Goal: Task Accomplishment & Management: Manage account settings

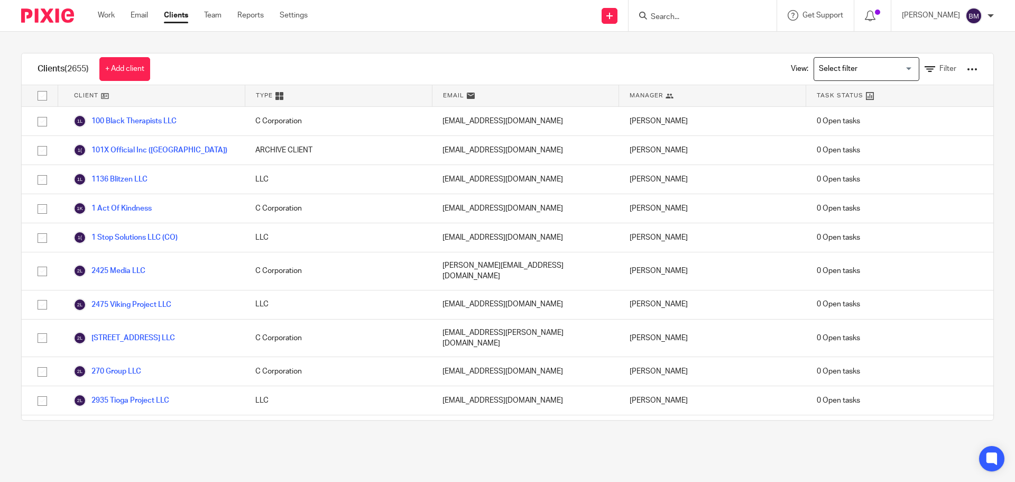
click at [672, 19] on input "Search" at bounding box center [697, 18] width 95 height 10
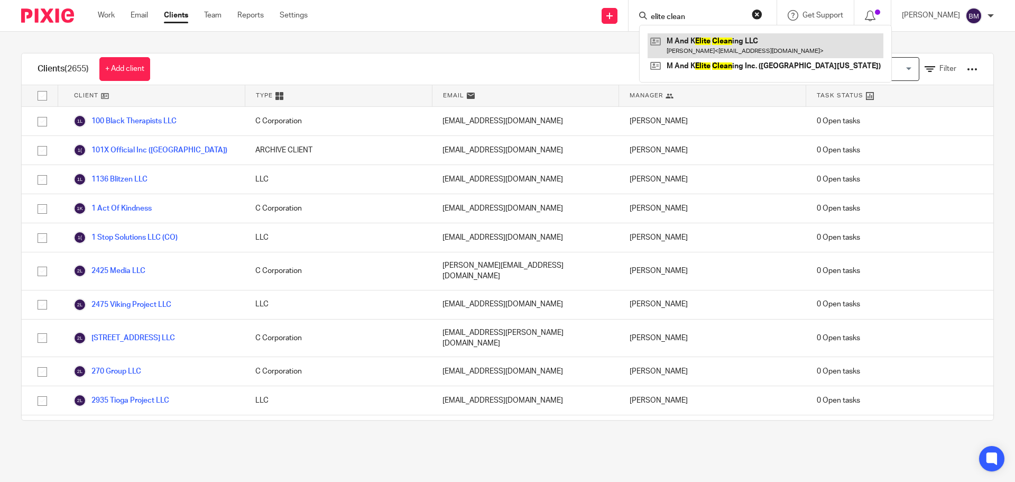
type input "elite clean"
click at [698, 45] on link at bounding box center [766, 45] width 236 height 24
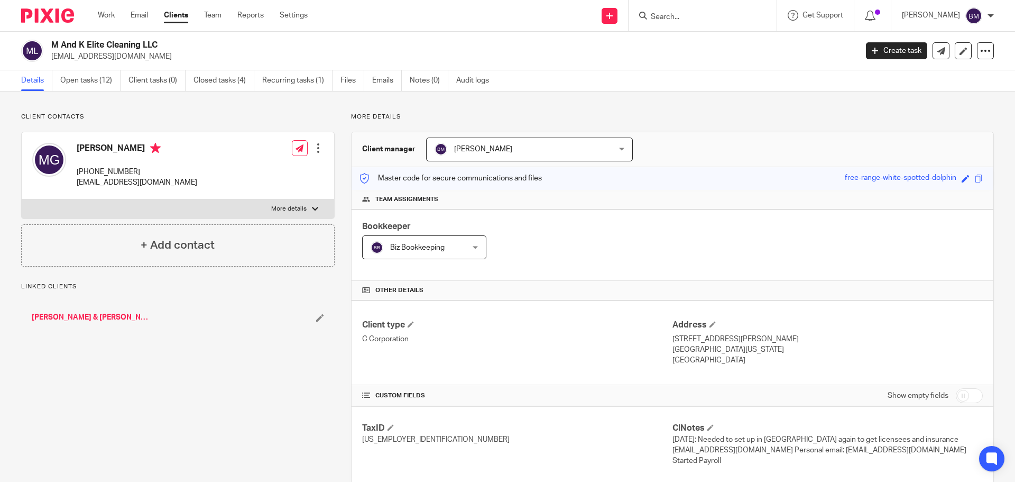
click at [965, 396] on input "checkbox" at bounding box center [969, 395] width 27 height 15
checkbox input "true"
click at [84, 85] on link "Open tasks (12)" at bounding box center [90, 80] width 60 height 21
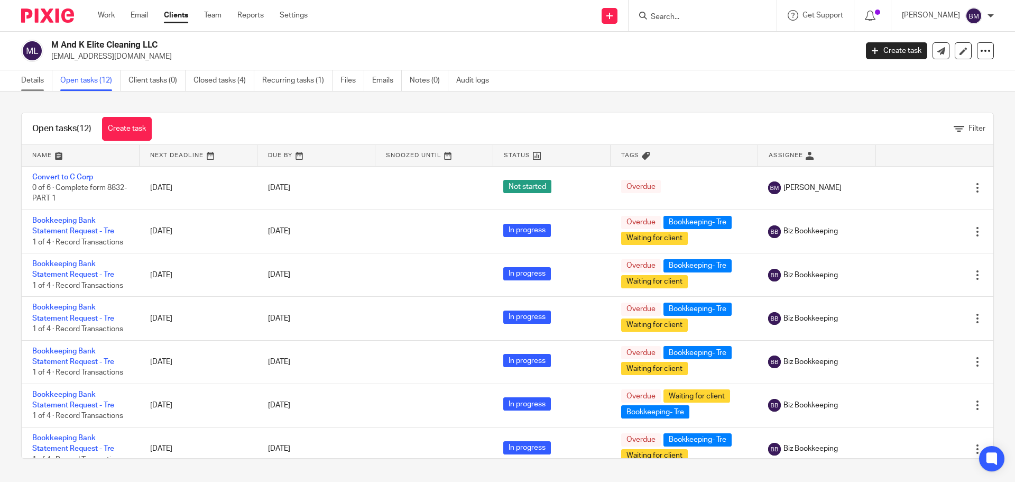
drag, startPoint x: 29, startPoint y: 79, endPoint x: 35, endPoint y: 79, distance: 6.3
click at [29, 79] on link "Details" at bounding box center [36, 80] width 31 height 21
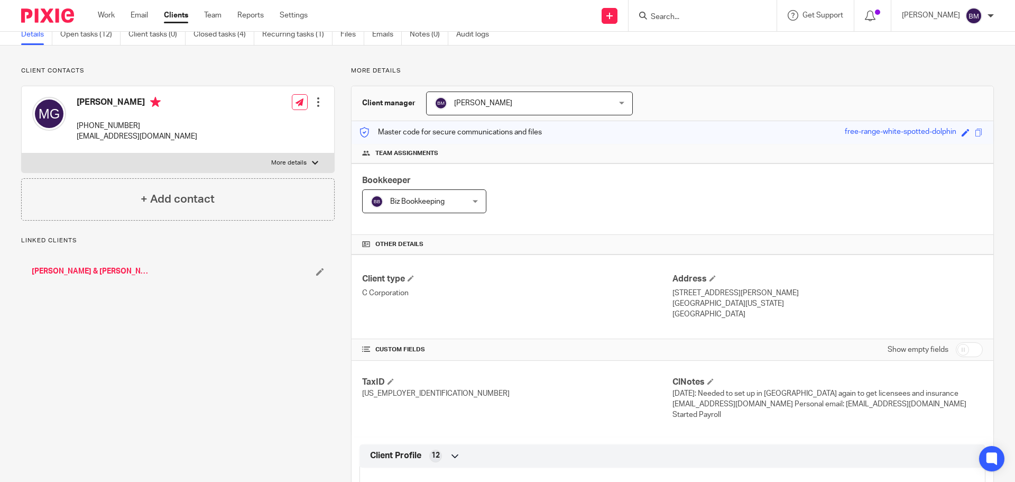
scroll to position [106, 0]
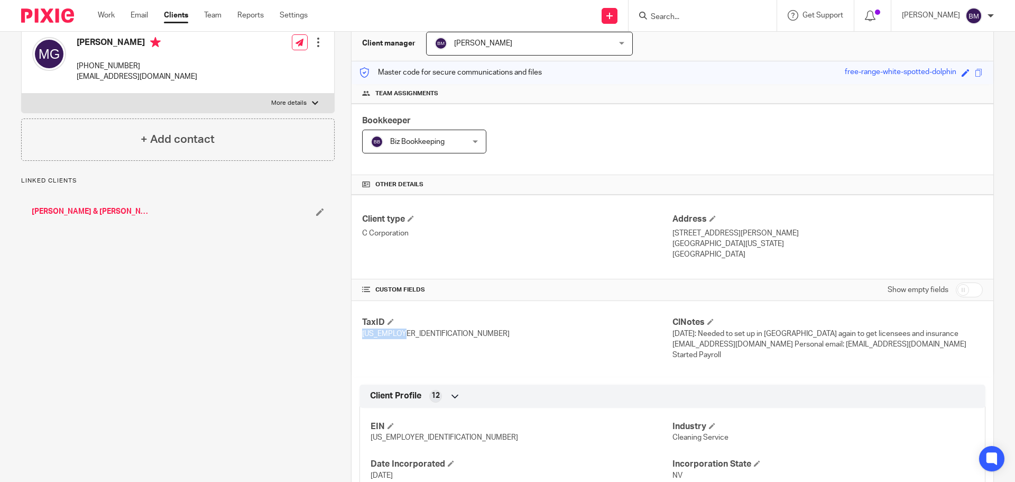
drag, startPoint x: 359, startPoint y: 333, endPoint x: 402, endPoint y: 335, distance: 43.4
click at [402, 335] on p "83-3152182" at bounding box center [517, 333] width 310 height 11
copy span "83-3152182"
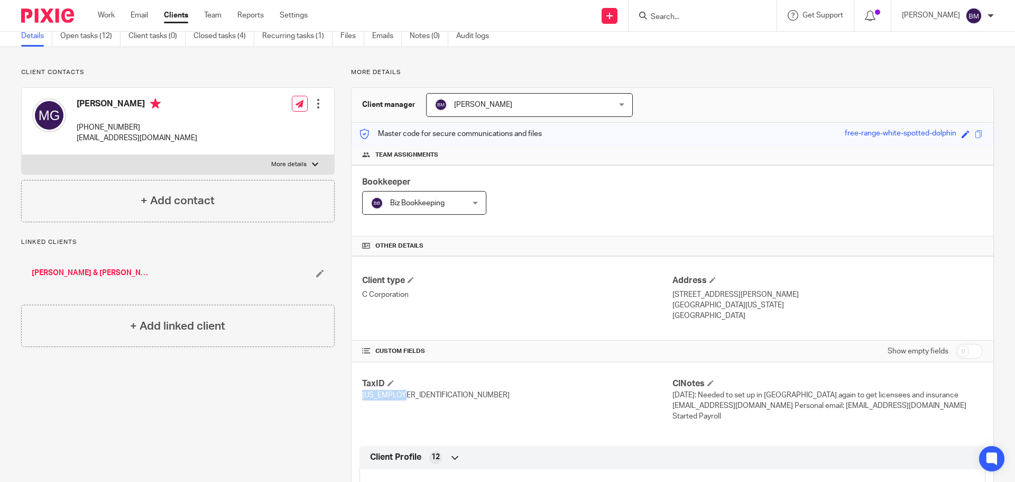
scroll to position [0, 0]
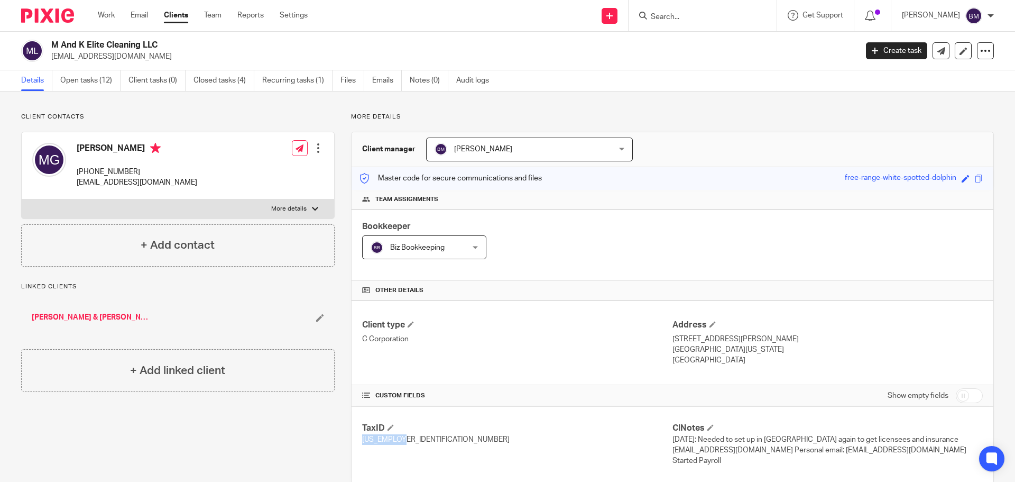
drag, startPoint x: 75, startPoint y: 147, endPoint x: 136, endPoint y: 149, distance: 60.8
click at [136, 149] on div "Miguel Gajardo 702-885-9899 mkcleaninginc@yahoo.com" at bounding box center [114, 166] width 165 height 56
copy h4 "Miguel Gajardo"
click at [314, 211] on div at bounding box center [315, 209] width 6 height 6
click at [22, 199] on input "More details" at bounding box center [21, 199] width 1 height 1
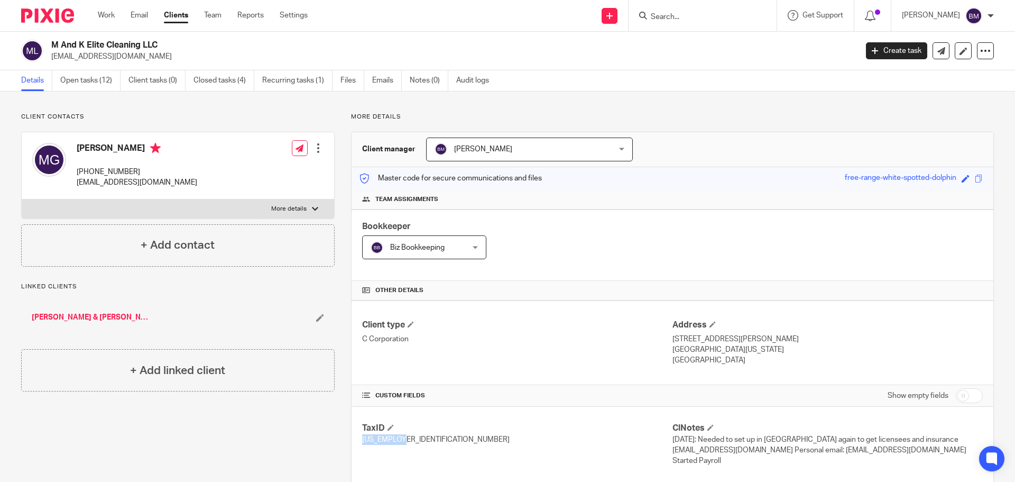
checkbox input "true"
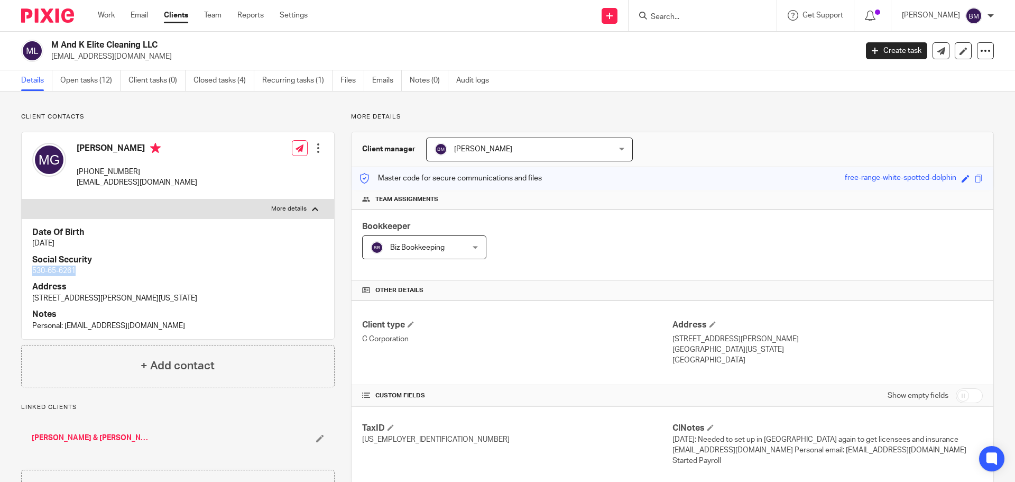
drag, startPoint x: 31, startPoint y: 270, endPoint x: 83, endPoint y: 272, distance: 51.9
click at [83, 272] on div "Date Of Birth Oct 4, 1960 Social Security 530-65-6261 Address 4595 Burgoa Ct, L…" at bounding box center [178, 278] width 313 height 121
copy p "530-65-6261"
click at [86, 79] on link "Open tasks (12)" at bounding box center [90, 80] width 60 height 21
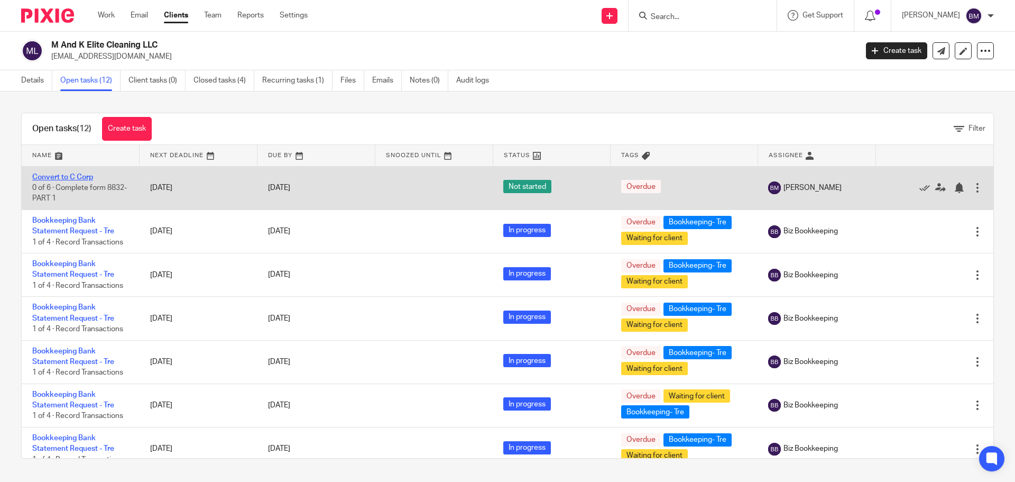
click at [62, 177] on link "Convert to C Corp" at bounding box center [62, 176] width 61 height 7
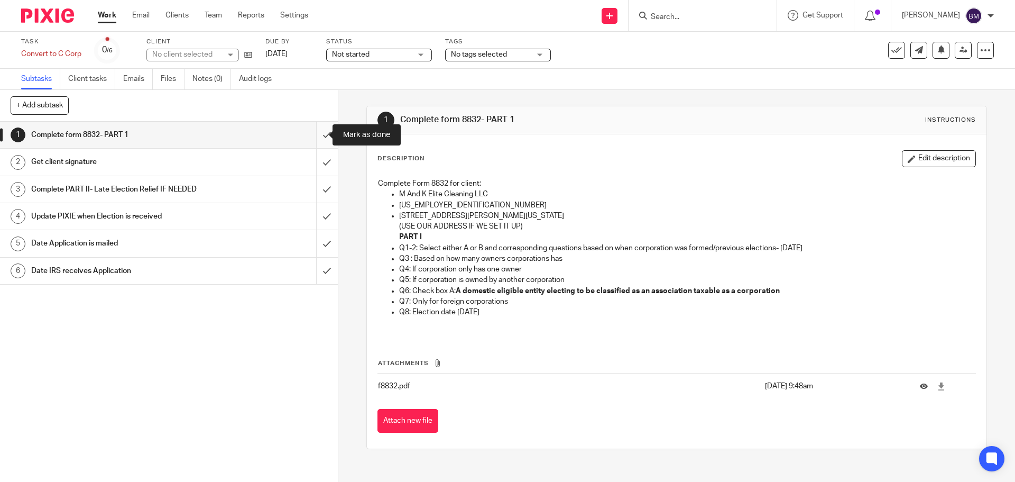
click at [313, 134] on input "submit" at bounding box center [169, 135] width 338 height 26
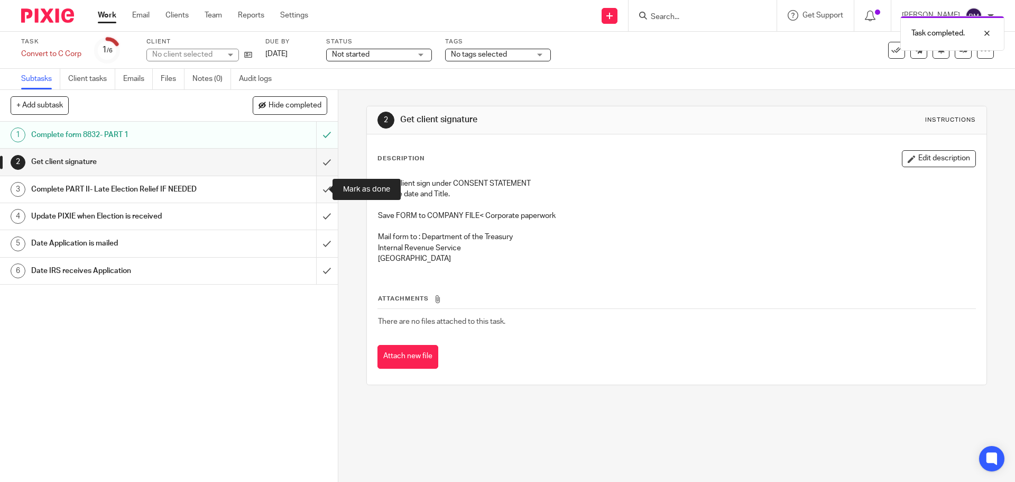
click at [316, 191] on input "submit" at bounding box center [169, 189] width 338 height 26
click at [113, 157] on h1 "Get client signature" at bounding box center [122, 162] width 183 height 16
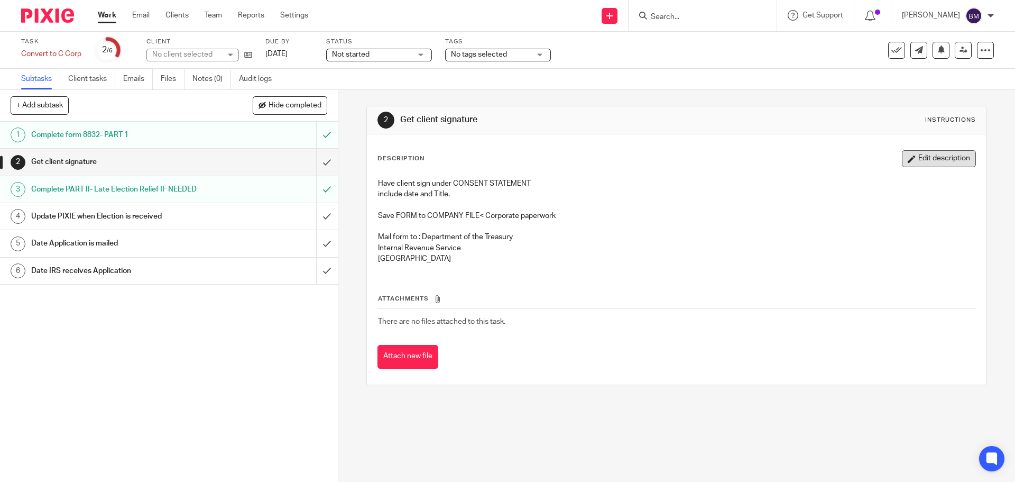
click at [916, 151] on button "Edit description" at bounding box center [939, 158] width 74 height 17
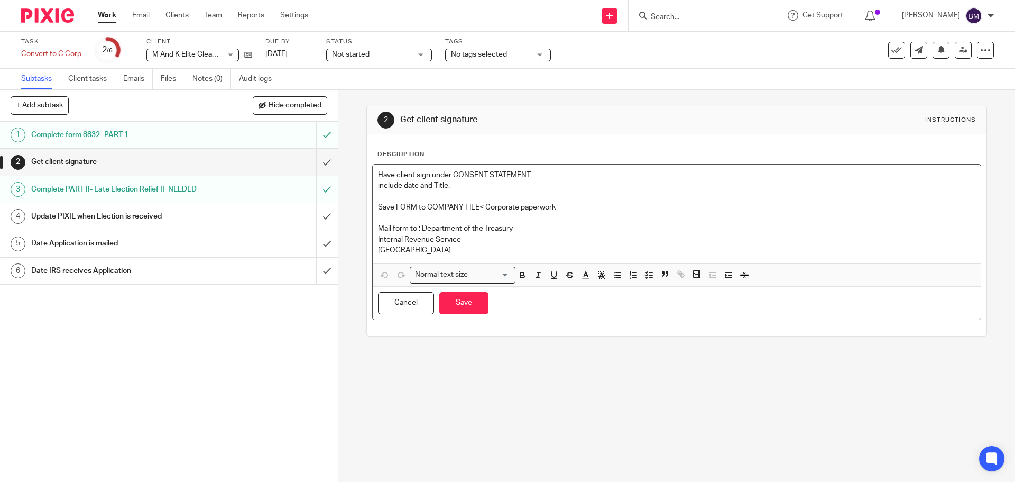
click at [373, 173] on div "Have client sign under CONSENT STATEMENT include date and Title. Save FORM to C…" at bounding box center [677, 213] width 608 height 99
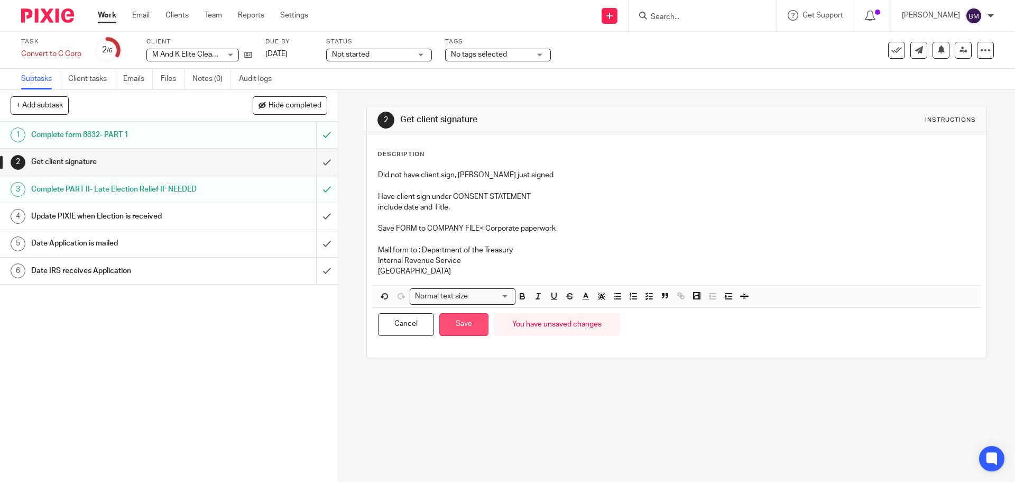
click at [455, 325] on button "Save" at bounding box center [464, 324] width 49 height 23
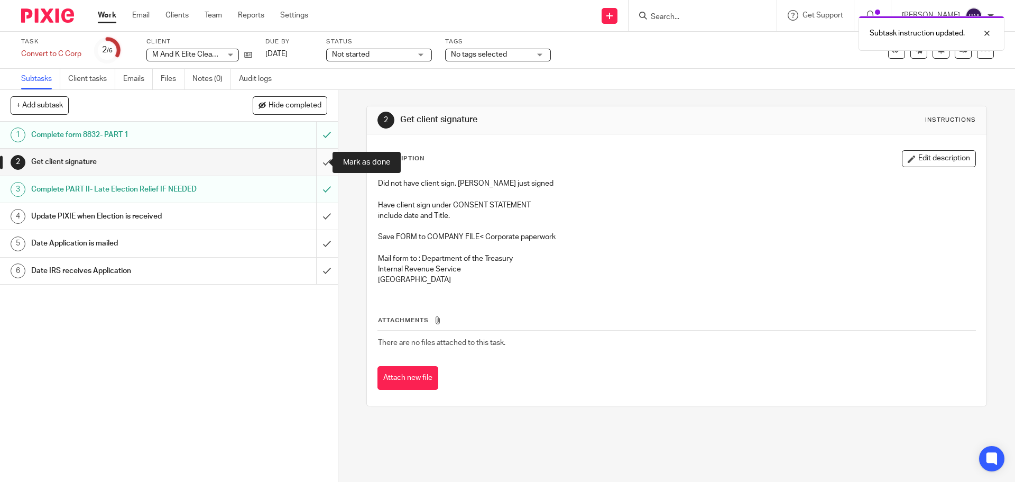
click at [313, 161] on input "submit" at bounding box center [169, 162] width 338 height 26
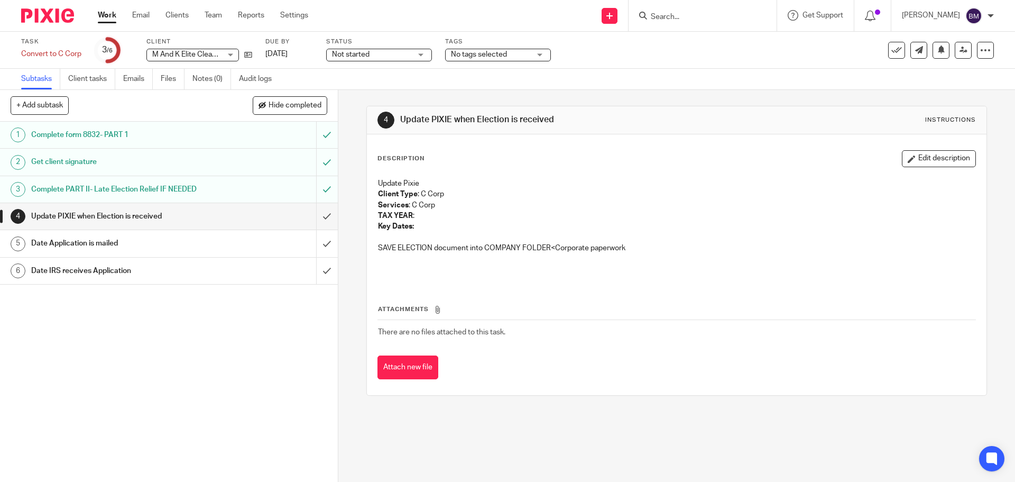
click at [425, 56] on div "Not started Not started" at bounding box center [379, 55] width 106 height 13
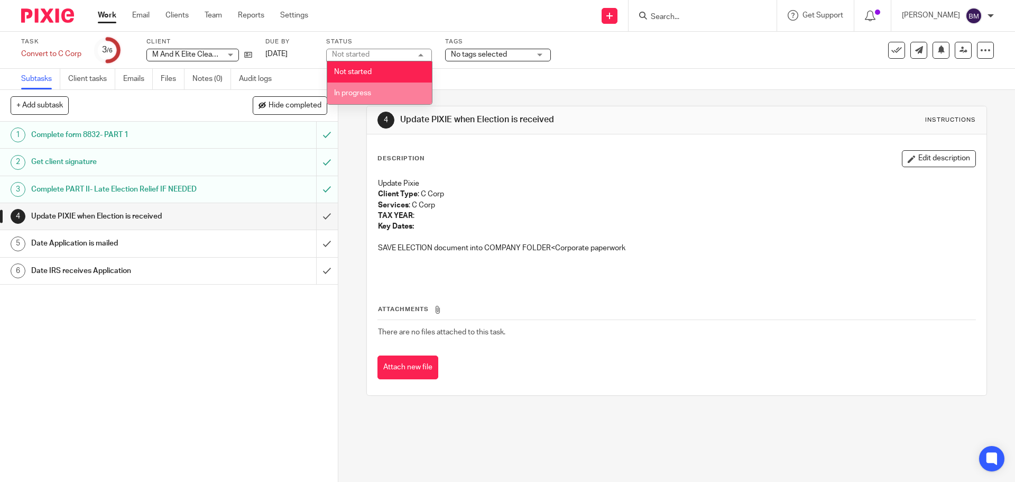
click at [358, 93] on span "In progress" at bounding box center [352, 92] width 37 height 7
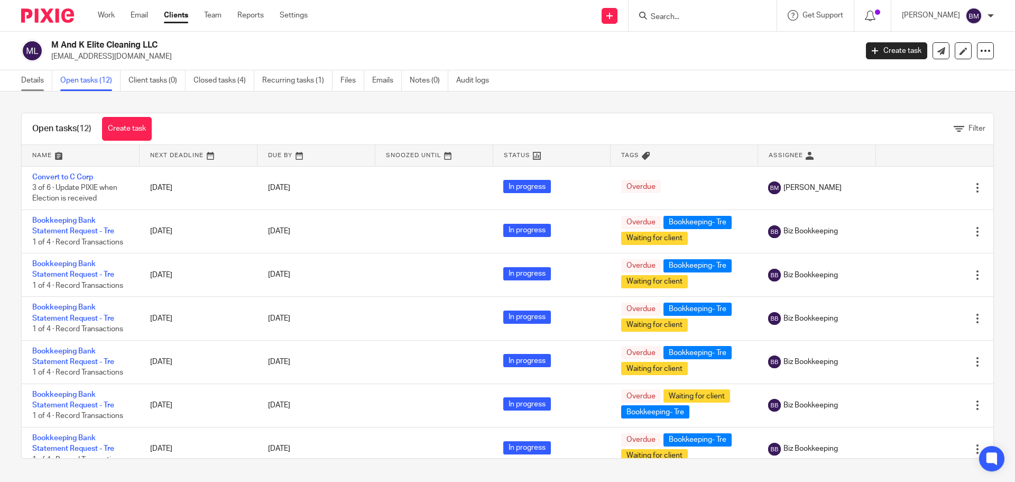
click at [29, 77] on link "Details" at bounding box center [36, 80] width 31 height 21
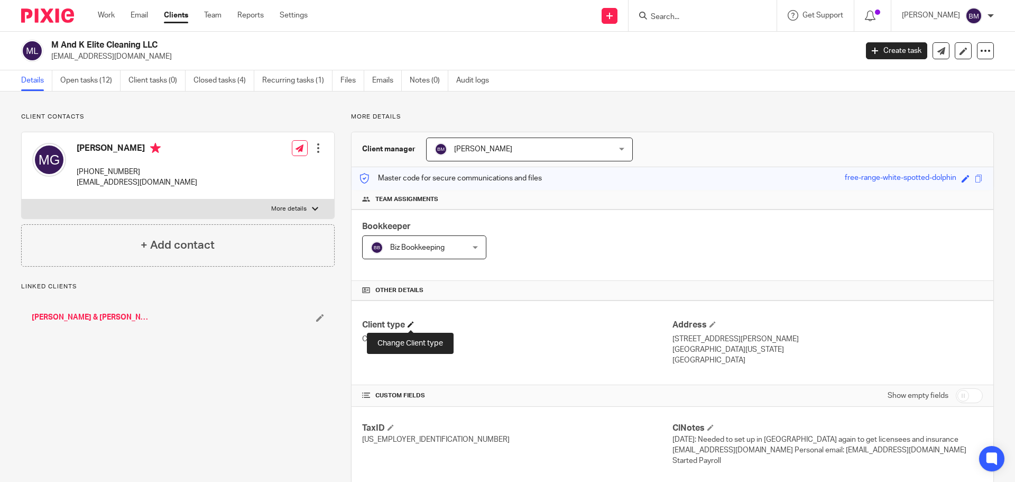
click at [410, 323] on span at bounding box center [411, 324] width 6 height 6
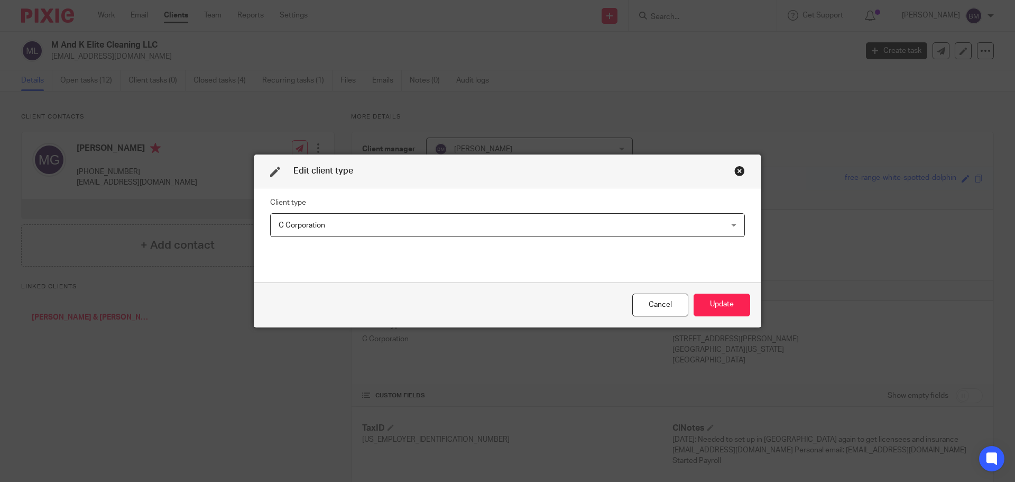
click at [730, 225] on div "C Corporation C Corporation" at bounding box center [507, 225] width 475 height 24
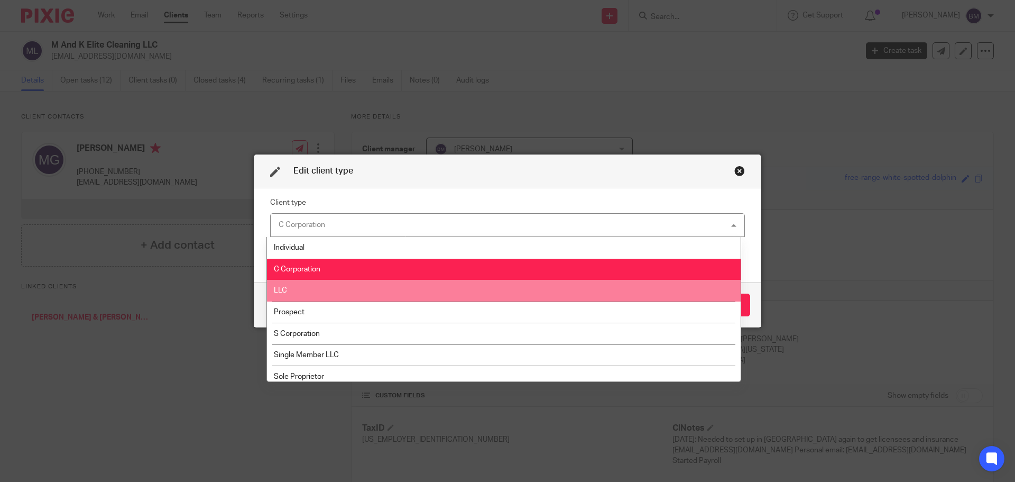
click at [306, 295] on li "LLC" at bounding box center [504, 291] width 474 height 22
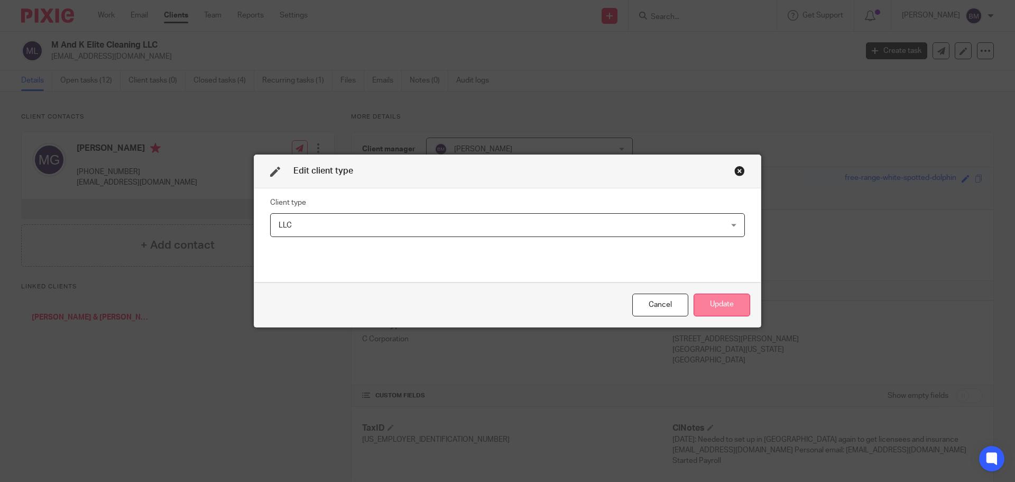
click at [722, 308] on button "Update" at bounding box center [722, 305] width 57 height 23
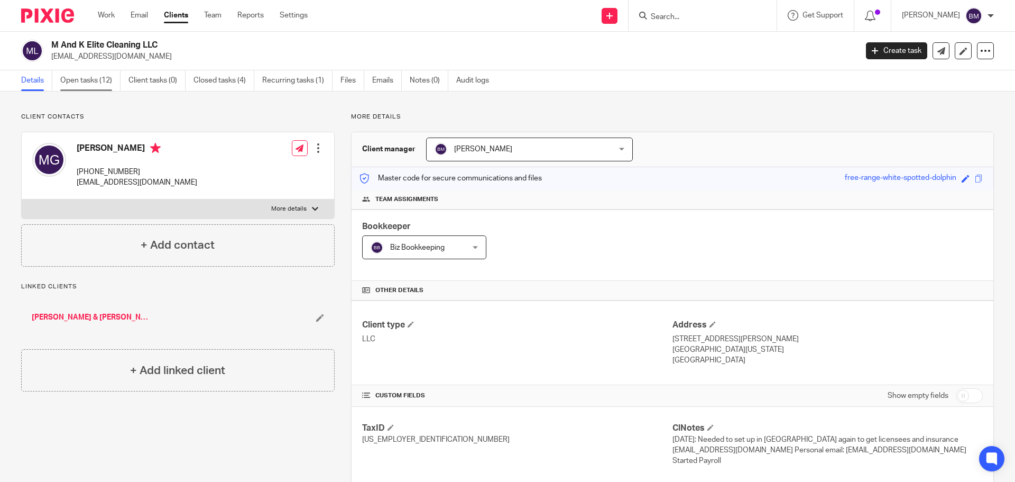
click at [87, 77] on link "Open tasks (12)" at bounding box center [90, 80] width 60 height 21
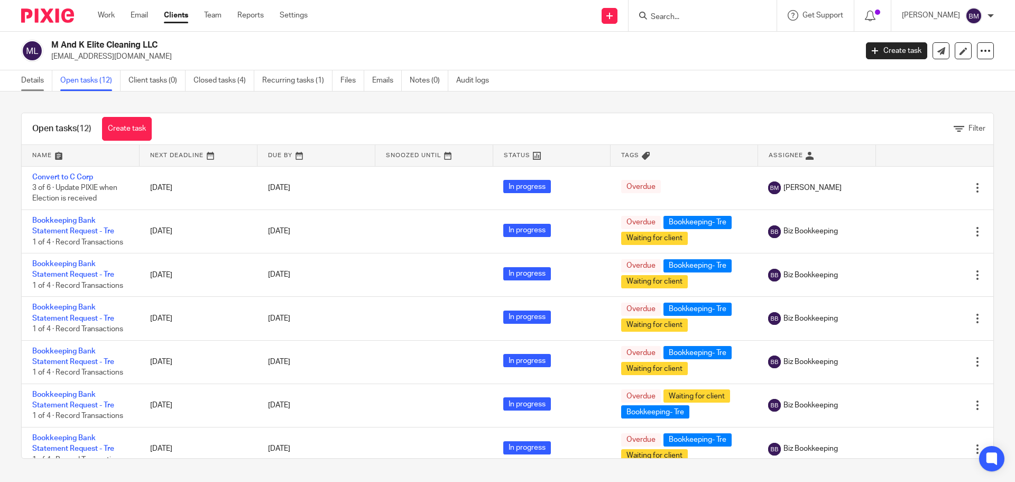
click at [33, 78] on link "Details" at bounding box center [36, 80] width 31 height 21
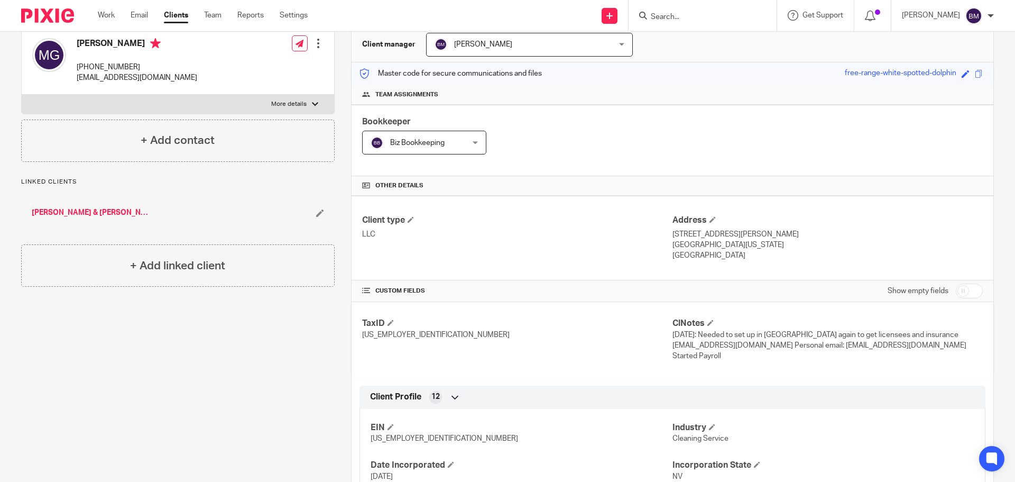
scroll to position [106, 0]
click at [708, 319] on span at bounding box center [711, 321] width 6 height 6
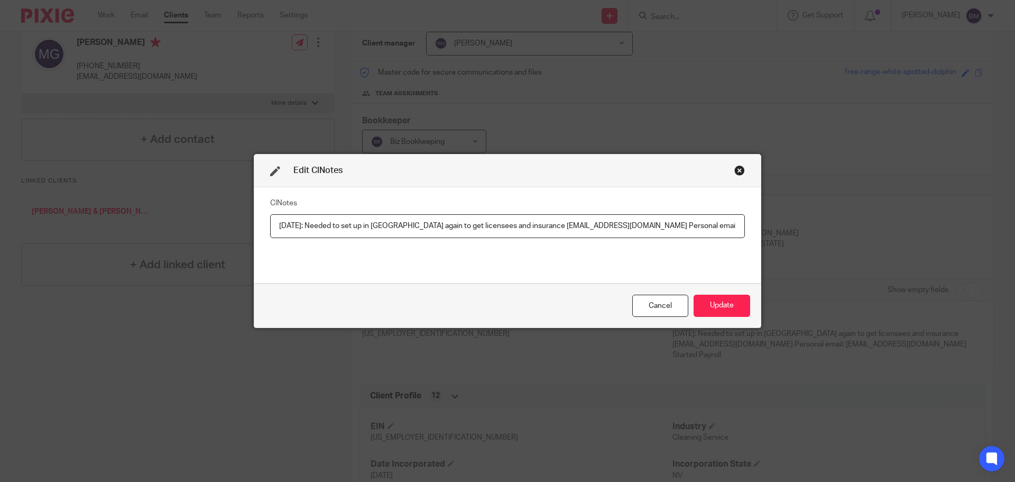
scroll to position [0, 36]
click at [739, 227] on input "[DATE]: Needed to set up in [GEOGRAPHIC_DATA] again to get licensees and insura…" at bounding box center [507, 226] width 475 height 24
type input "7"
type input "8832 Late Classification -"
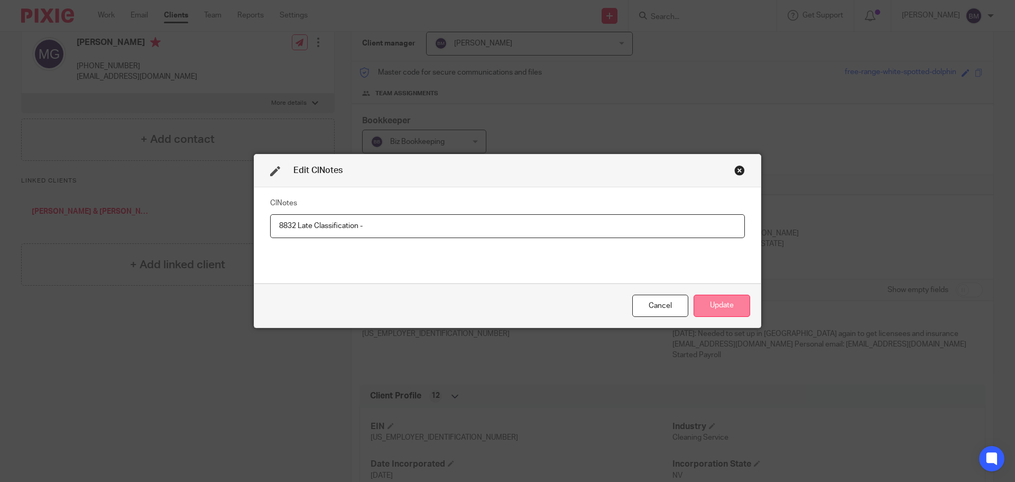
click at [711, 304] on button "Update" at bounding box center [722, 306] width 57 height 23
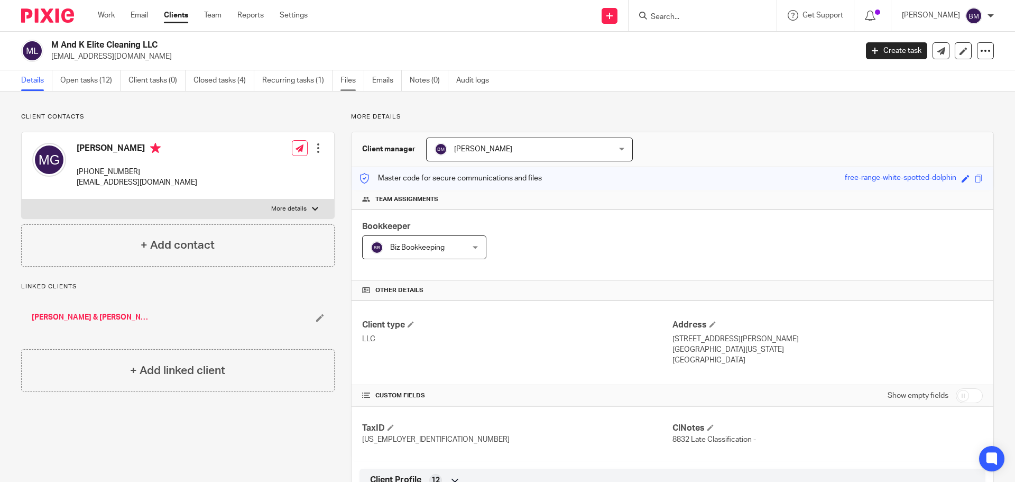
click at [347, 83] on link "Files" at bounding box center [353, 80] width 24 height 21
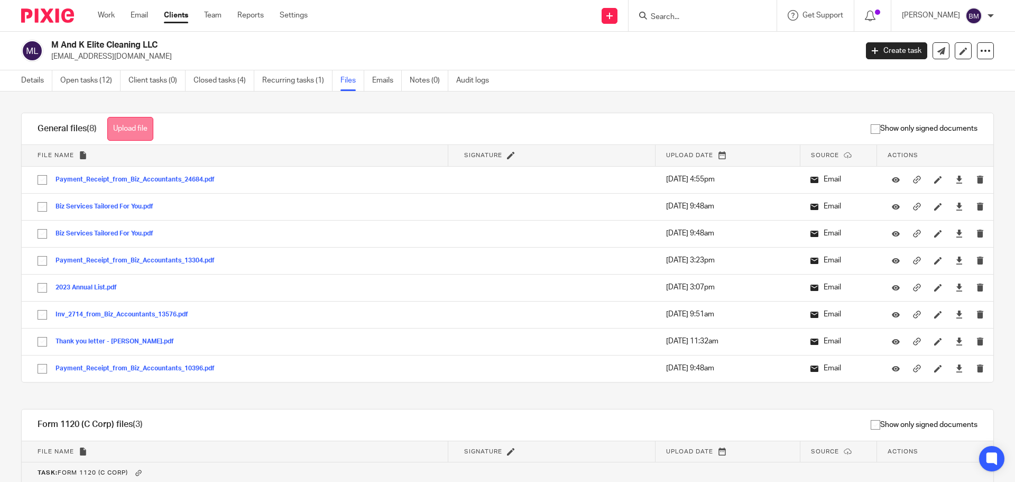
click at [141, 131] on button "Upload file" at bounding box center [130, 129] width 46 height 24
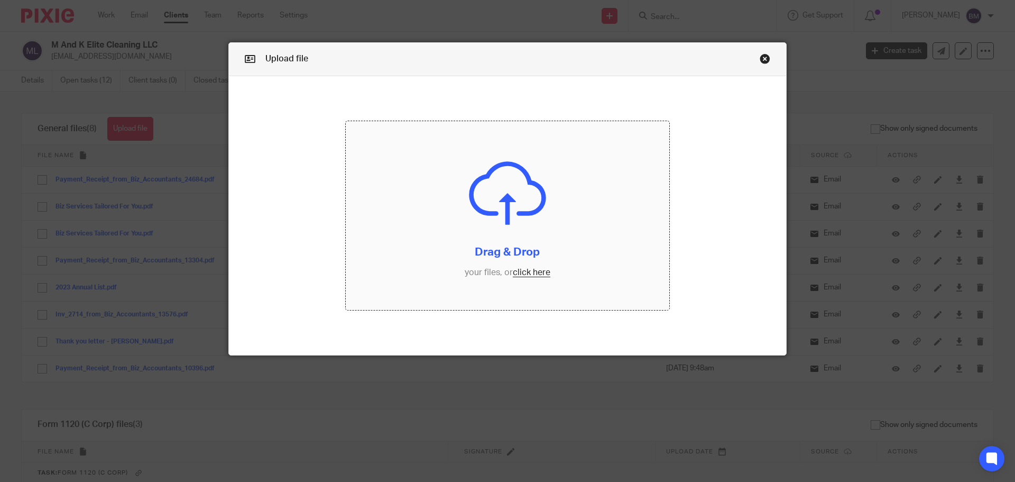
click at [533, 271] on input "file" at bounding box center [508, 215] width 324 height 189
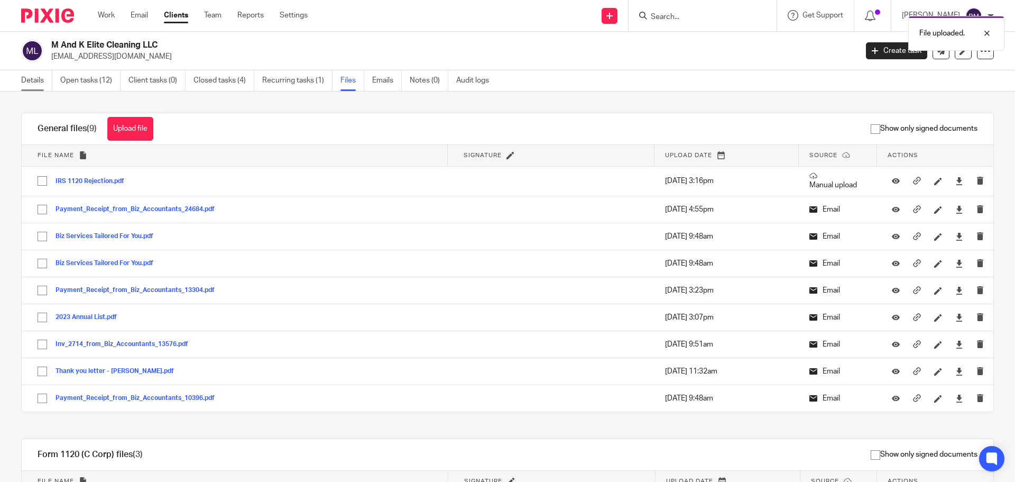
click at [33, 79] on link "Details" at bounding box center [36, 80] width 31 height 21
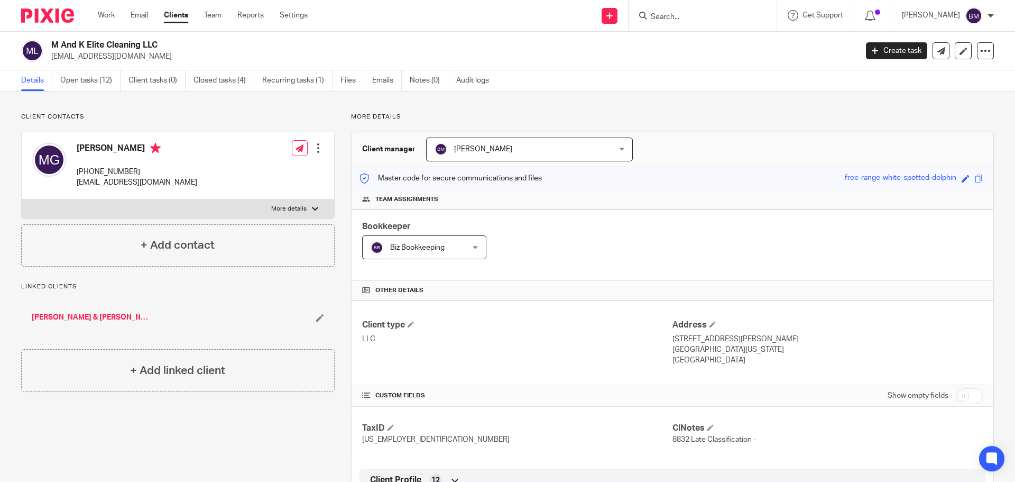
click at [694, 13] on input "Search" at bounding box center [697, 18] width 95 height 10
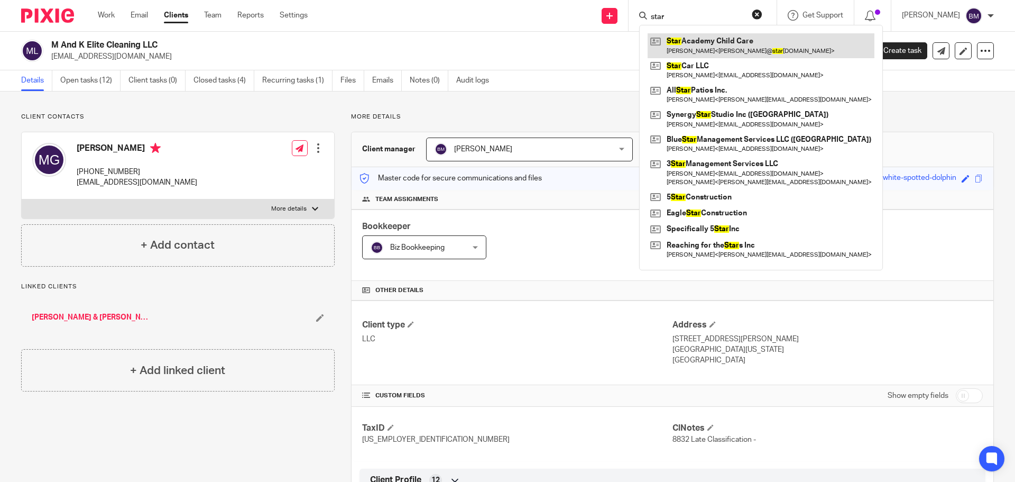
type input "star"
click at [718, 45] on link at bounding box center [761, 45] width 227 height 24
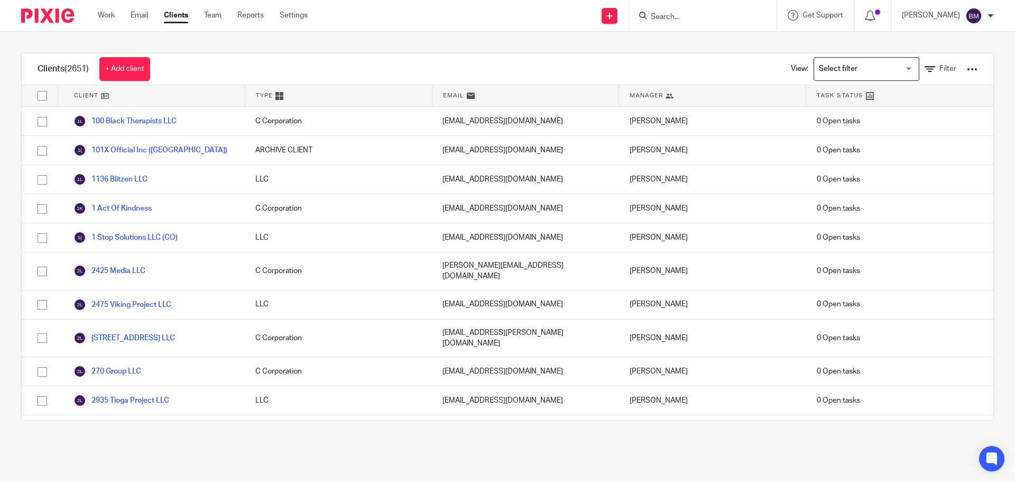
click at [685, 13] on input "Search" at bounding box center [697, 18] width 95 height 10
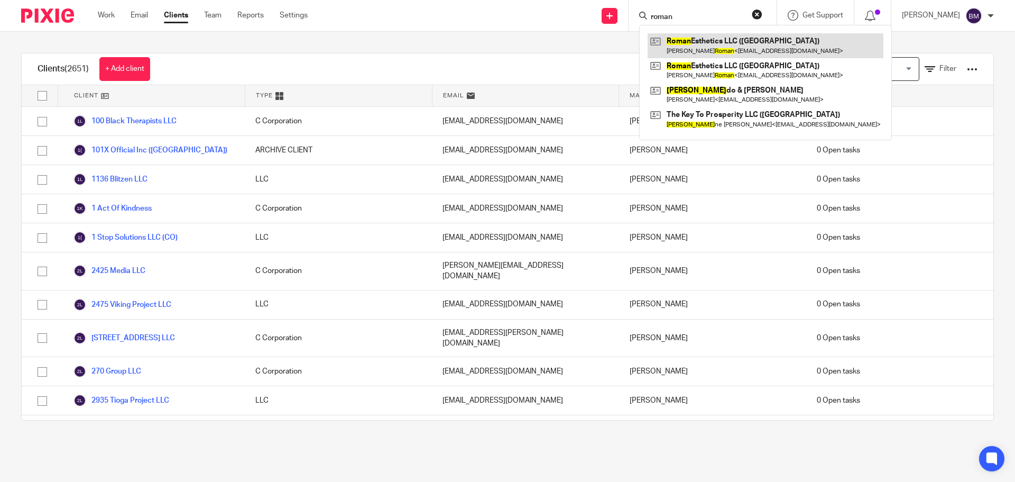
type input "roman"
click at [682, 45] on link at bounding box center [766, 45] width 236 height 24
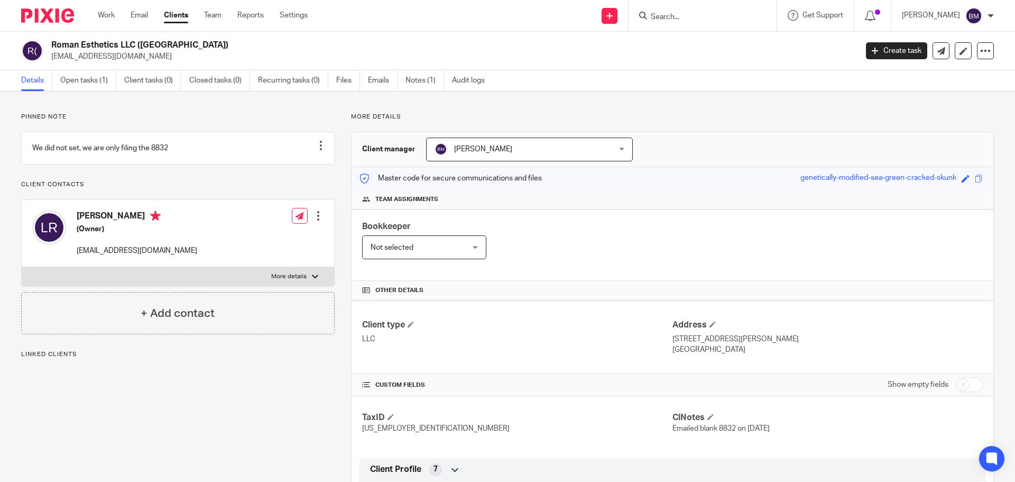
click at [317, 221] on div at bounding box center [318, 216] width 11 height 11
click at [247, 249] on link "Edit contact" at bounding box center [268, 250] width 101 height 15
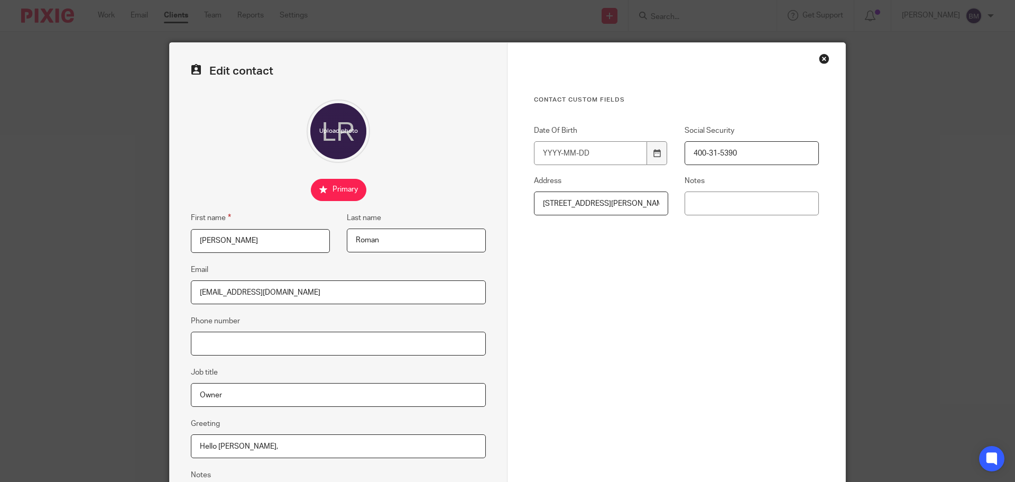
click at [213, 345] on input "Phone number" at bounding box center [338, 344] width 295 height 24
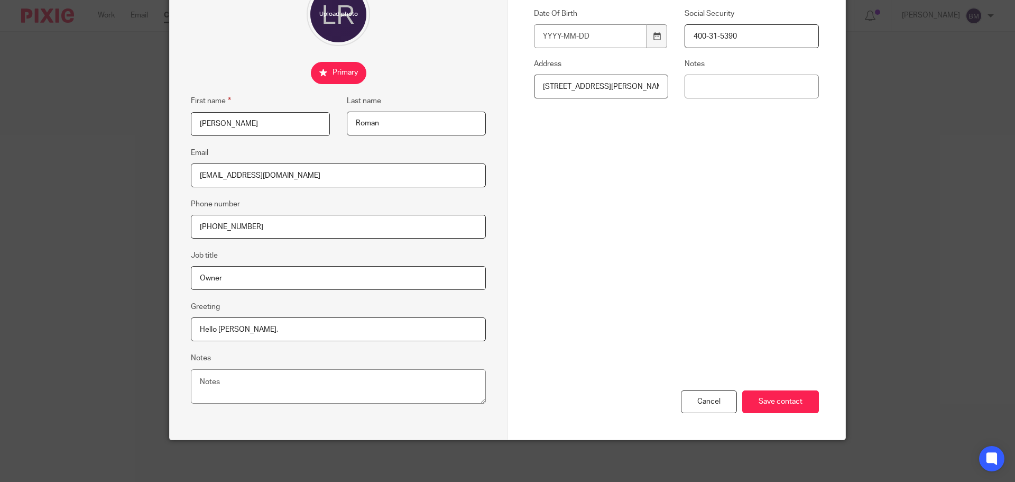
scroll to position [117, 0]
type input "[PHONE_NUMBER]"
click at [768, 399] on input "Save contact" at bounding box center [781, 401] width 77 height 23
click at [775, 400] on input "Save contact" at bounding box center [781, 401] width 77 height 23
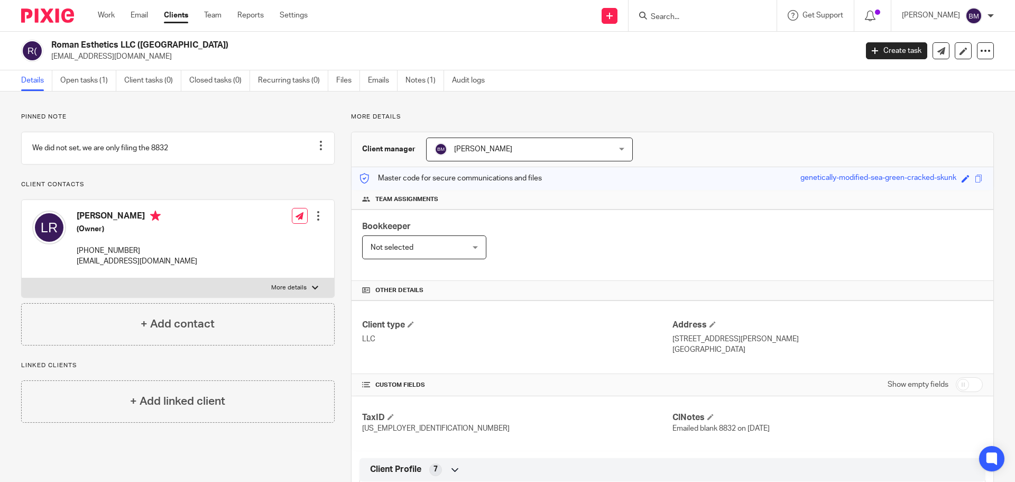
click at [712, 19] on input "Search" at bounding box center [697, 18] width 95 height 10
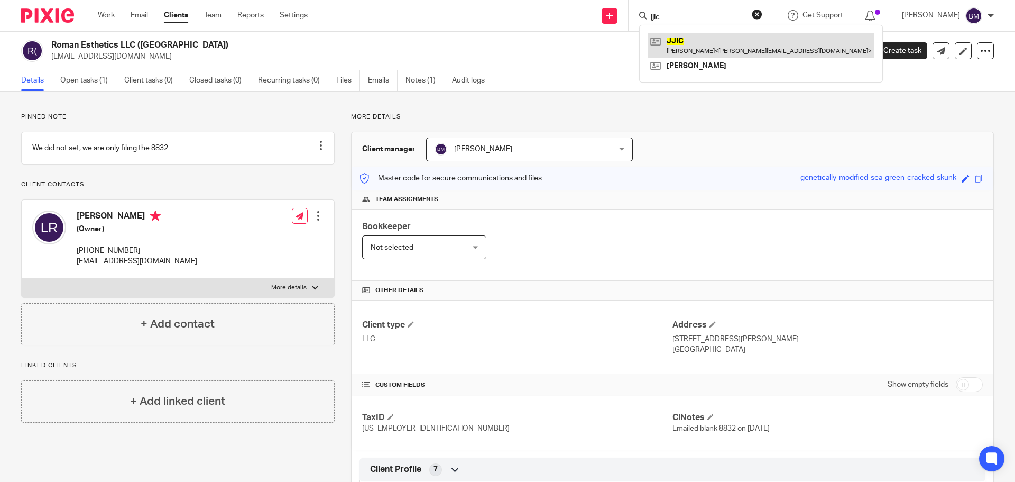
type input "jjic"
click at [709, 43] on link at bounding box center [761, 45] width 227 height 24
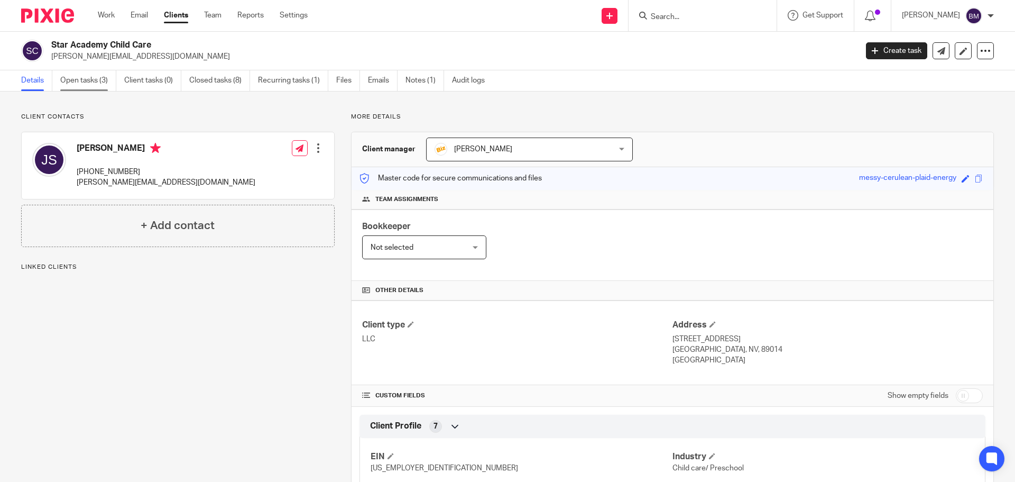
click at [78, 81] on link "Open tasks (3)" at bounding box center [88, 80] width 56 height 21
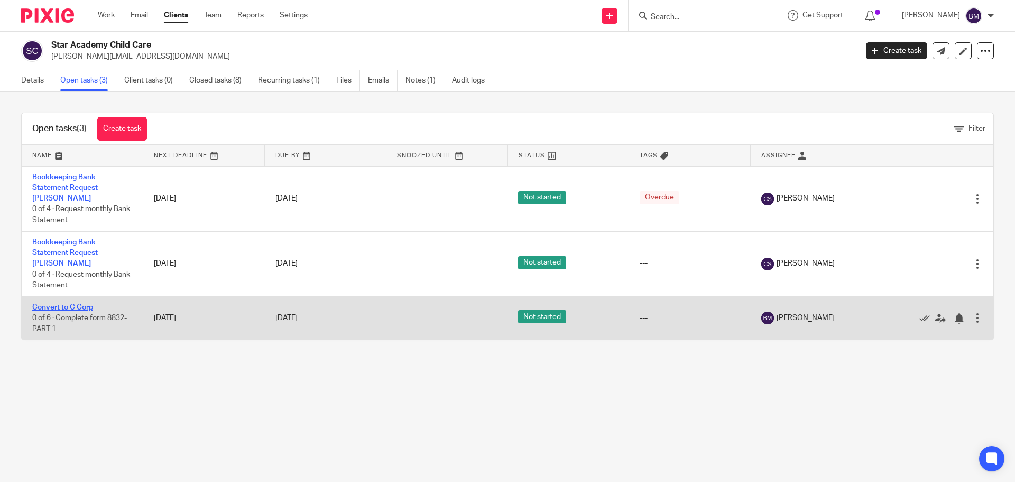
click at [74, 304] on link "Convert to C Corp" at bounding box center [62, 307] width 61 height 7
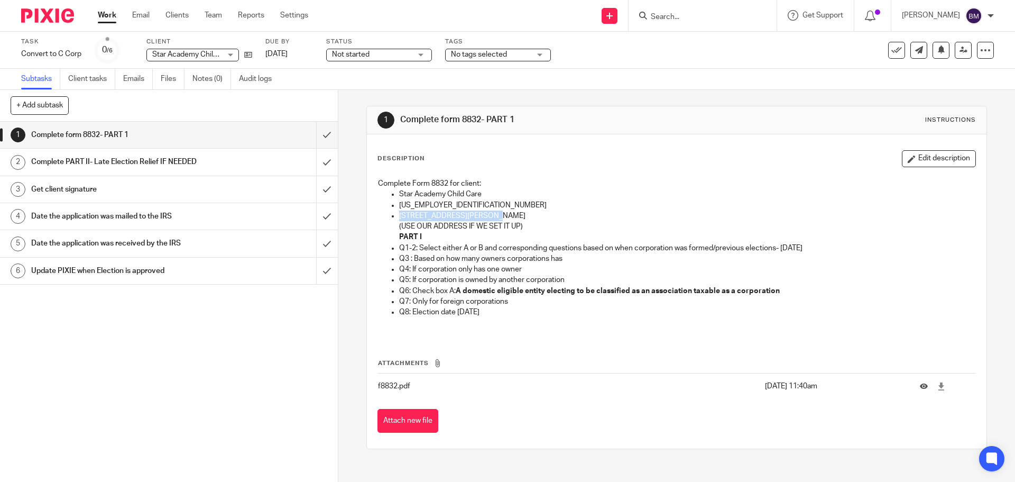
drag, startPoint x: 397, startPoint y: 216, endPoint x: 483, endPoint y: 219, distance: 86.3
click at [483, 219] on p "2560 N Green Valley Pkwy, Henderson, NV, USA, 89014" at bounding box center [687, 216] width 576 height 11
copy p "2560 N Green Valley Pkwy"
drag, startPoint x: 583, startPoint y: 214, endPoint x: 559, endPoint y: 213, distance: 24.9
click at [559, 213] on p "2560 N Green Valley Pkwy, Henderson, NV, USA, 89014" at bounding box center [687, 216] width 576 height 11
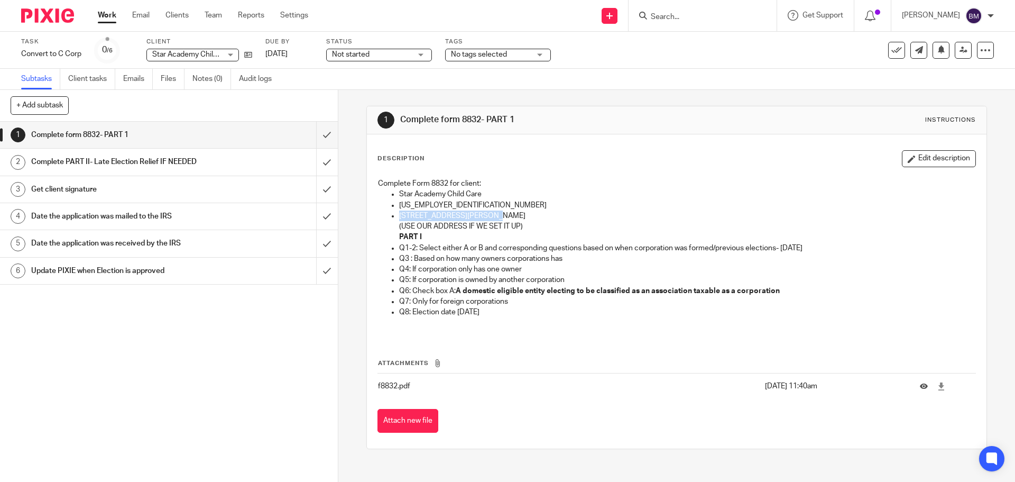
copy p "89014"
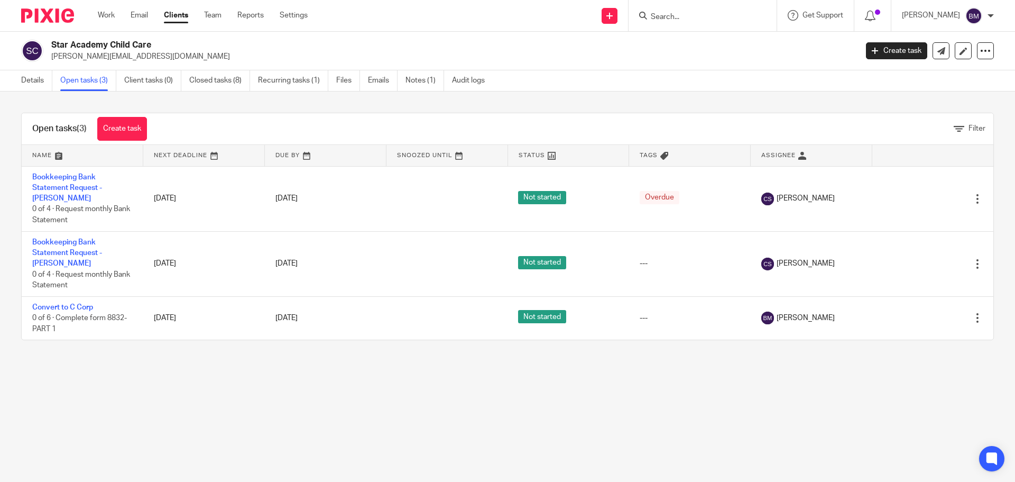
drag, startPoint x: 51, startPoint y: 45, endPoint x: 156, endPoint y: 45, distance: 104.7
click at [156, 45] on h2 "Star Academy Child Care" at bounding box center [370, 45] width 639 height 11
copy h2 "Star Academy Child Care"
click at [25, 81] on link "Details" at bounding box center [36, 80] width 31 height 21
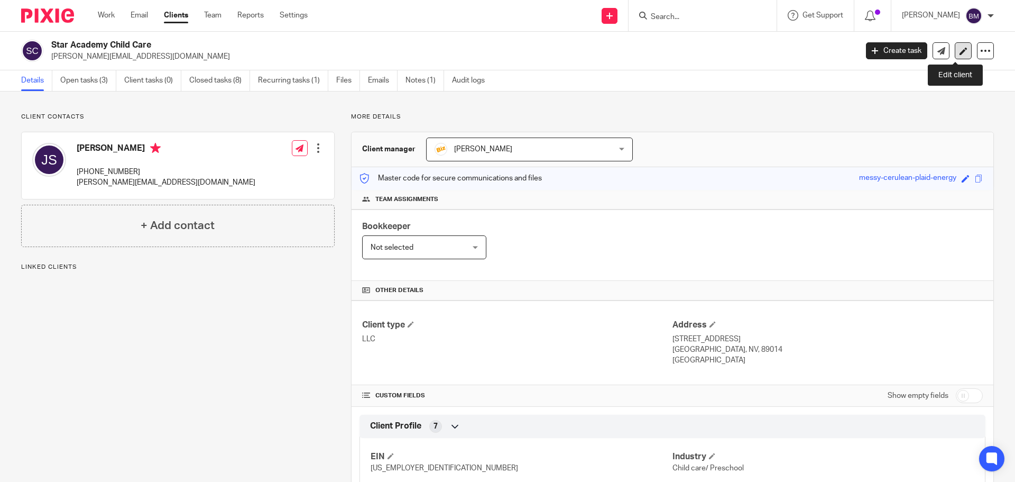
click at [960, 51] on icon at bounding box center [964, 51] width 8 height 8
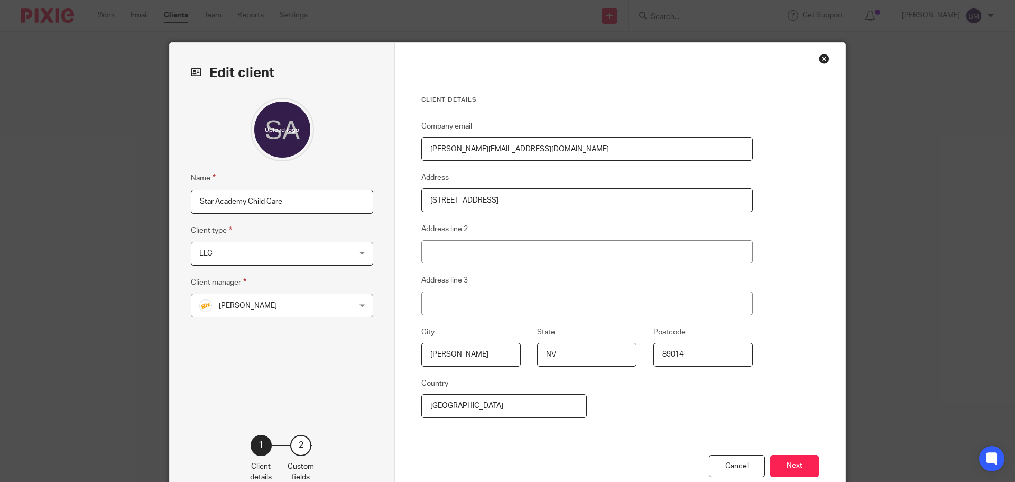
click at [282, 199] on input "Star Academy Child Care" at bounding box center [282, 202] width 182 height 24
type input "Star Academy Child Care, LLC"
click at [783, 462] on button "Next" at bounding box center [795, 466] width 49 height 23
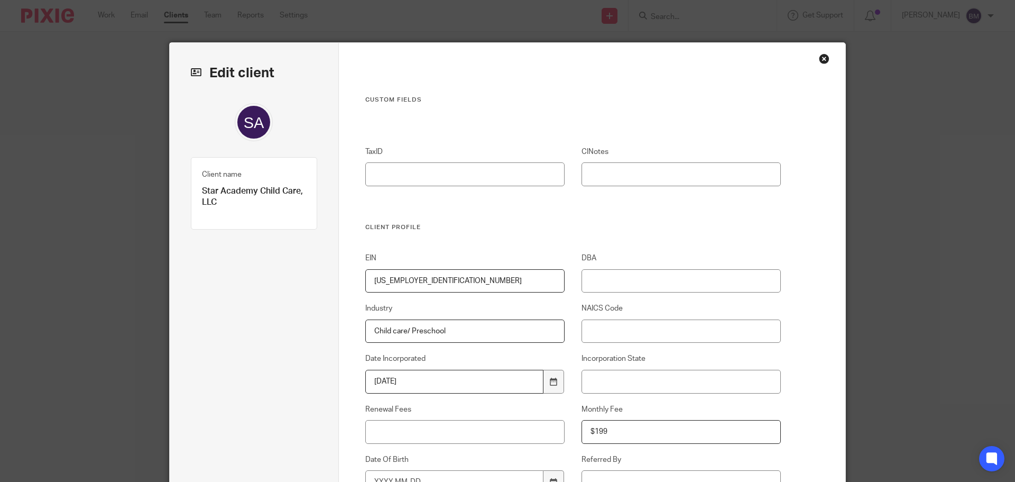
drag, startPoint x: 420, startPoint y: 283, endPoint x: 294, endPoint y: 262, distance: 128.8
click at [374, 168] on input "TaxID" at bounding box center [465, 174] width 200 height 24
paste input "[US_EMPLOYER_IDENTIFICATION_NUMBER]"
type input "[US_EMPLOYER_IDENTIFICATION_NUMBER]"
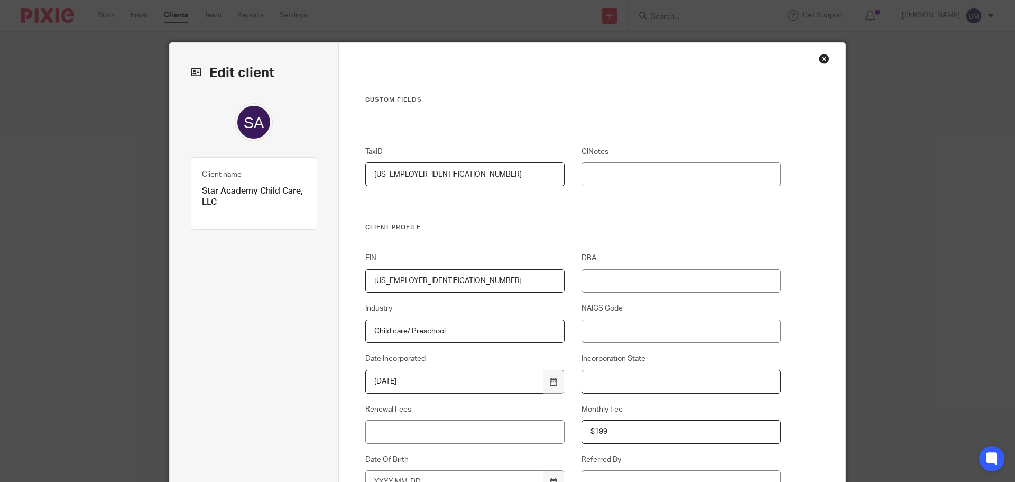
click at [614, 379] on input "Incorporation State" at bounding box center [682, 382] width 200 height 24
type input "NV"
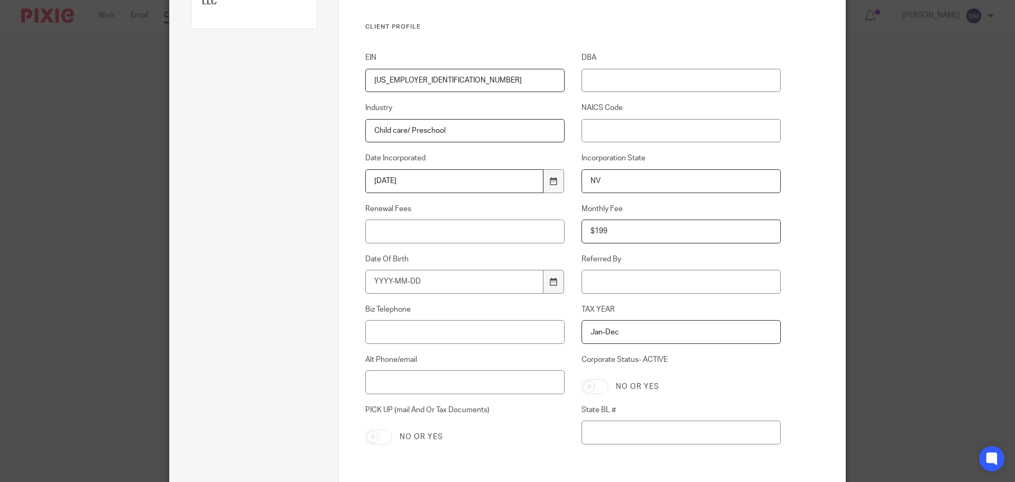
scroll to position [212, 0]
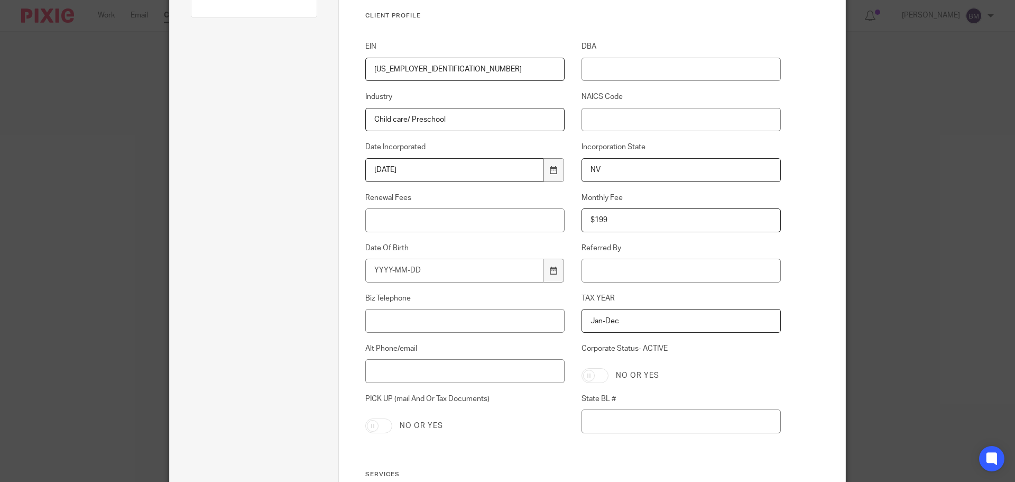
click at [598, 380] on input "Corporate Status- ACTIVE" at bounding box center [595, 375] width 27 height 15
checkbox input "true"
click at [602, 419] on input "State BL #" at bounding box center [682, 421] width 200 height 24
paste input "NV20151316864"
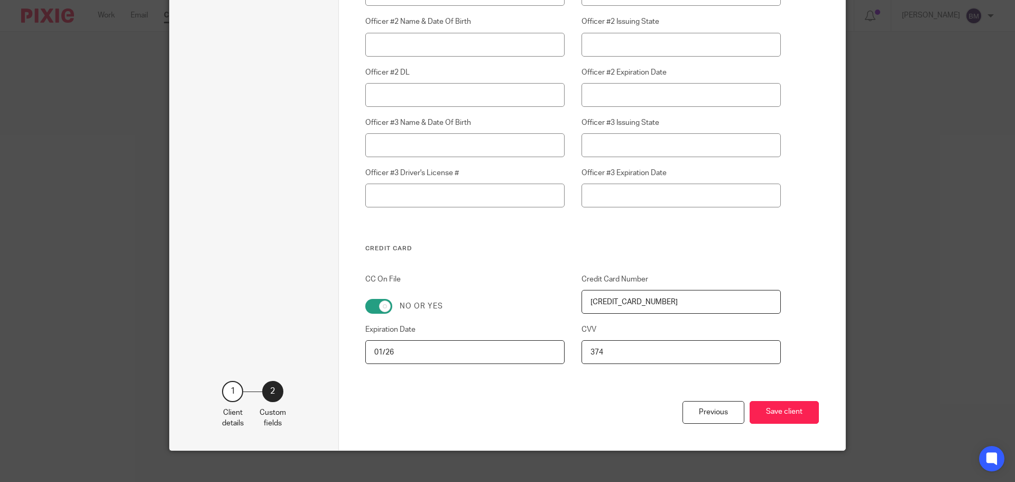
scroll to position [2960, 0]
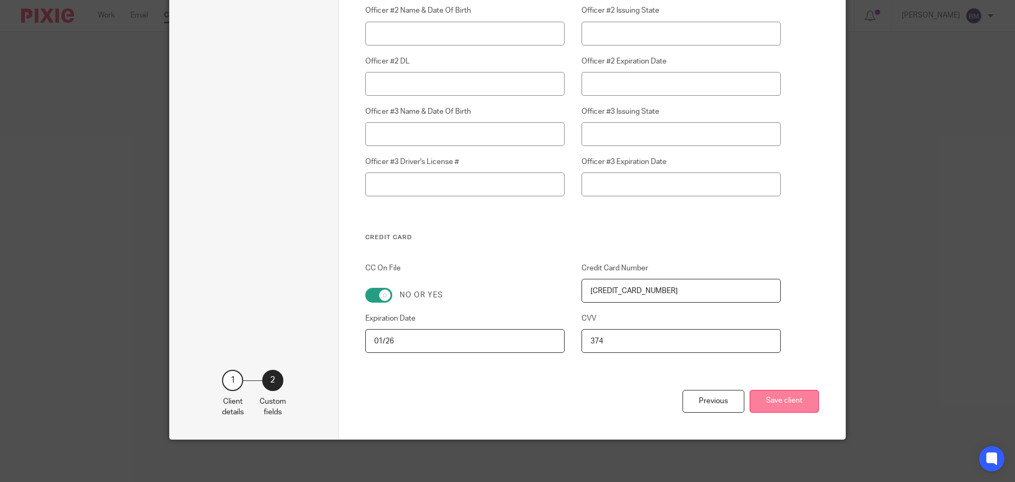
type input "NV20151316864"
click at [775, 397] on button "Save client" at bounding box center [784, 401] width 69 height 23
click at [773, 401] on button "Save client" at bounding box center [784, 401] width 69 height 23
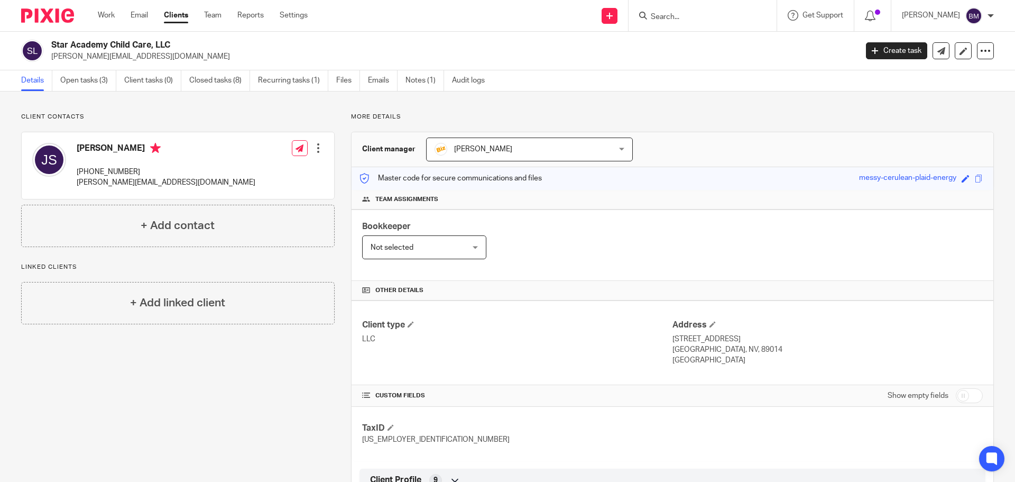
click at [315, 150] on div at bounding box center [318, 148] width 11 height 11
click at [244, 172] on link "Edit contact" at bounding box center [268, 171] width 101 height 15
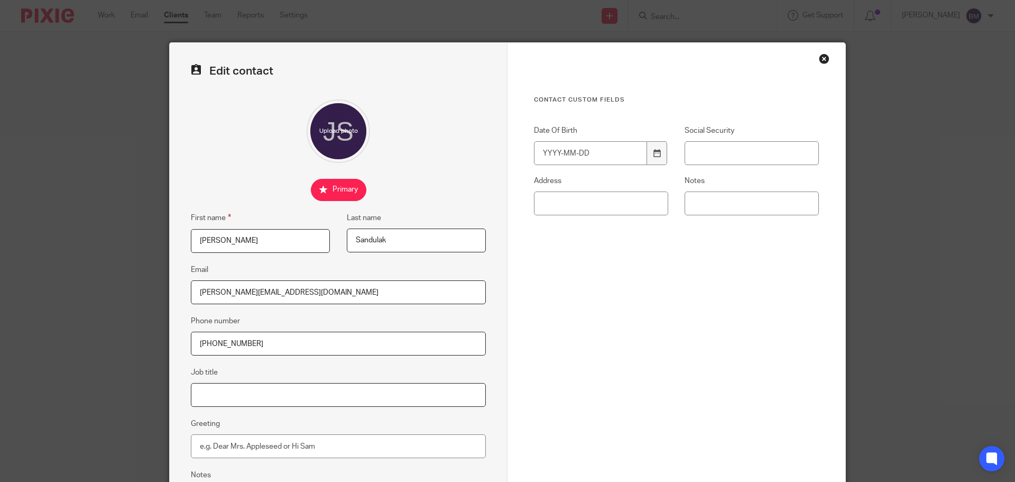
click at [203, 389] on input "Job title" at bounding box center [338, 395] width 295 height 24
type input "Co-Owner"
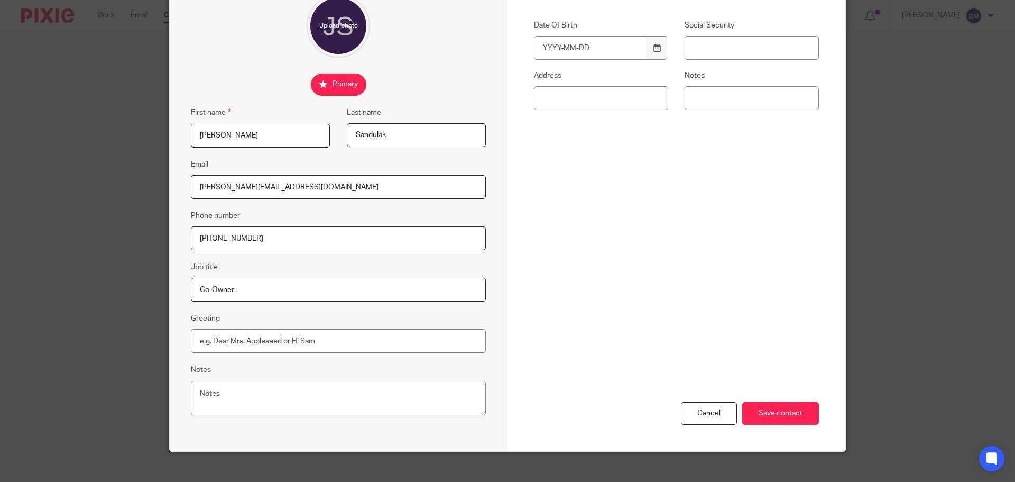
scroll to position [106, 0]
click at [771, 414] on input "Save contact" at bounding box center [781, 412] width 77 height 23
click at [767, 414] on input "Save contact" at bounding box center [781, 412] width 77 height 23
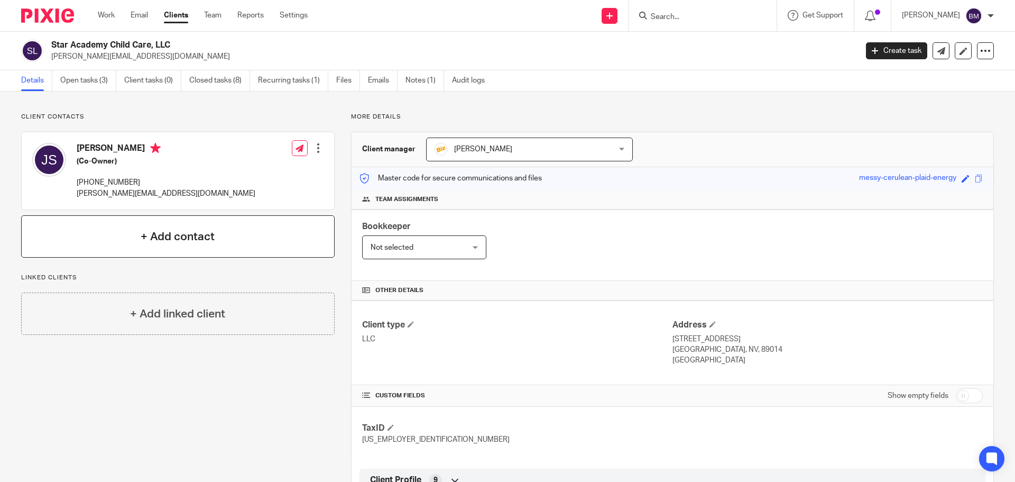
click at [177, 237] on h4 "+ Add contact" at bounding box center [178, 236] width 74 height 16
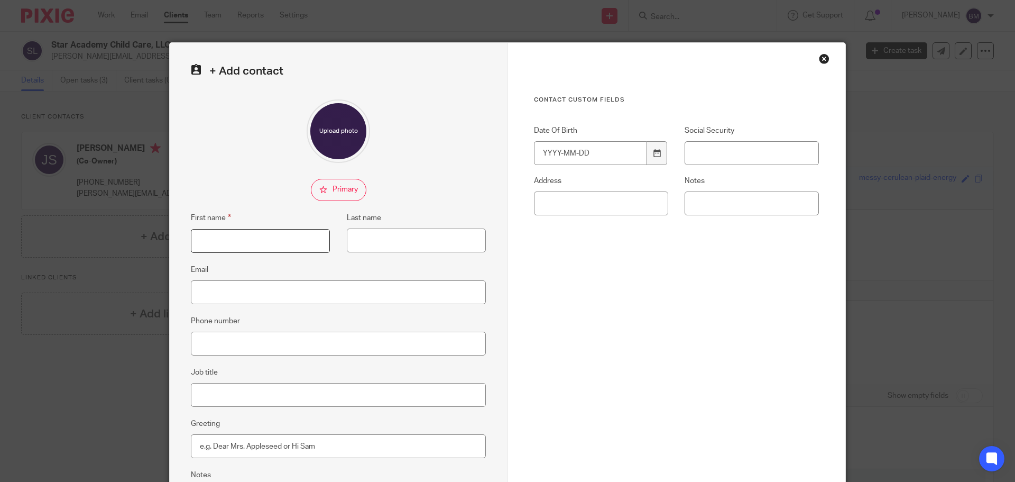
click at [228, 241] on input "First name" at bounding box center [260, 241] width 139 height 24
type input "Icia"
type input "Sandulak"
click at [207, 392] on input "Job title" at bounding box center [338, 395] width 295 height 24
type input "Co-Owner"
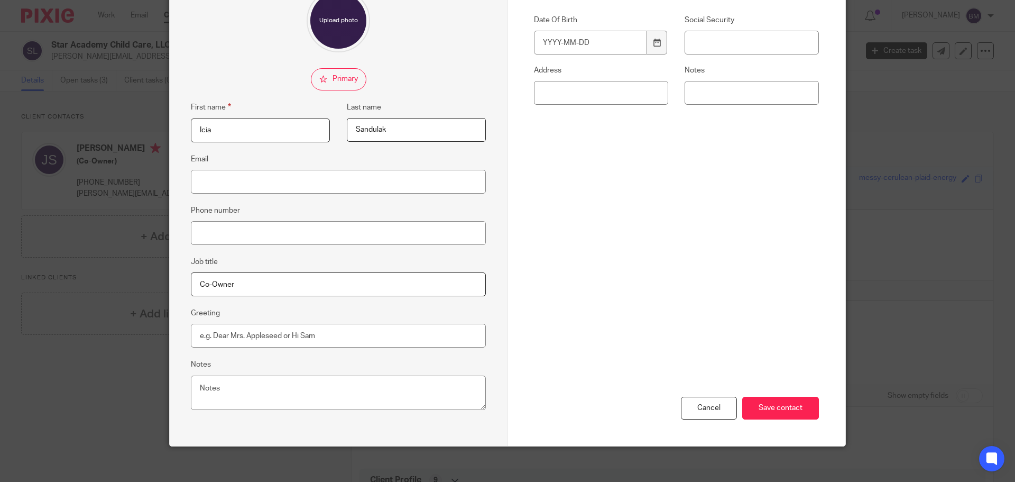
scroll to position [117, 0]
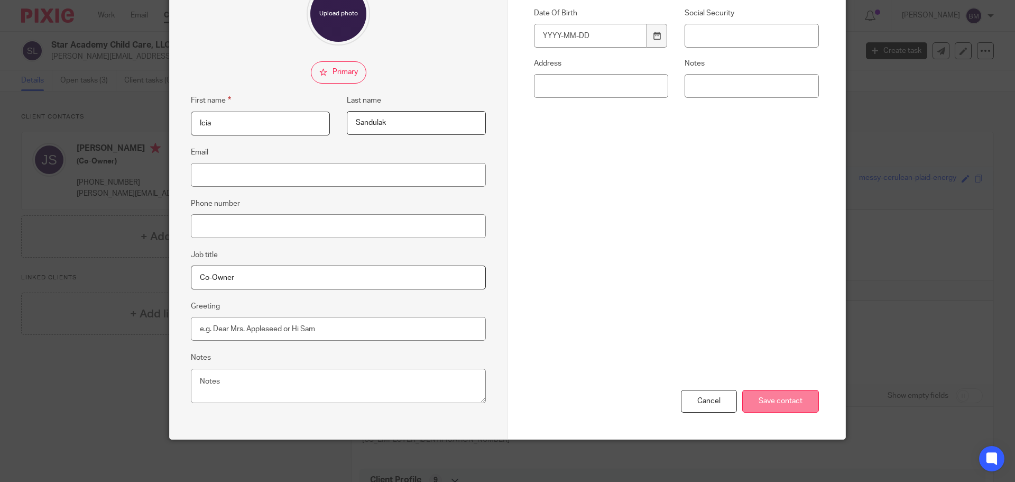
click at [783, 398] on input "Save contact" at bounding box center [781, 401] width 77 height 23
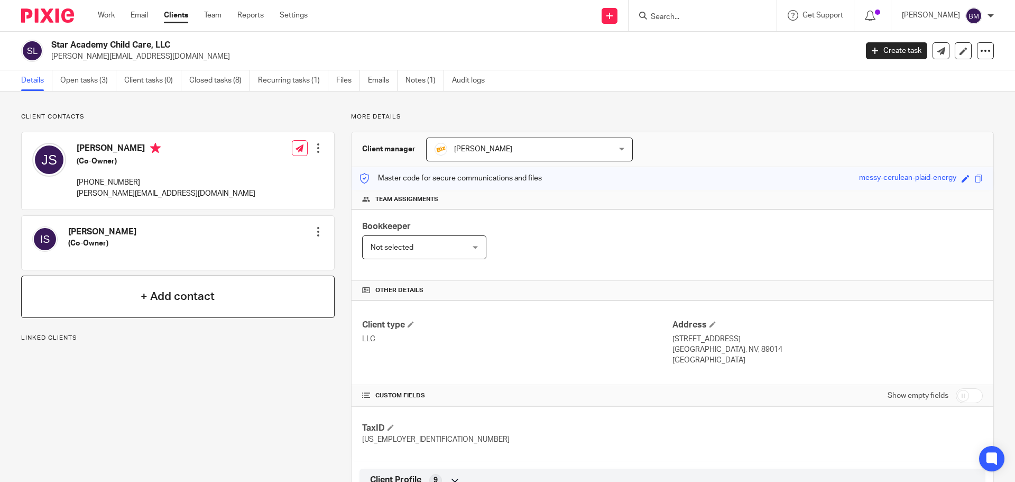
click at [157, 298] on h4 "+ Add contact" at bounding box center [178, 296] width 74 height 16
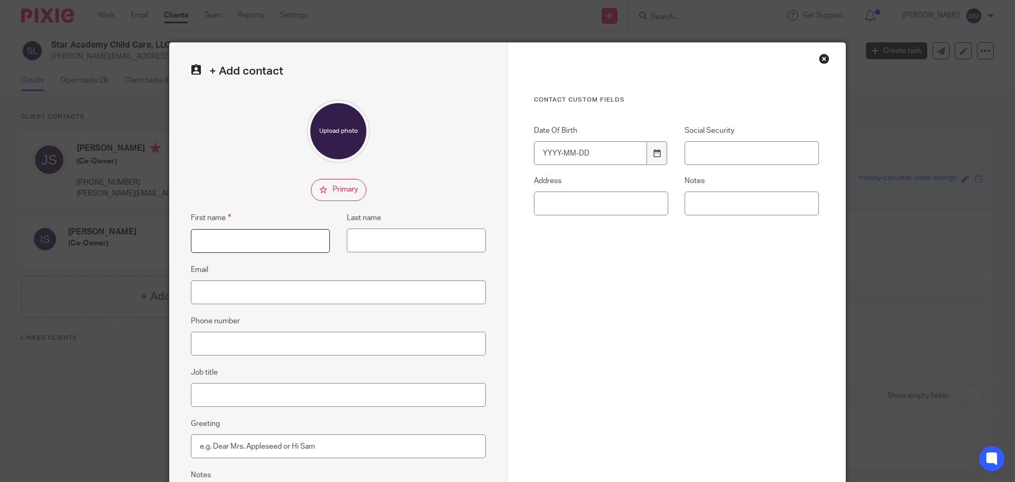
click at [243, 246] on input "First name" at bounding box center [260, 241] width 139 height 24
type input "Carl"
type input "Sandulak"
click at [204, 387] on input "Job title" at bounding box center [338, 395] width 295 height 24
type input "Co-Owner"
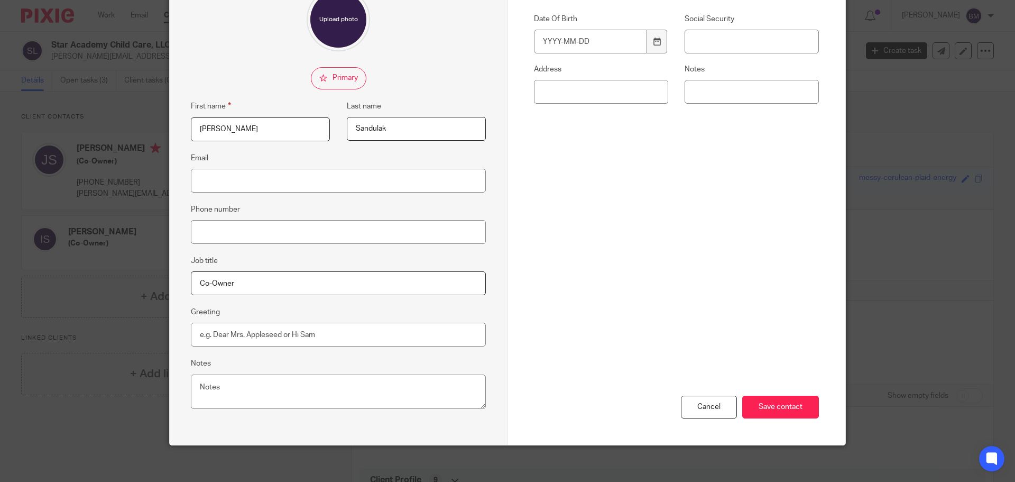
scroll to position [117, 0]
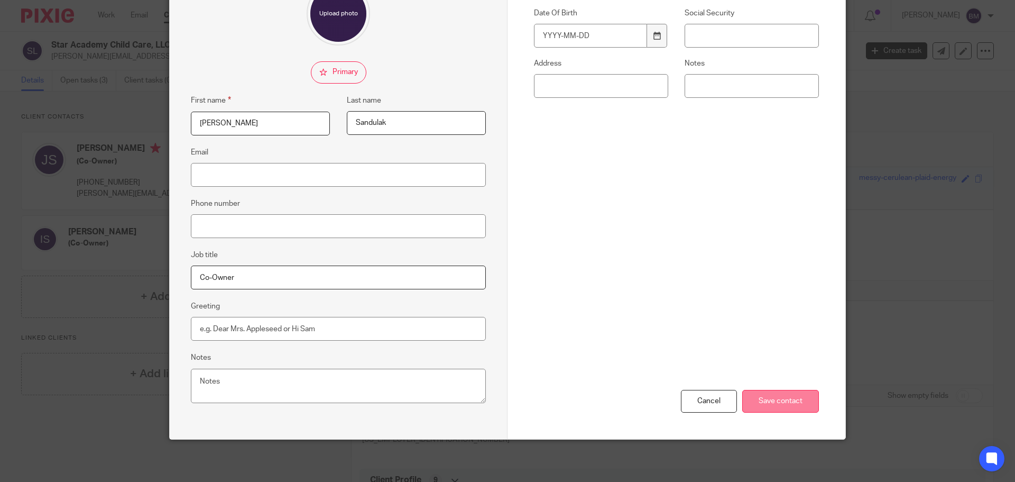
click at [779, 405] on input "Save contact" at bounding box center [781, 401] width 77 height 23
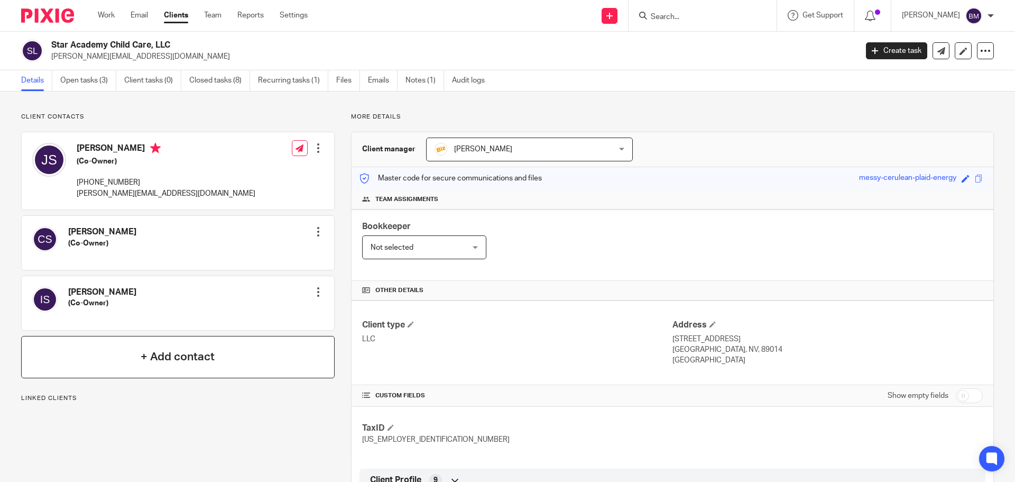
click at [156, 355] on h4 "+ Add contact" at bounding box center [178, 357] width 74 height 16
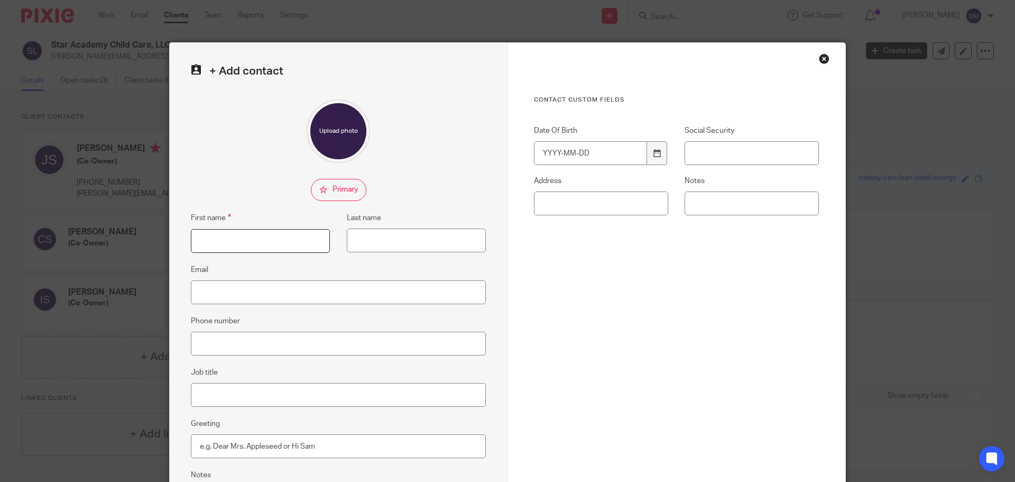
click at [224, 235] on input "First name" at bounding box center [260, 241] width 139 height 24
type input "[PERSON_NAME]"
type input "Sandulak"
click at [205, 396] on input "Job title" at bounding box center [338, 395] width 295 height 24
type input "Co-Owner"
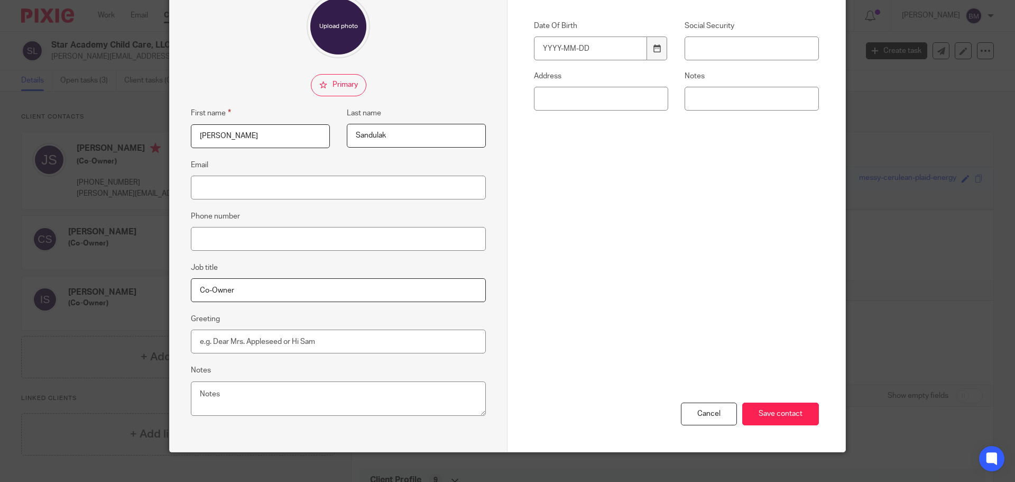
scroll to position [106, 0]
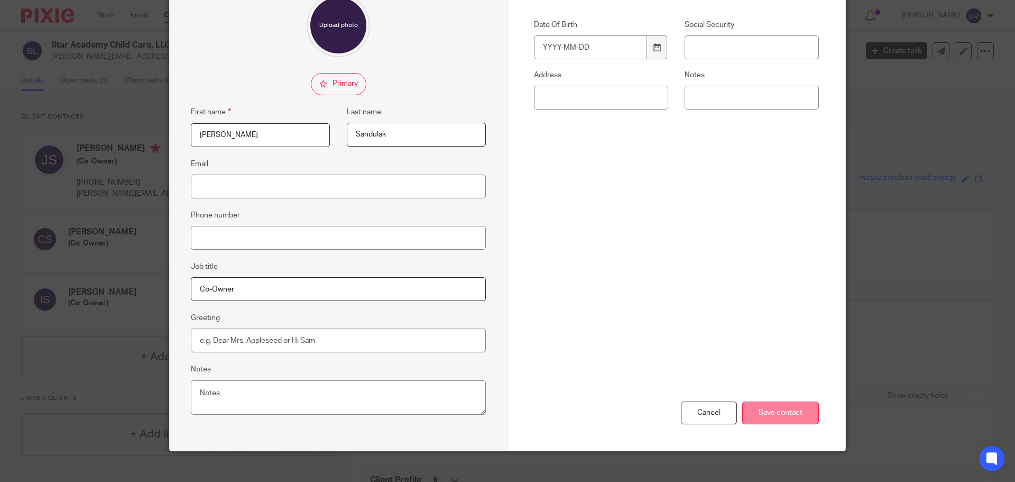
click at [764, 411] on input "Save contact" at bounding box center [781, 412] width 77 height 23
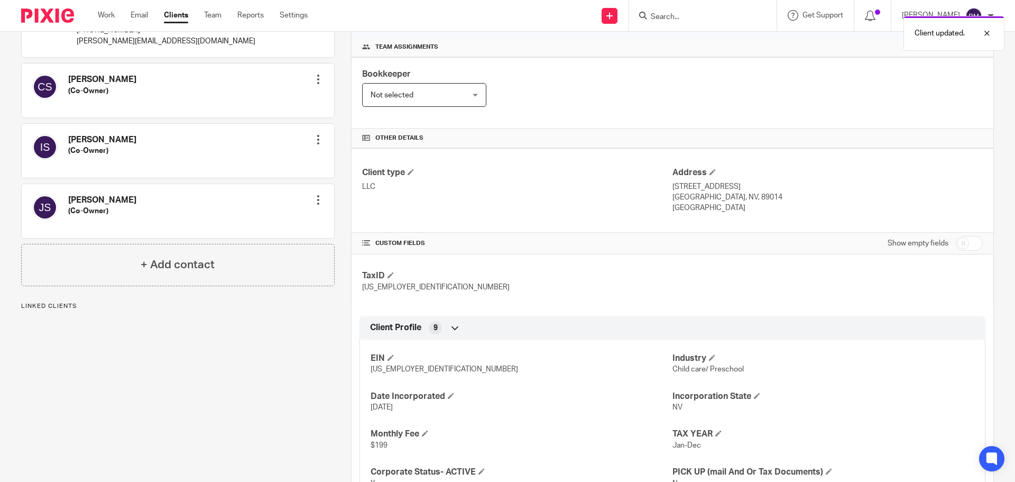
scroll to position [159, 0]
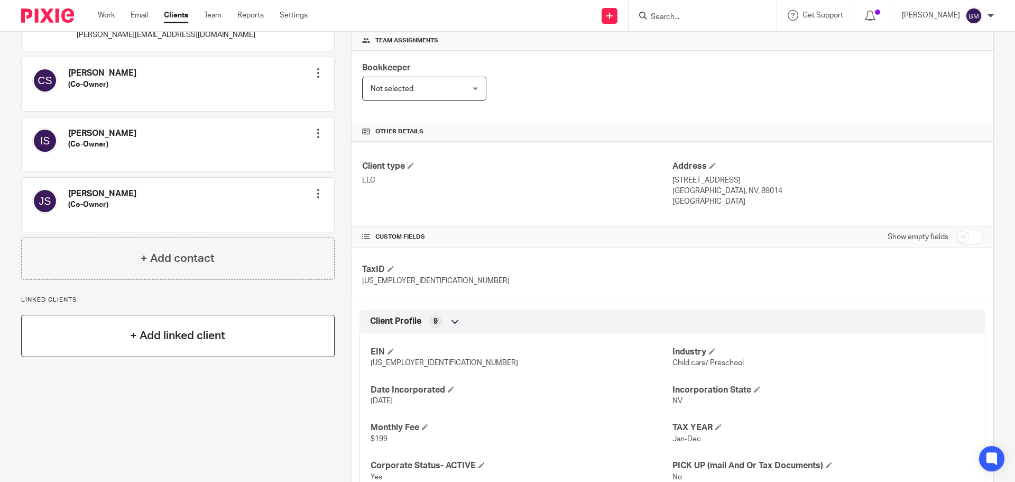
click at [159, 341] on h4 "+ Add linked client" at bounding box center [177, 335] width 95 height 16
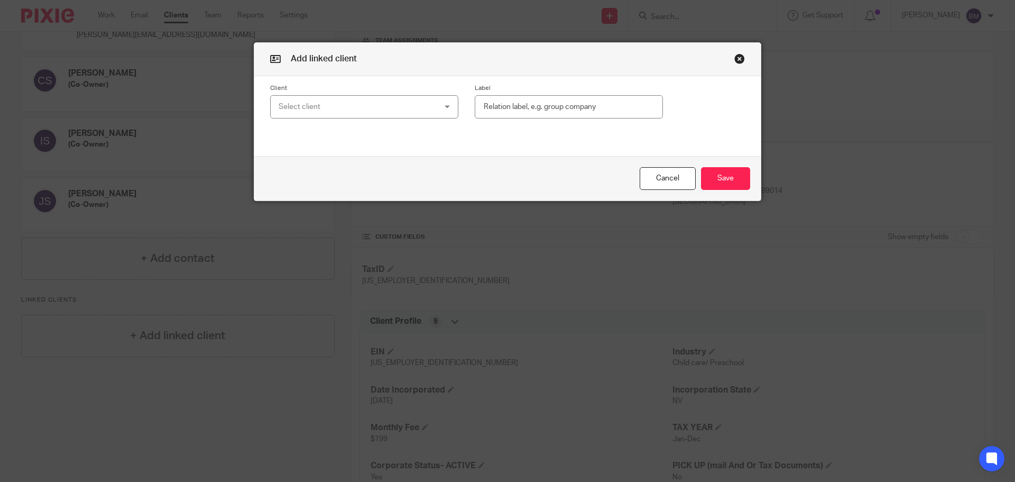
click at [327, 105] on div "Select client" at bounding box center [350, 107] width 143 height 22
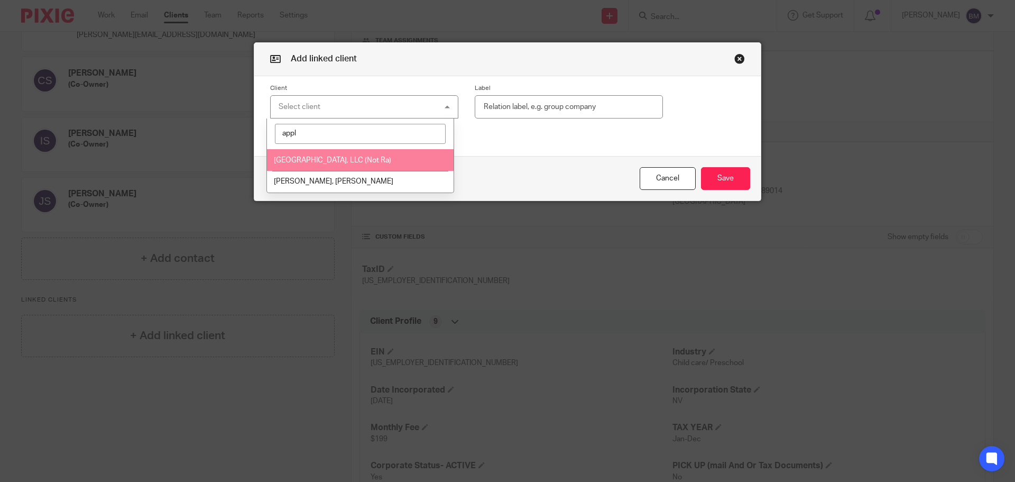
type input "appl"
click at [329, 159] on span "Apple Grove Treatment Center, LLC (Not Ra)" at bounding box center [332, 160] width 117 height 7
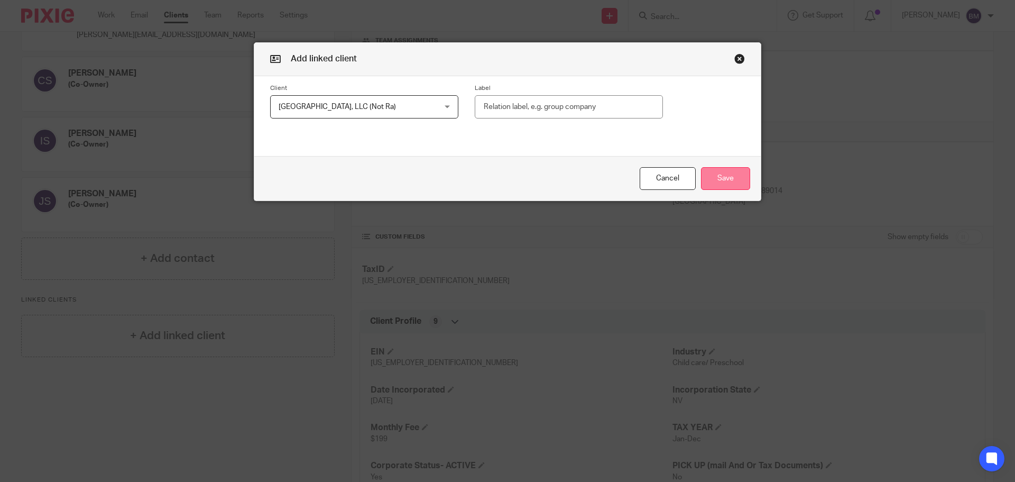
click at [724, 177] on button "Save" at bounding box center [725, 178] width 49 height 23
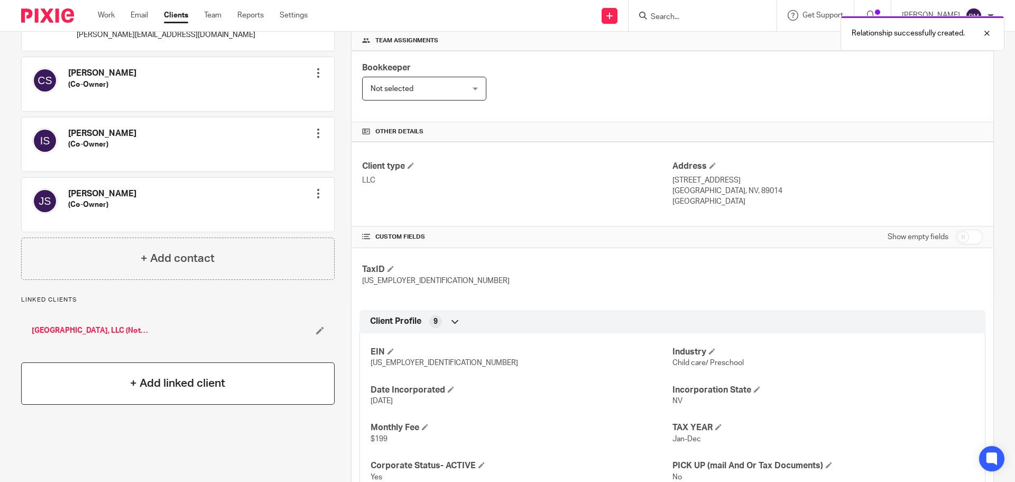
click at [155, 384] on h4 "+ Add linked client" at bounding box center [177, 383] width 95 height 16
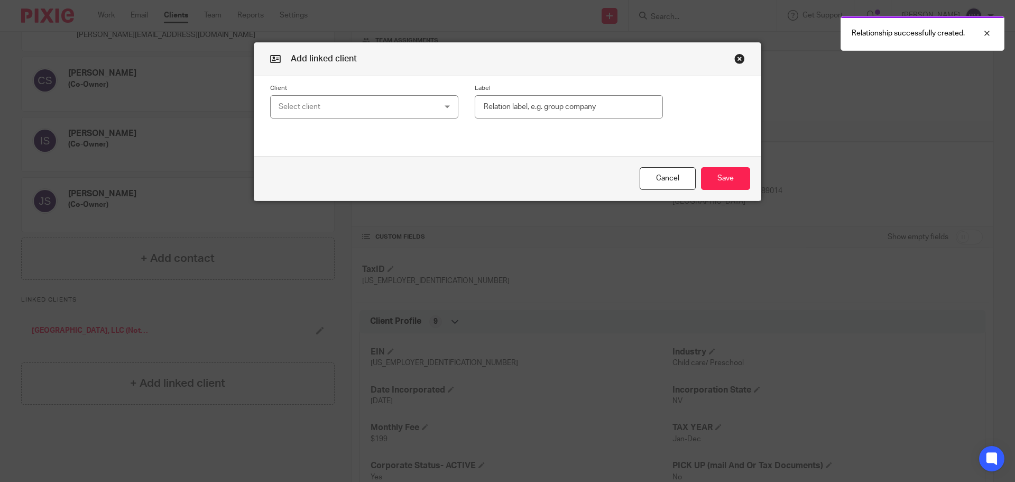
click at [306, 106] on div "Select client" at bounding box center [350, 107] width 143 height 22
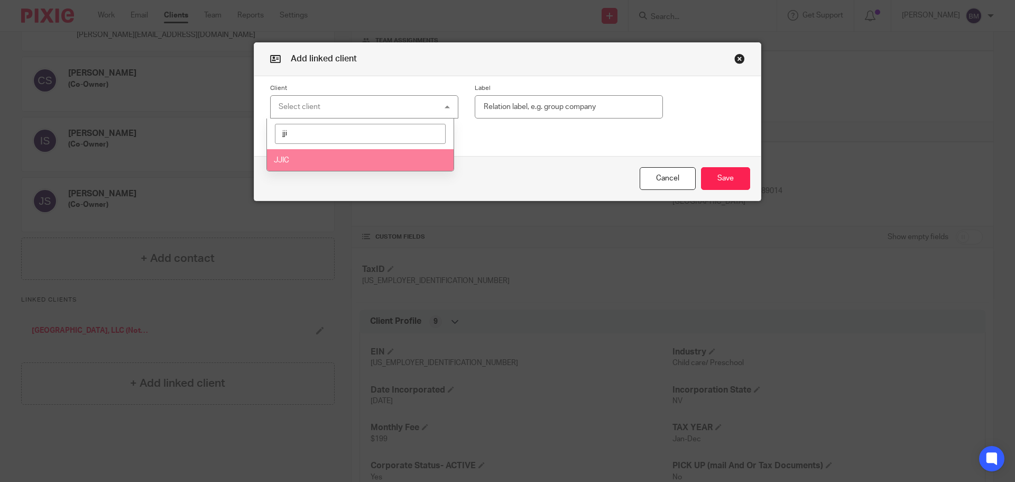
type input "jji"
click at [290, 159] on li "JJIC" at bounding box center [360, 160] width 187 height 22
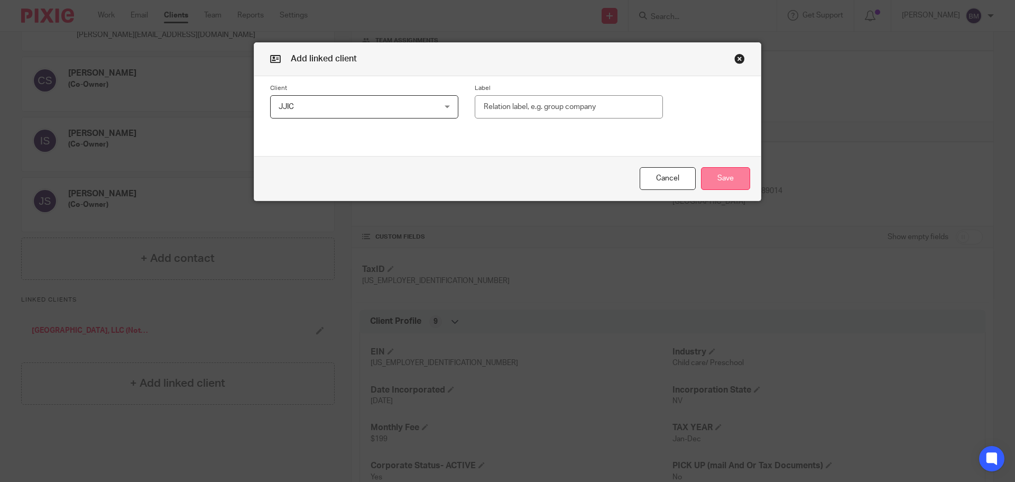
click at [708, 177] on button "Save" at bounding box center [725, 178] width 49 height 23
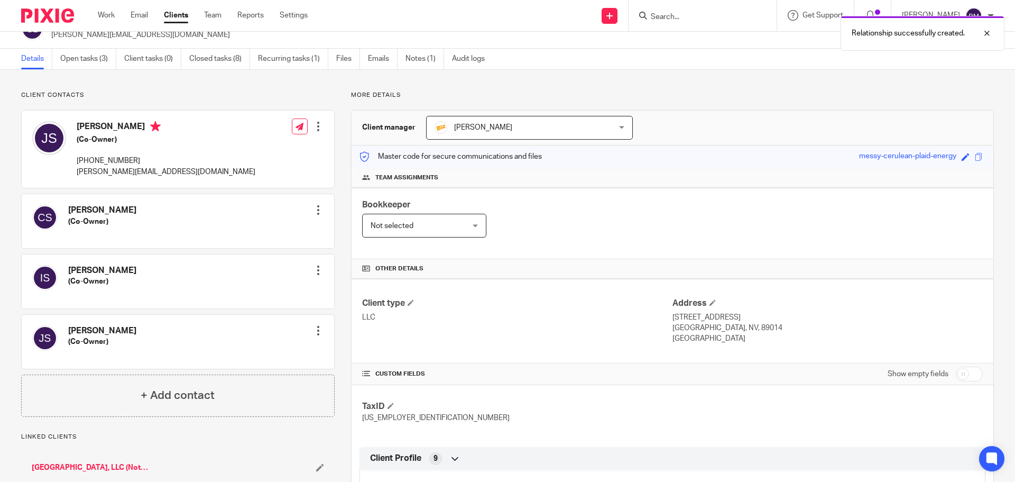
scroll to position [0, 0]
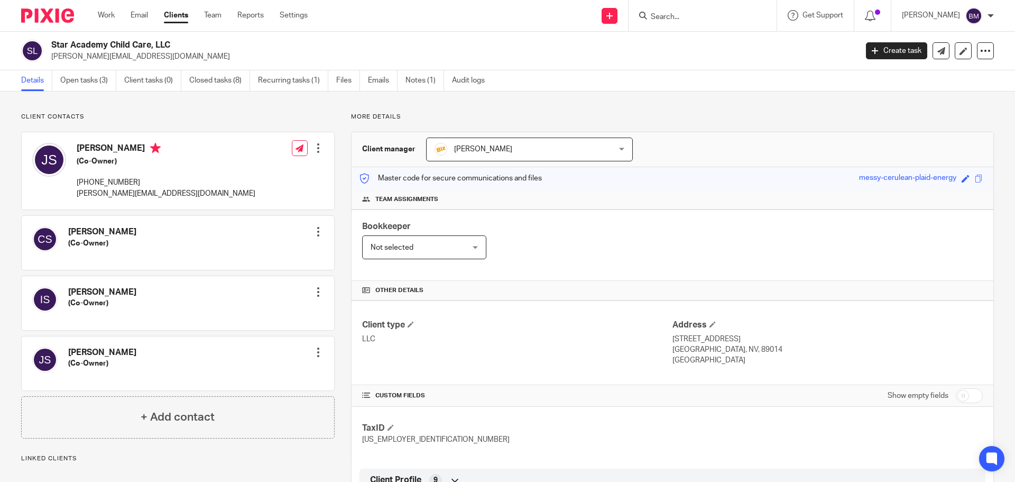
click at [315, 148] on div at bounding box center [318, 148] width 11 height 11
click at [261, 176] on link "Edit contact" at bounding box center [268, 171] width 101 height 15
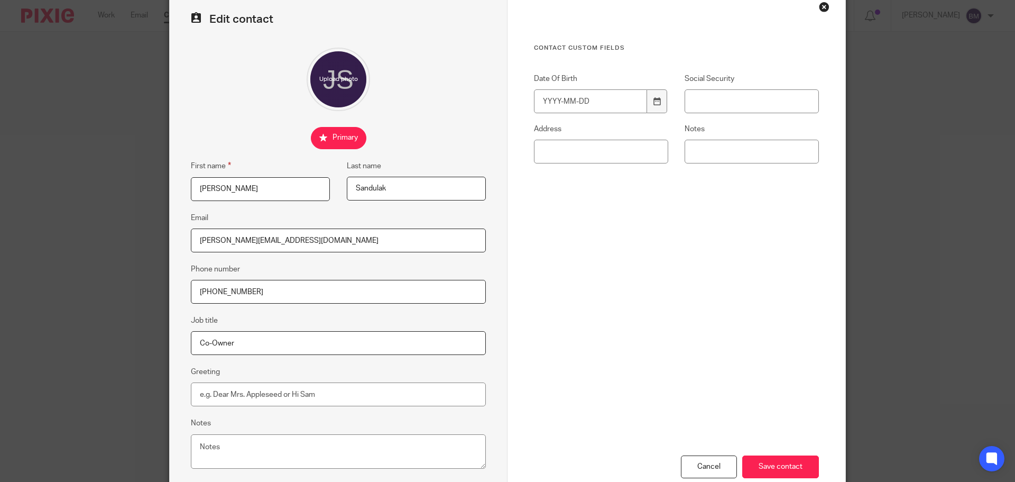
scroll to position [117, 0]
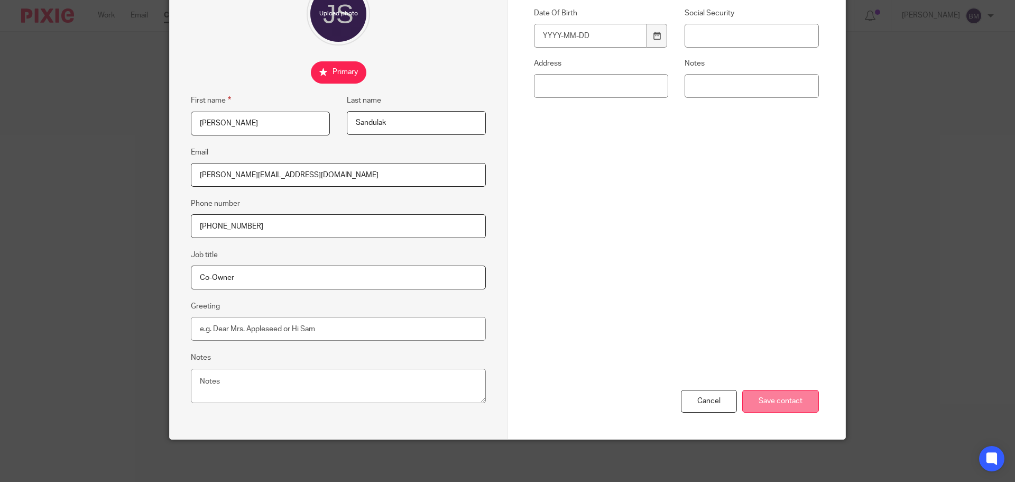
click at [772, 399] on input "Save contact" at bounding box center [781, 401] width 77 height 23
click at [776, 400] on input "Save contact" at bounding box center [781, 401] width 77 height 23
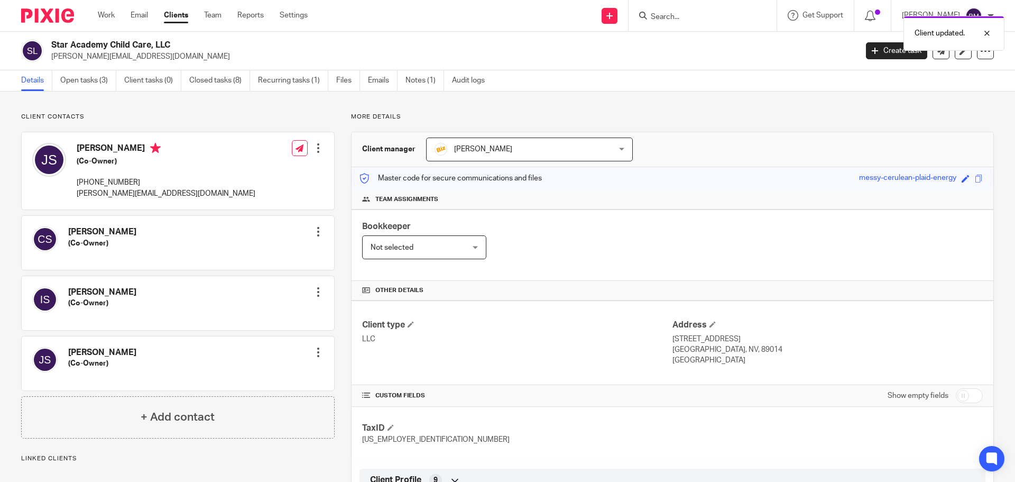
click at [962, 397] on input "checkbox" at bounding box center [969, 395] width 27 height 15
checkbox input "true"
click at [317, 152] on div at bounding box center [318, 148] width 11 height 11
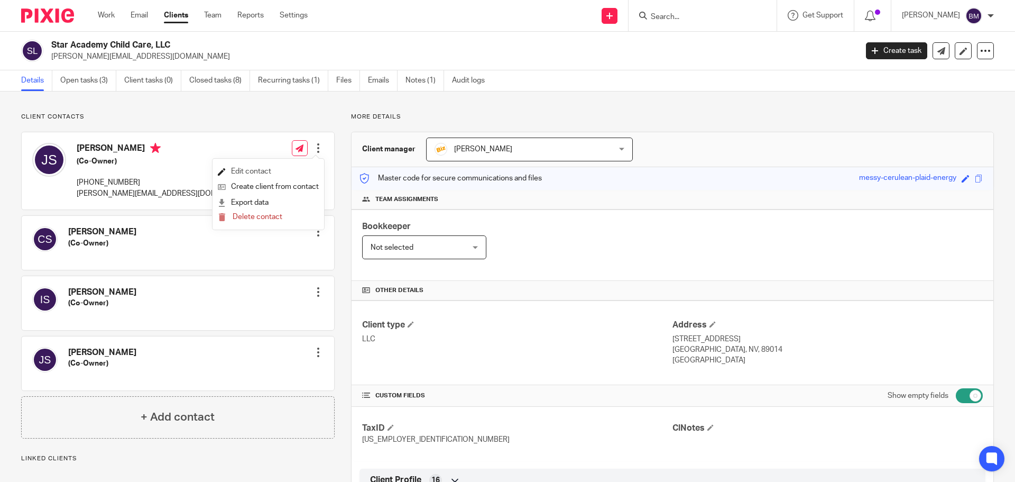
drag, startPoint x: 239, startPoint y: 170, endPoint x: 244, endPoint y: 168, distance: 6.2
click at [239, 170] on link "Edit contact" at bounding box center [268, 171] width 101 height 15
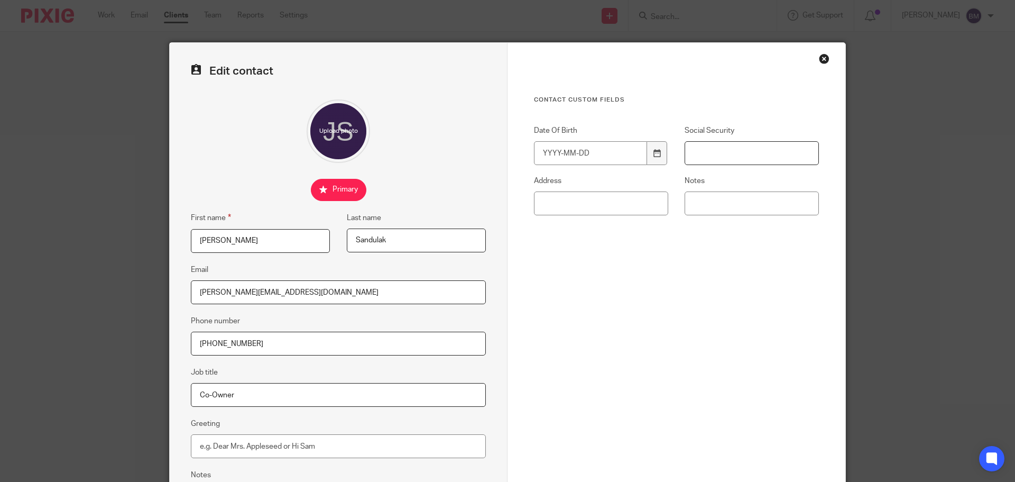
click at [698, 147] on input "Social Security" at bounding box center [752, 153] width 134 height 24
paste input "680-82-1065"
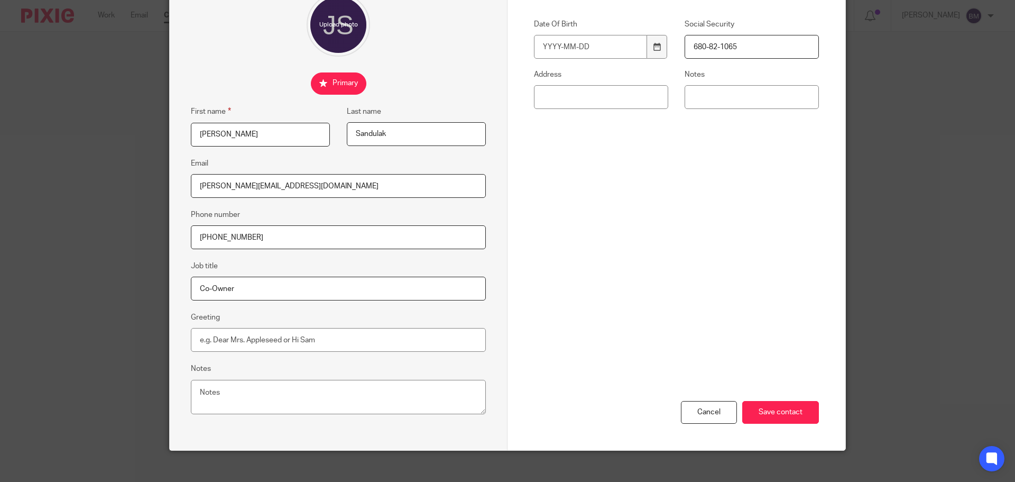
scroll to position [117, 0]
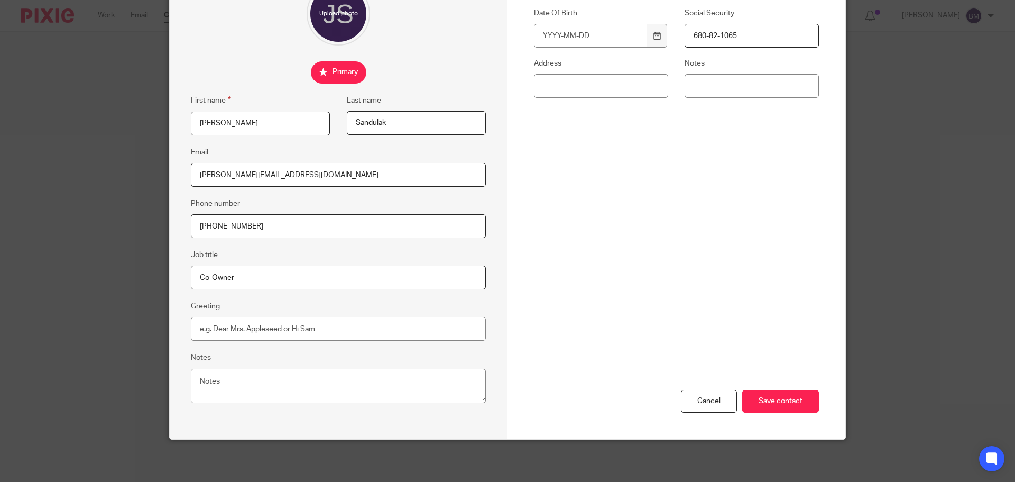
type input "680-82-1065"
drag, startPoint x: 394, startPoint y: 120, endPoint x: 316, endPoint y: 125, distance: 77.4
click at [316, 125] on div "First name Janet Last name Sandulak" at bounding box center [331, 120] width 312 height 52
click at [782, 402] on input "Save contact" at bounding box center [781, 401] width 77 height 23
click at [767, 401] on input "Save contact" at bounding box center [781, 401] width 77 height 23
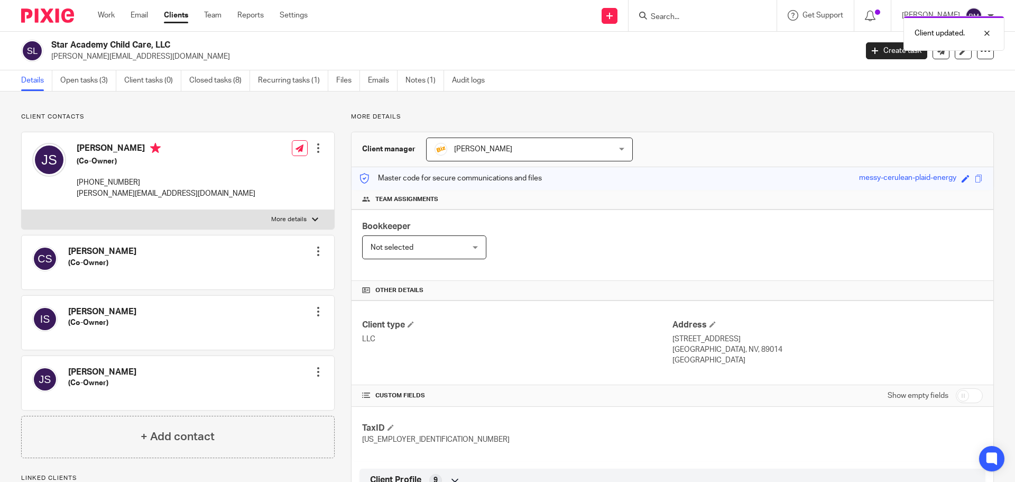
click at [969, 396] on input "checkbox" at bounding box center [969, 395] width 27 height 15
checkbox input "true"
drag, startPoint x: 51, startPoint y: 42, endPoint x: 175, endPoint y: 45, distance: 124.3
click at [175, 45] on div "Star Academy Child Care, LLC janet@staracademynv.com" at bounding box center [435, 51] width 829 height 22
copy h2 "Star Academy Child Care, LLC"
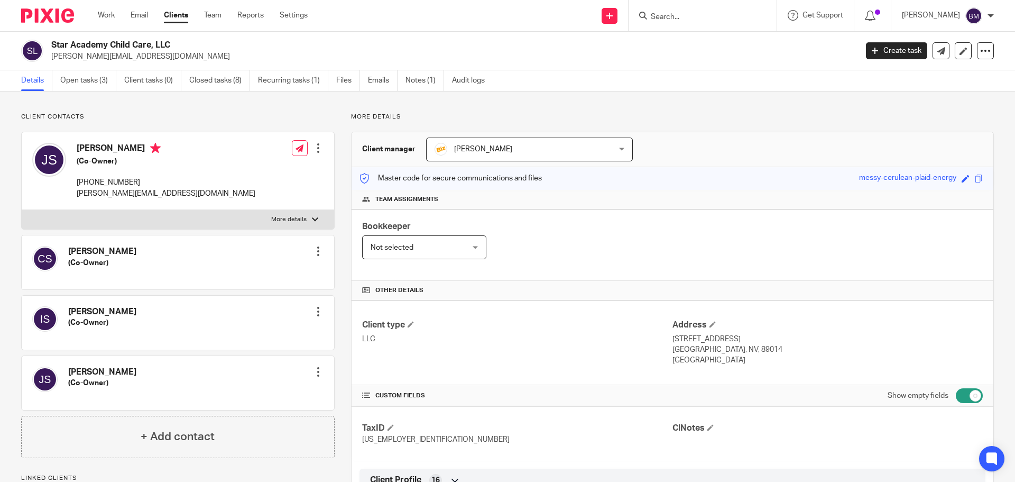
click at [151, 57] on p "[PERSON_NAME][EMAIL_ADDRESS][DOMAIN_NAME]" at bounding box center [450, 56] width 799 height 11
drag, startPoint x: 142, startPoint y: 56, endPoint x: 51, endPoint y: 59, distance: 91.0
click at [51, 59] on p "[PERSON_NAME][EMAIL_ADDRESS][DOMAIN_NAME]" at bounding box center [450, 56] width 799 height 11
copy p "[PERSON_NAME][EMAIL_ADDRESS][DOMAIN_NAME]"
drag, startPoint x: 171, startPoint y: 46, endPoint x: 51, endPoint y: 47, distance: 119.5
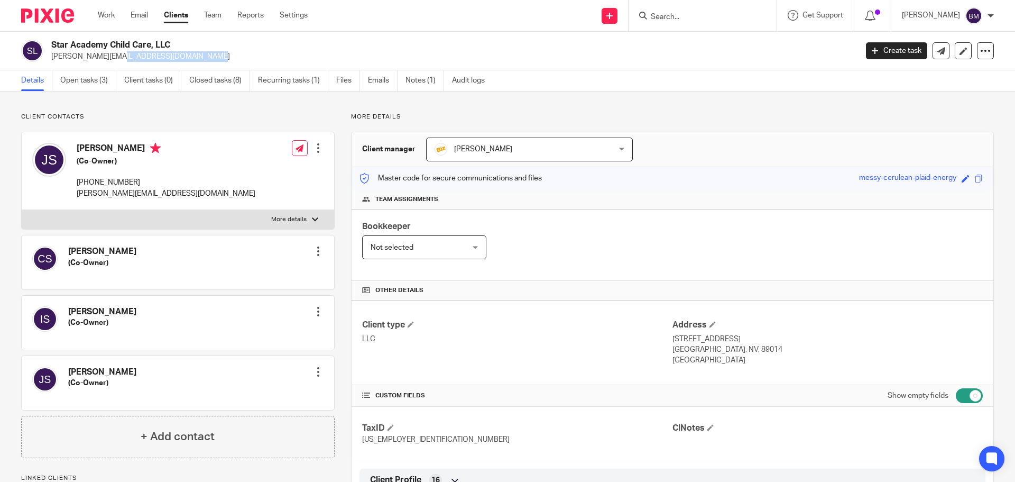
click at [51, 47] on h2 "Star Academy Child Care, LLC" at bounding box center [370, 45] width 639 height 11
copy h2 "Star Academy Child Care, LLC"
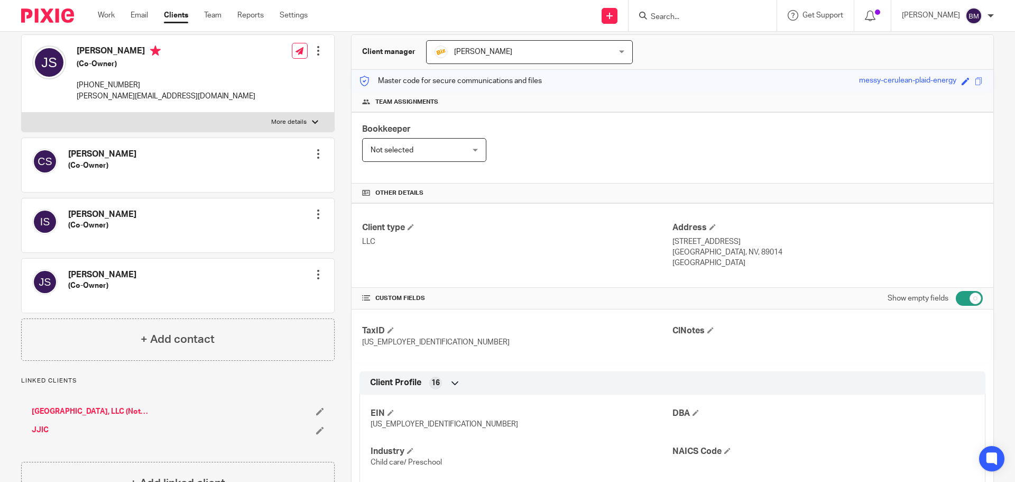
scroll to position [106, 0]
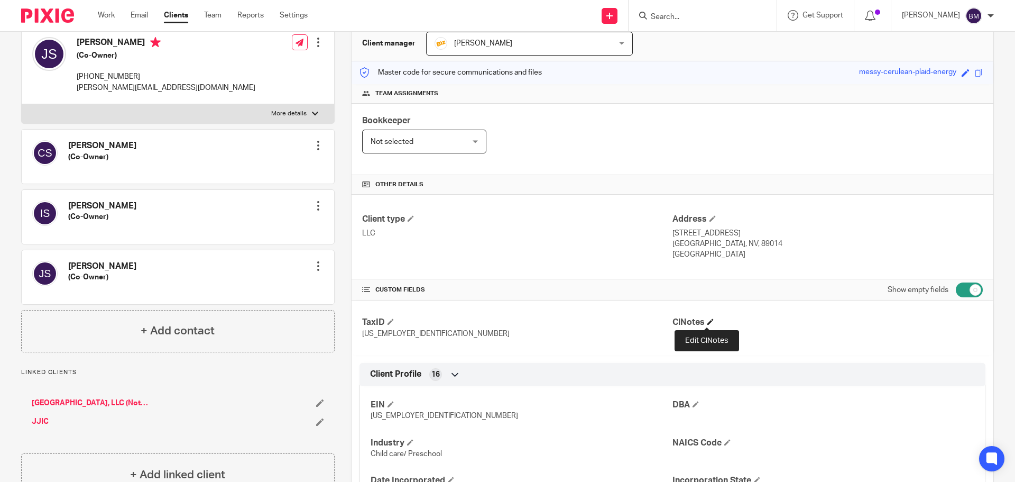
click at [708, 319] on span at bounding box center [711, 321] width 6 height 6
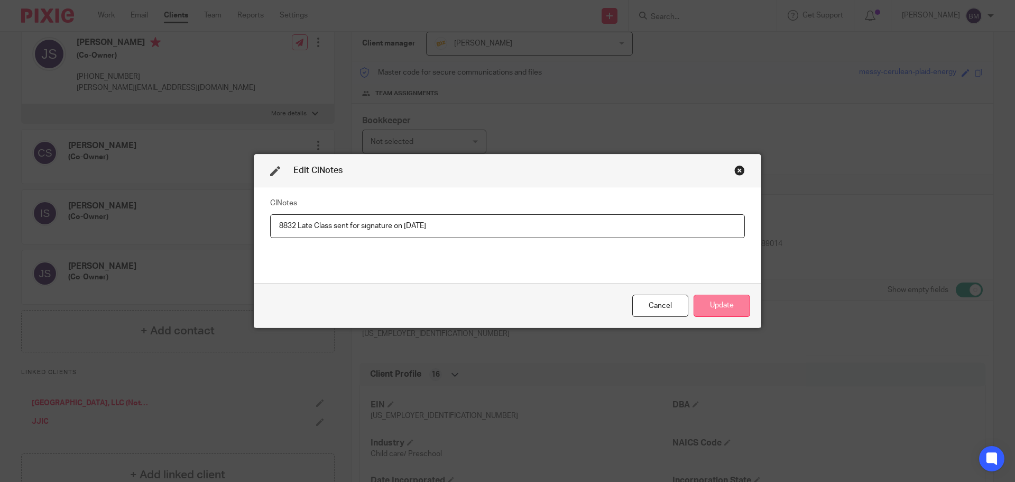
type input "8832 Late Class sent for signature on 8/19/25"
click at [708, 303] on button "Update" at bounding box center [722, 306] width 57 height 23
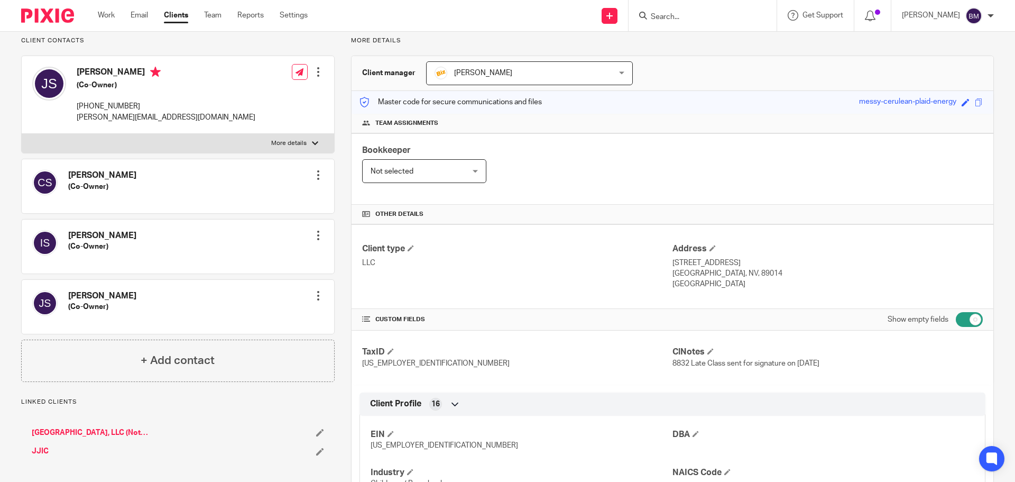
scroll to position [0, 0]
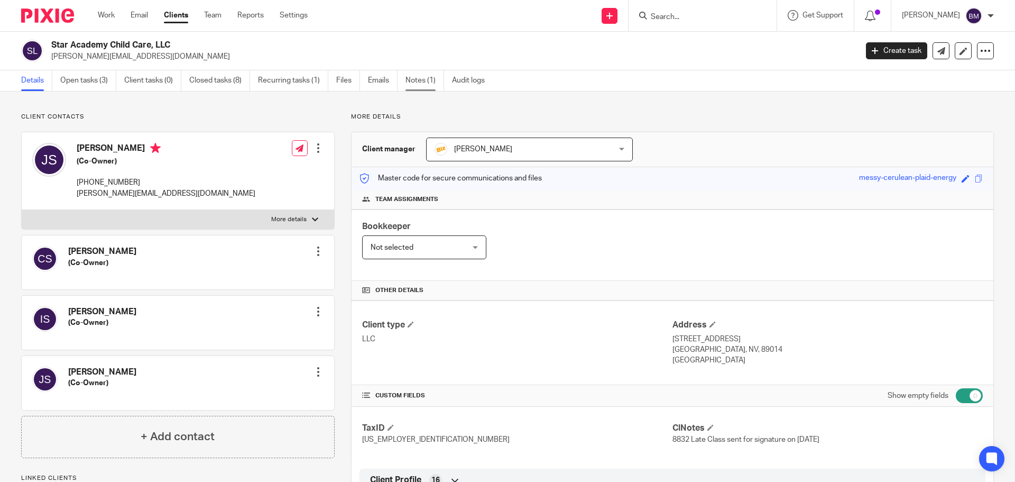
click at [419, 84] on link "Notes (1)" at bounding box center [425, 80] width 39 height 21
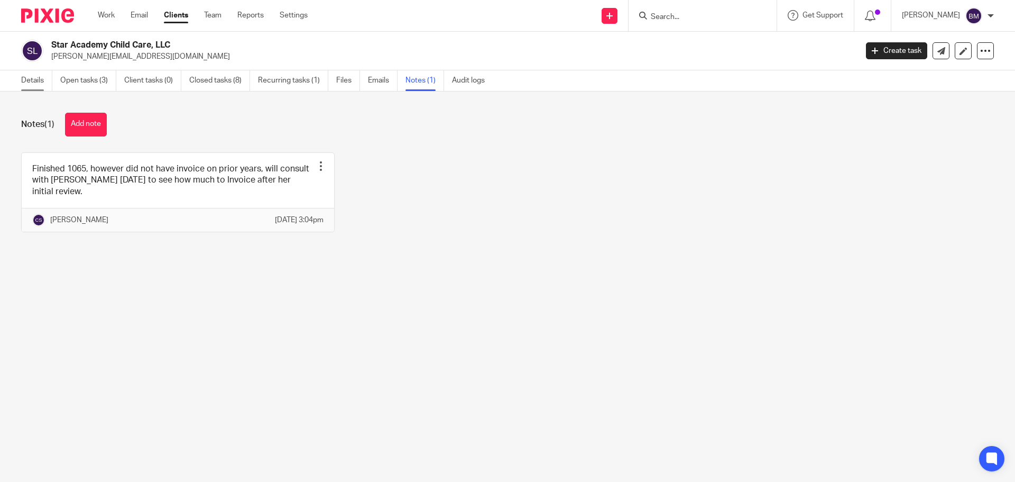
click at [27, 81] on link "Details" at bounding box center [36, 80] width 31 height 21
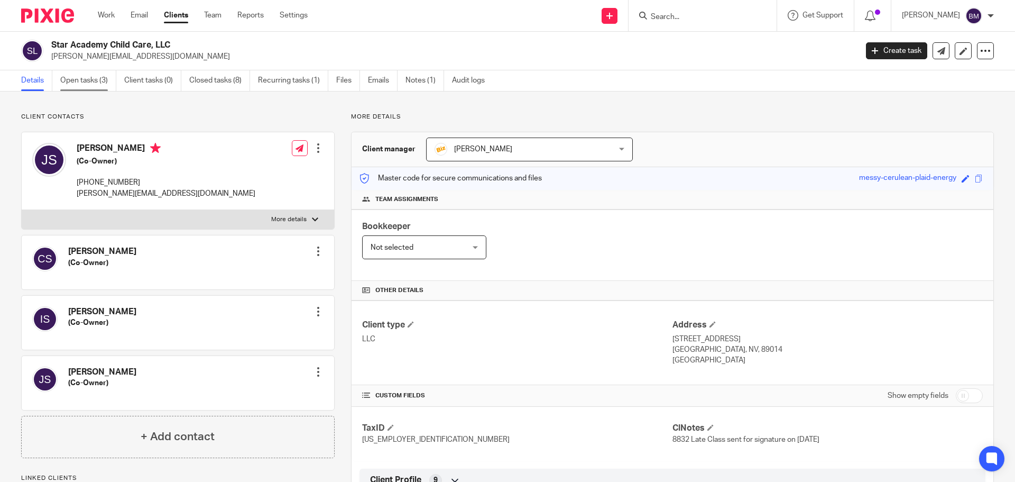
click at [87, 84] on link "Open tasks (3)" at bounding box center [88, 80] width 56 height 21
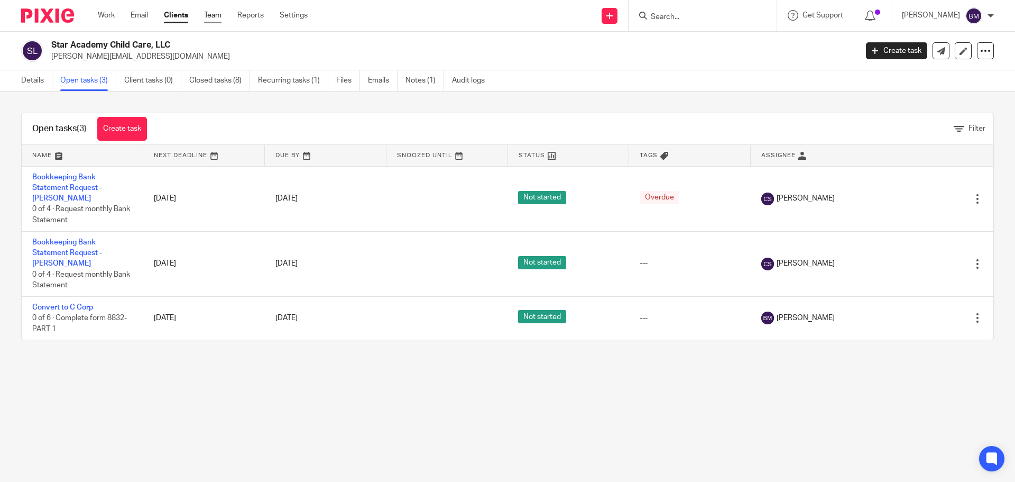
click at [215, 16] on link "Team" at bounding box center [212, 15] width 17 height 11
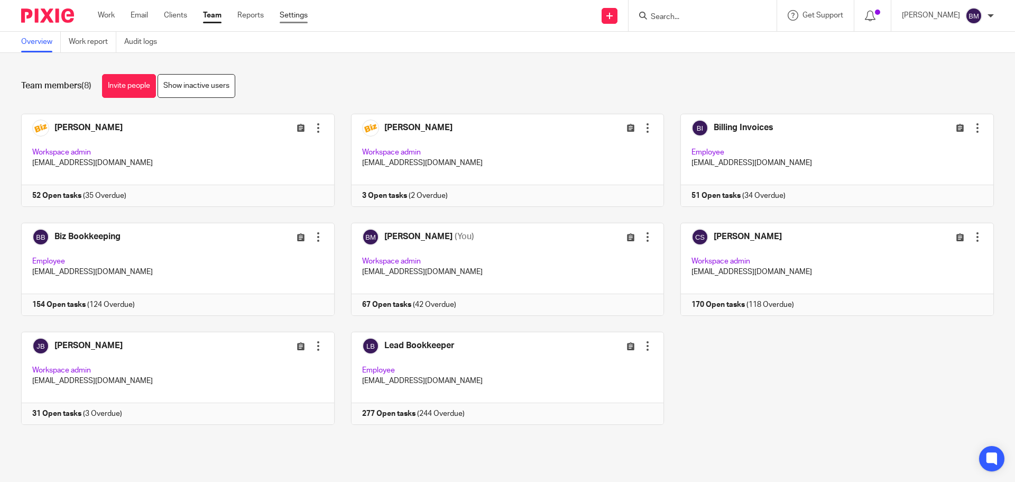
click at [297, 16] on link "Settings" at bounding box center [294, 15] width 28 height 11
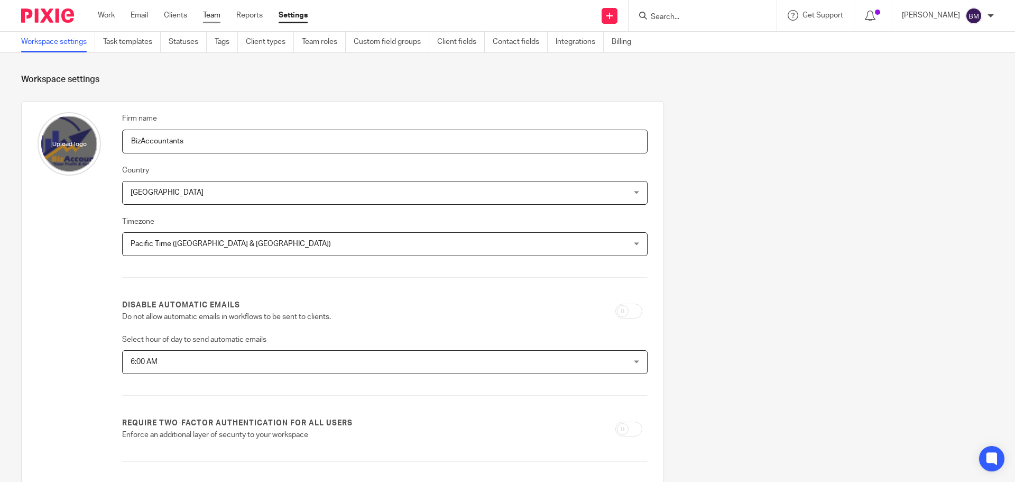
click at [207, 15] on link "Team" at bounding box center [211, 15] width 17 height 11
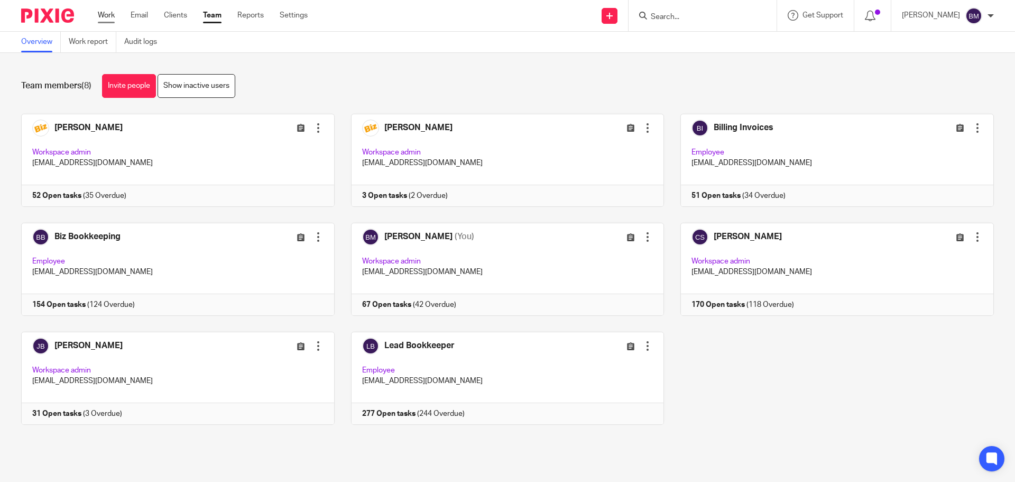
click at [106, 16] on link "Work" at bounding box center [106, 15] width 17 height 11
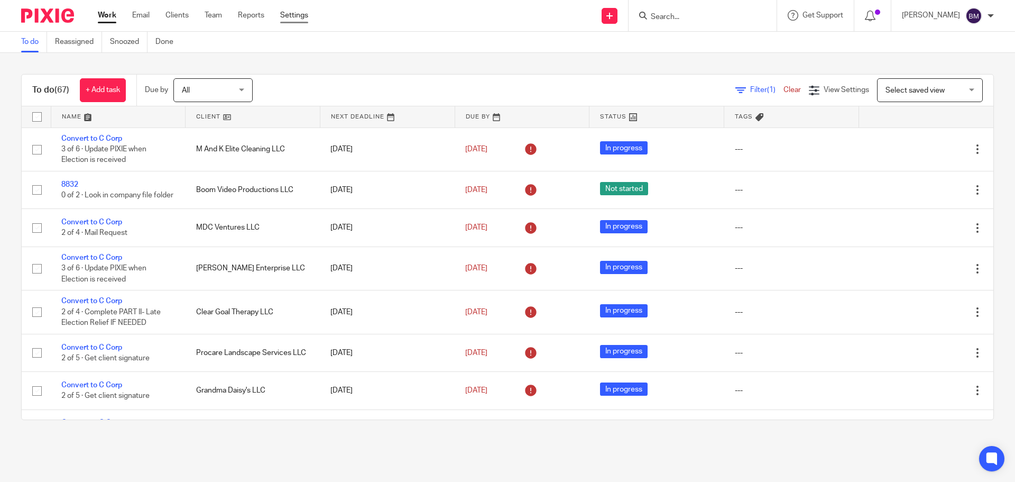
click at [297, 14] on link "Settings" at bounding box center [294, 15] width 28 height 11
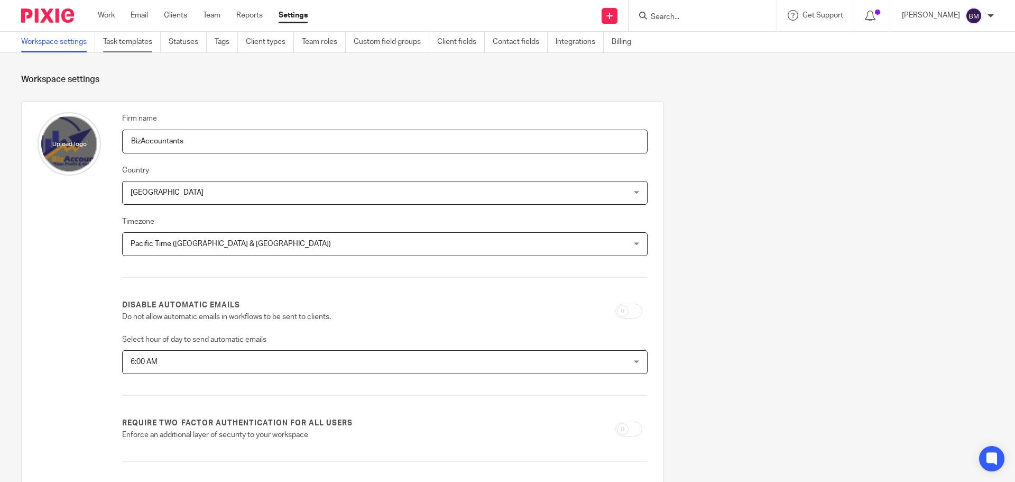
click at [129, 43] on link "Task templates" at bounding box center [132, 42] width 58 height 21
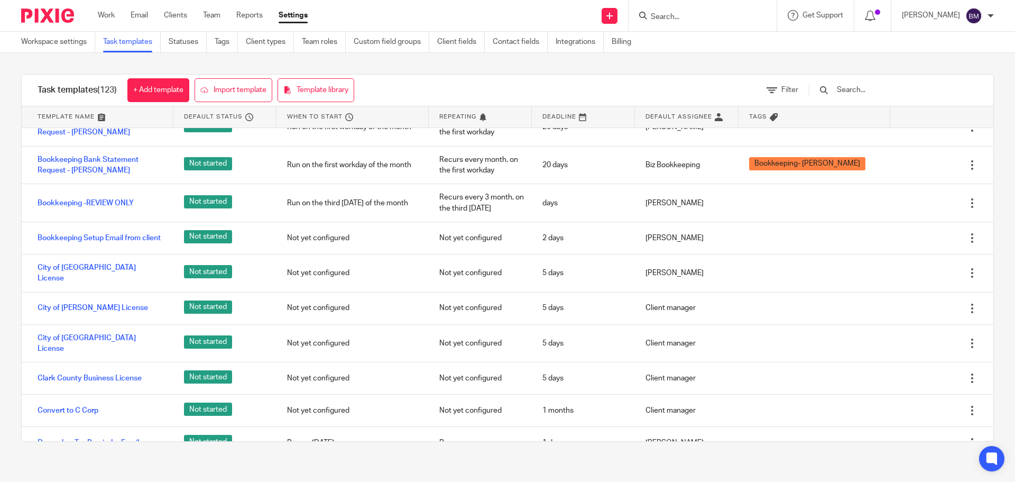
scroll to position [1058, 0]
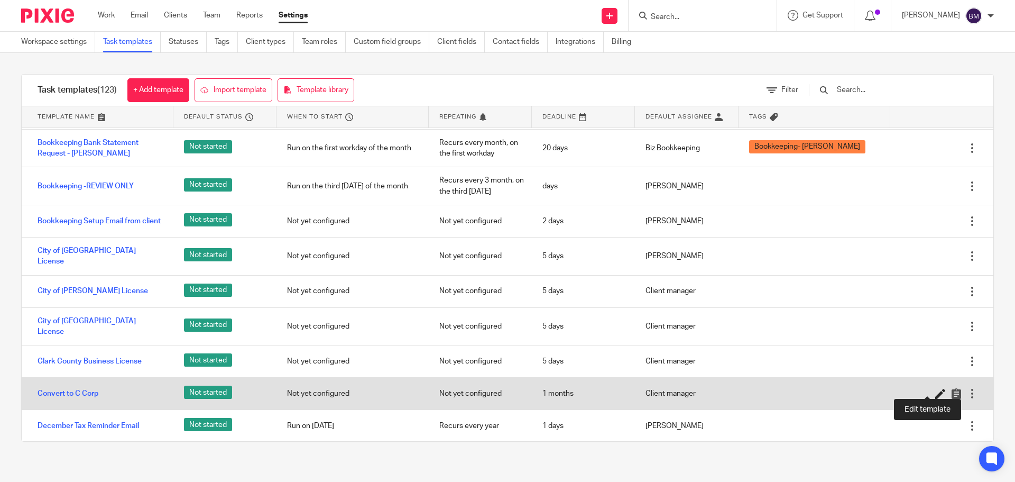
click at [936, 391] on icon at bounding box center [941, 393] width 11 height 11
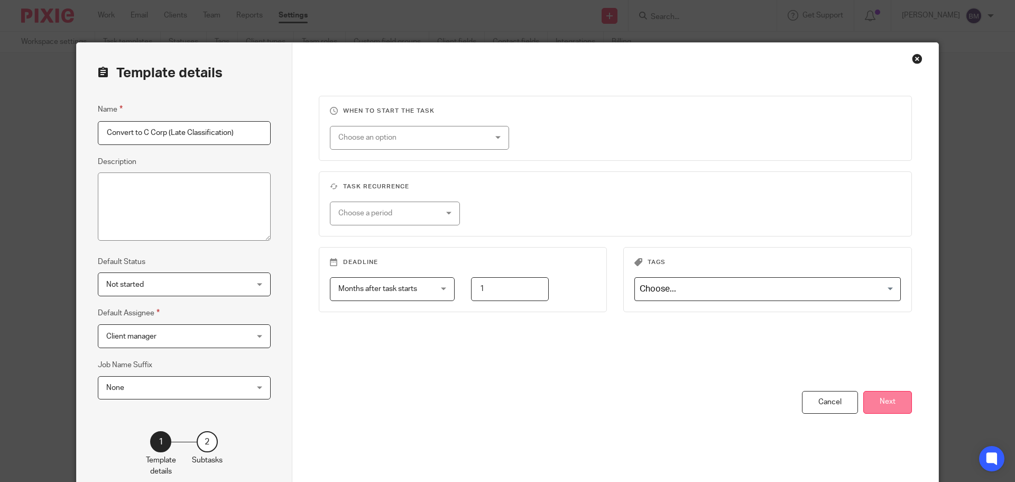
type input "Convert to C Corp (Late Classification)"
click at [884, 401] on button "Next" at bounding box center [888, 402] width 49 height 23
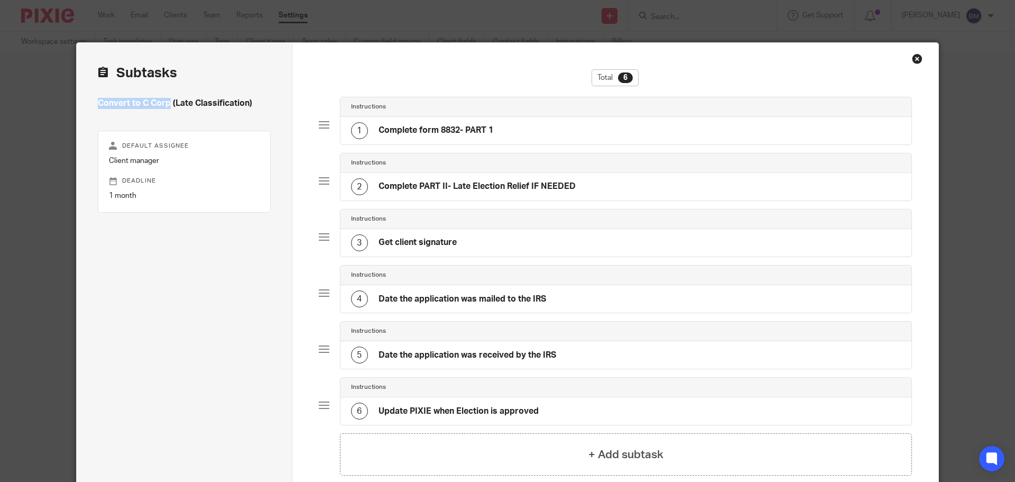
drag, startPoint x: 95, startPoint y: 100, endPoint x: 167, endPoint y: 102, distance: 71.9
click at [167, 102] on h4 "Convert to C Corp (Late Classification)" at bounding box center [184, 103] width 173 height 11
copy h4 "Convert to C Corp"
click at [429, 134] on h4 "Complete form 8832- PART 1" at bounding box center [436, 130] width 115 height 11
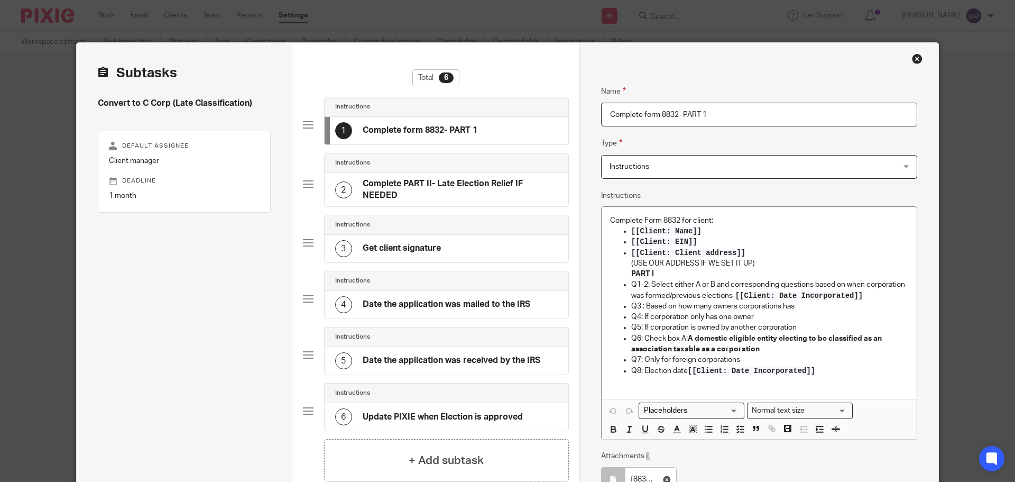
drag, startPoint x: 715, startPoint y: 114, endPoint x: 593, endPoint y: 119, distance: 121.8
click at [593, 119] on div "Name Complete form 8832- PART 1 Type Instructions Instructions Instructions Doc…" at bounding box center [759, 317] width 359 height 548
click at [410, 246] on h4 "Get client signature" at bounding box center [402, 248] width 78 height 11
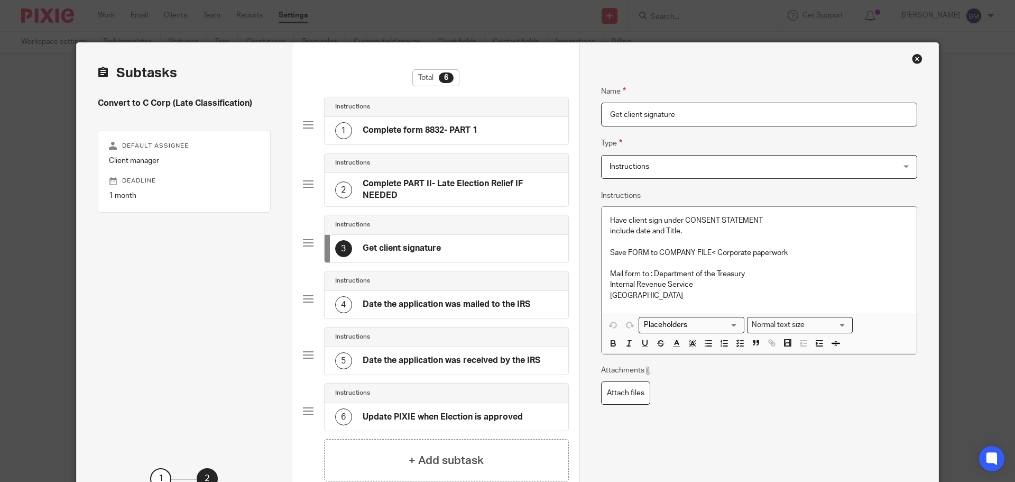
drag, startPoint x: 681, startPoint y: 112, endPoint x: 562, endPoint y: 111, distance: 119.5
click at [562, 111] on div "Subtasks Convert to C Corp (Late Classification) Default assignee Client manage…" at bounding box center [508, 288] width 862 height 491
click at [381, 298] on div "4 Date the application was mailed to the IRS" at bounding box center [432, 304] width 195 height 17
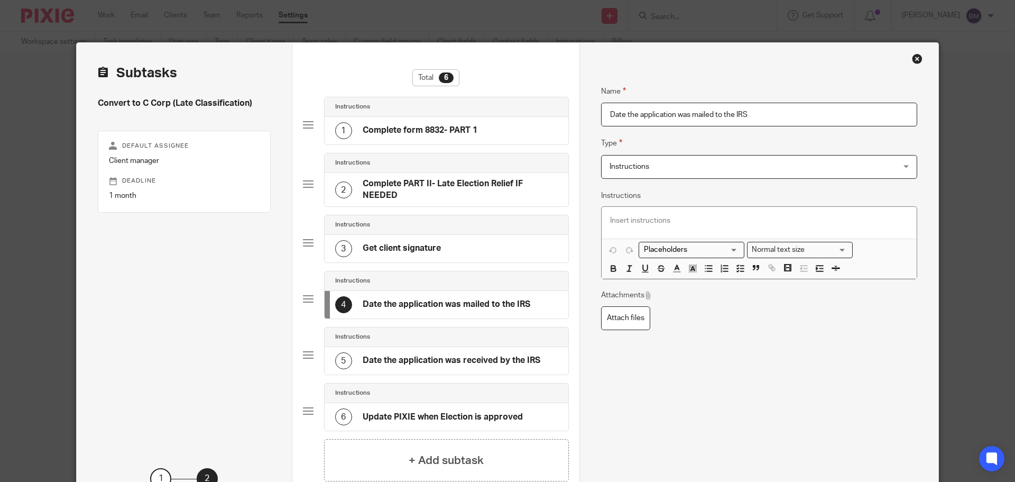
drag, startPoint x: 748, startPoint y: 115, endPoint x: 561, endPoint y: 99, distance: 187.9
click at [561, 99] on div "Subtasks Convert to C Corp (Late Classification) Default assignee Client manage…" at bounding box center [508, 288] width 862 height 491
click at [406, 365] on h4 "Date the application was received by the IRS" at bounding box center [452, 360] width 178 height 11
drag, startPoint x: 759, startPoint y: 115, endPoint x: 569, endPoint y: 106, distance: 190.1
click div "Subtasks Convert to C Corp (Late Classification) Default assignee Client manage…"
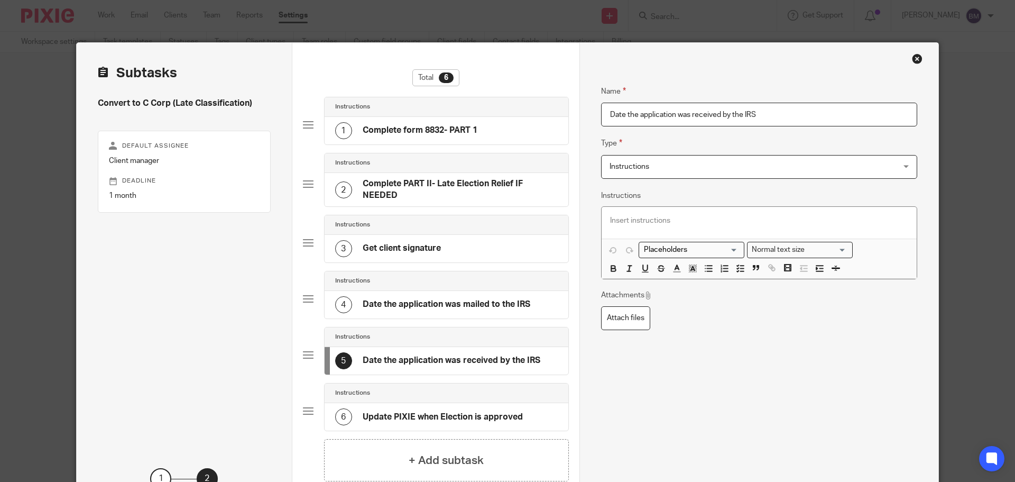
click h4 "Update PIXIE when Election is approved"
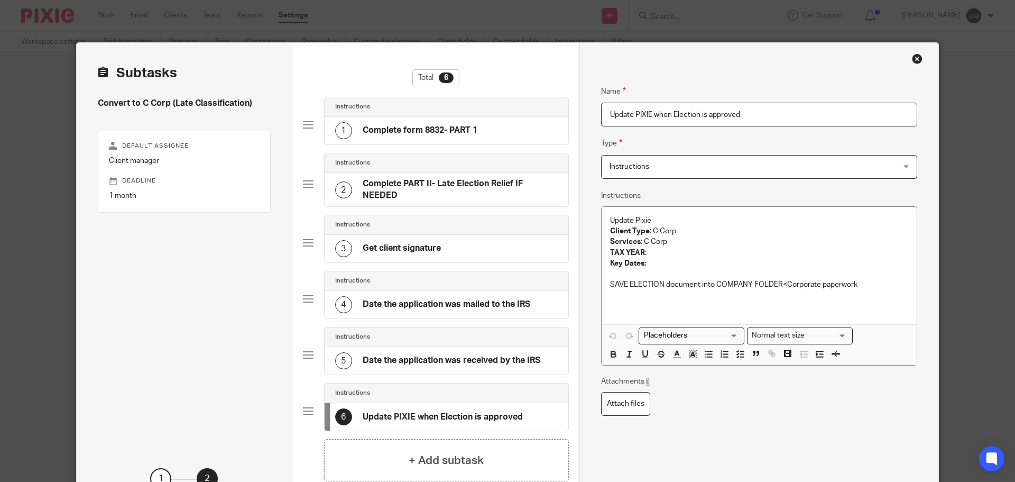
drag, startPoint x: 747, startPoint y: 111, endPoint x: 574, endPoint y: 112, distance: 173.0
click div "Subtasks Convert to C Corp (Late Classification) Default assignee Client manage…"
click input "Update PIXIE when Election is approved"
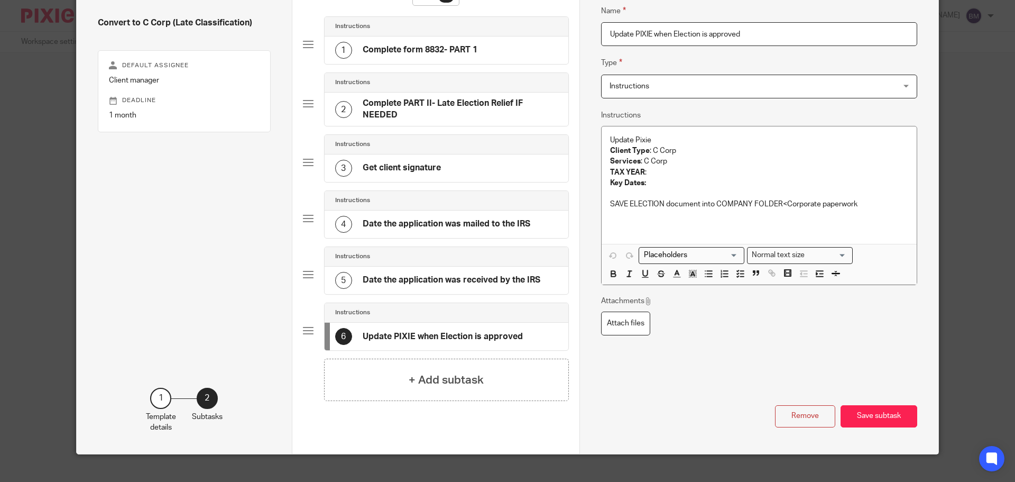
scroll to position [95, 0]
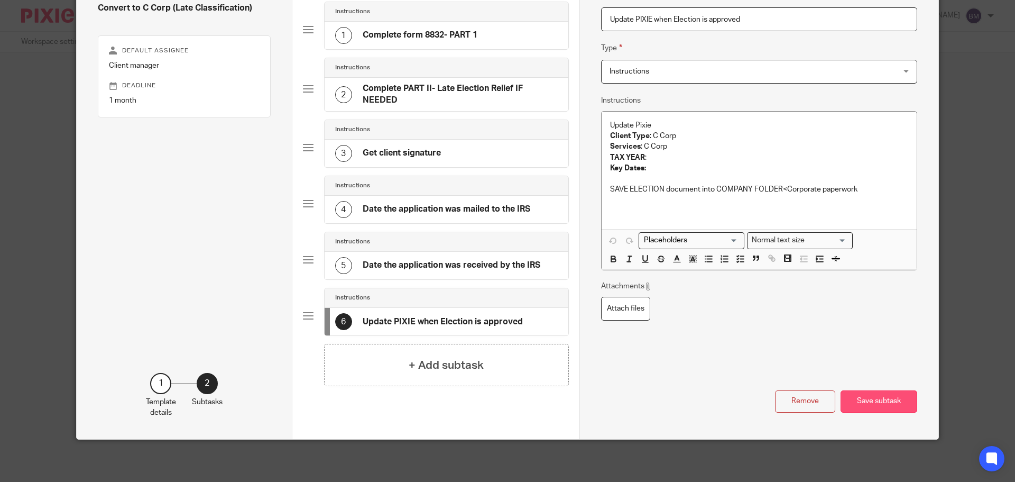
click button "Save subtask"
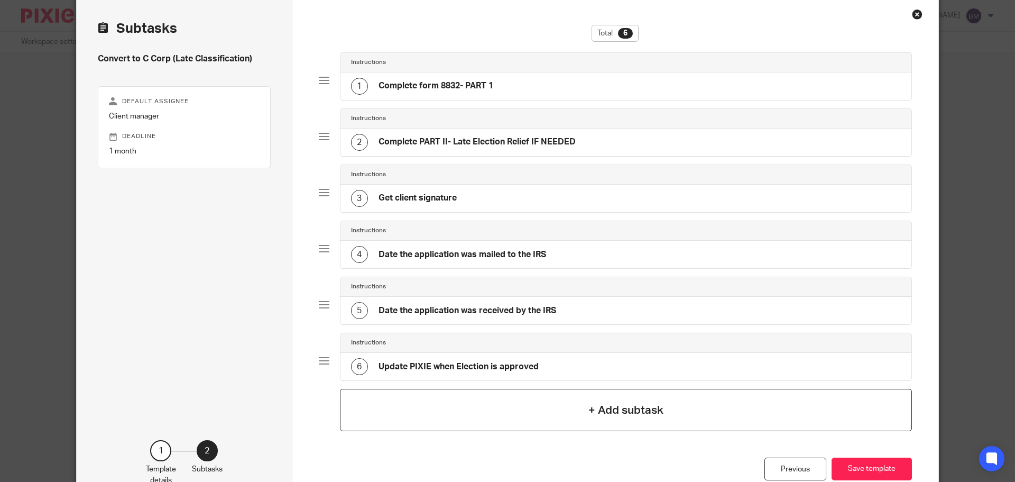
scroll to position [106, 0]
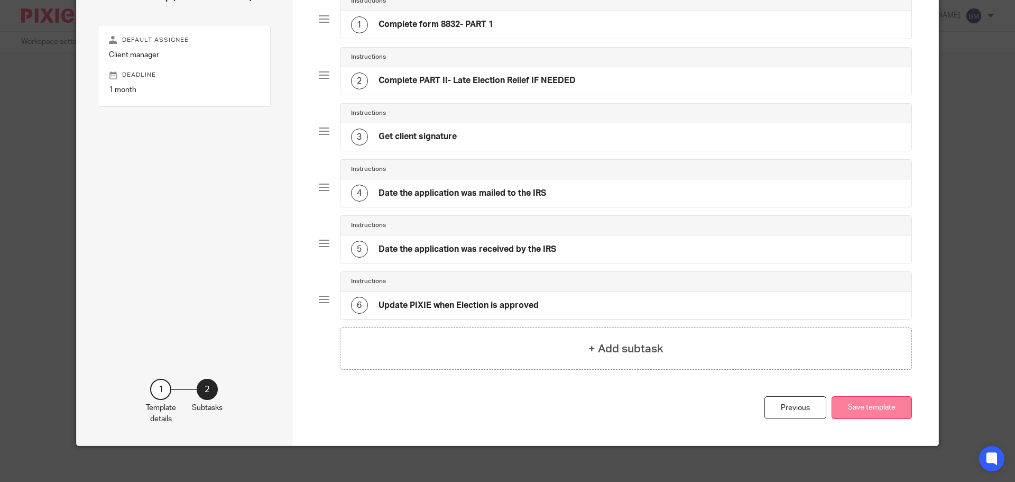
click button "Save template"
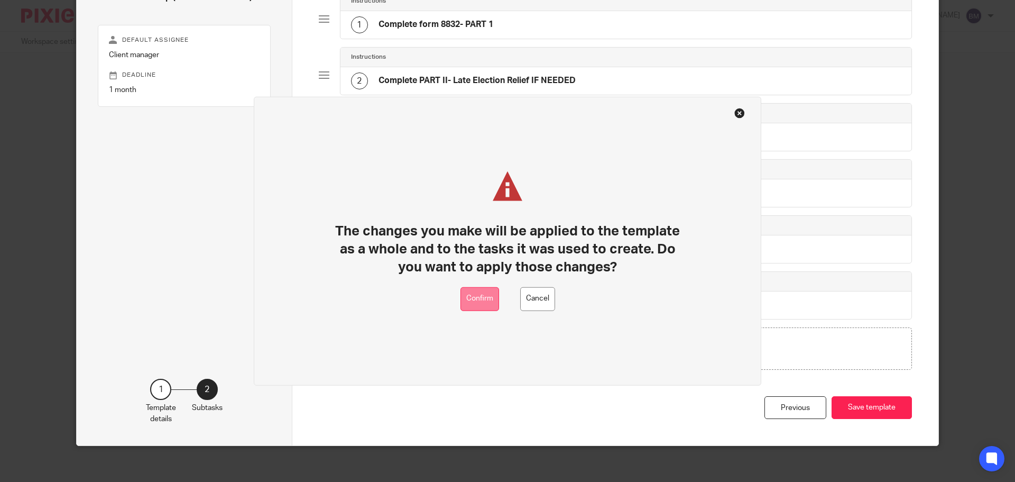
click button "Confirm"
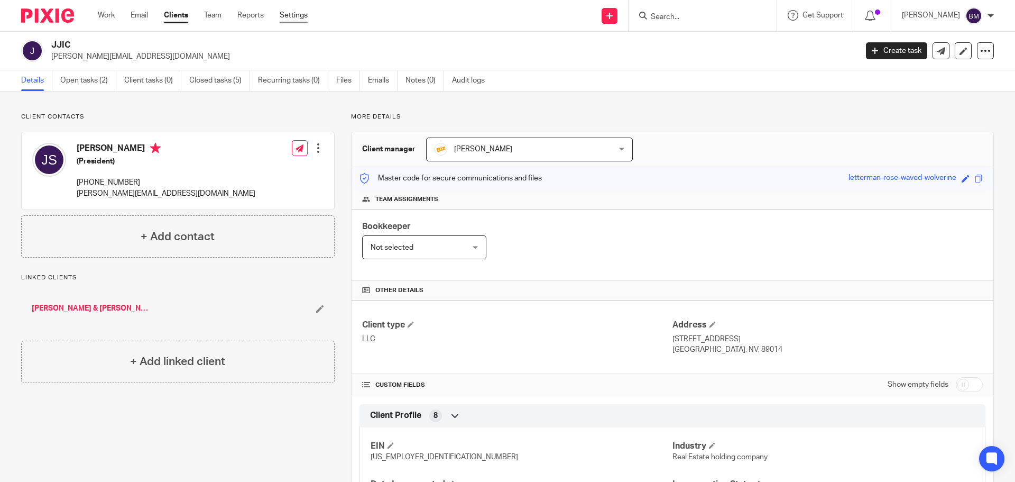
click at [289, 13] on link "Settings" at bounding box center [294, 15] width 28 height 11
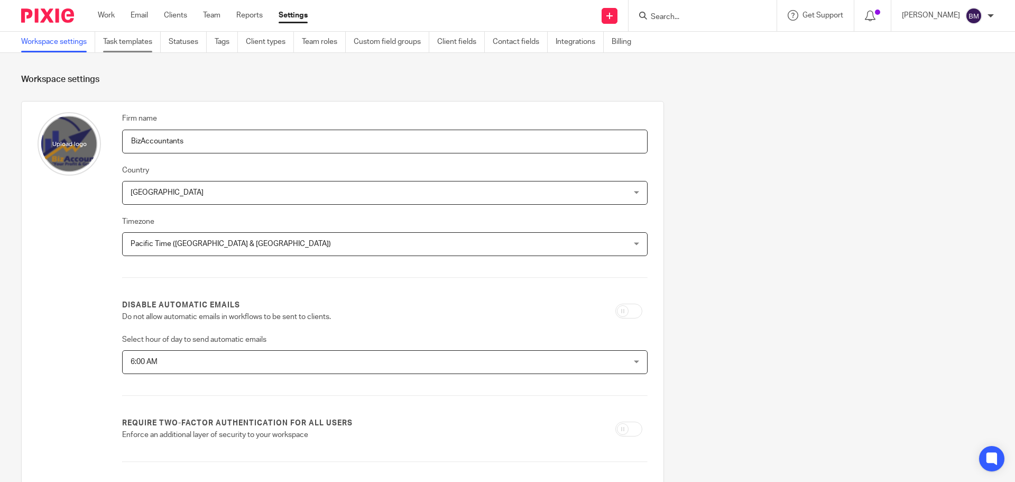
click at [134, 40] on link "Task templates" at bounding box center [132, 42] width 58 height 21
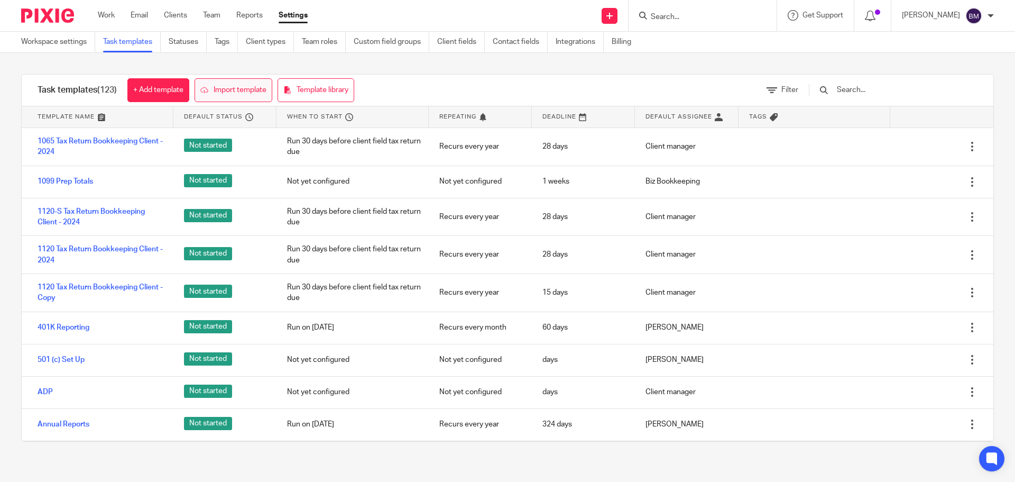
click at [236, 87] on link "Import template" at bounding box center [234, 90] width 78 height 24
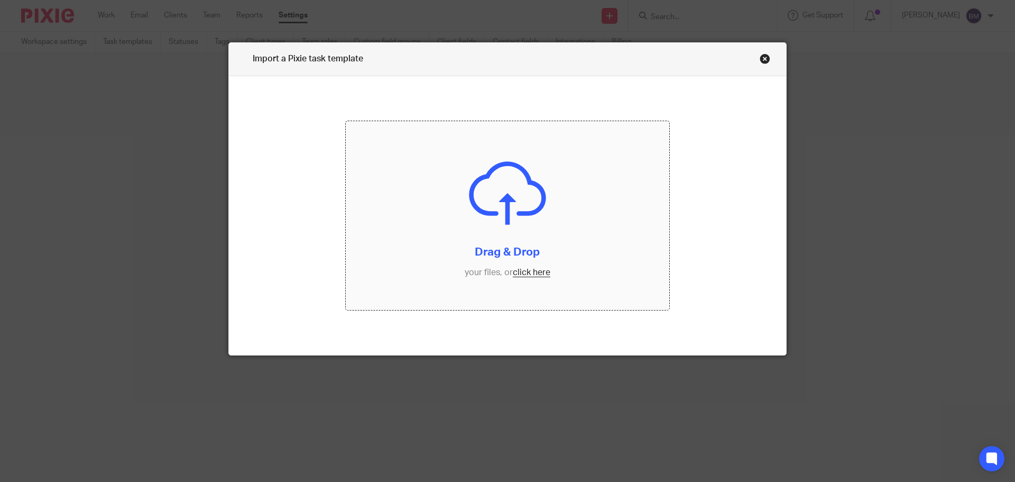
click at [533, 274] on input "file" at bounding box center [508, 215] width 324 height 189
click at [760, 59] on link "Close this dialog window" at bounding box center [765, 60] width 11 height 14
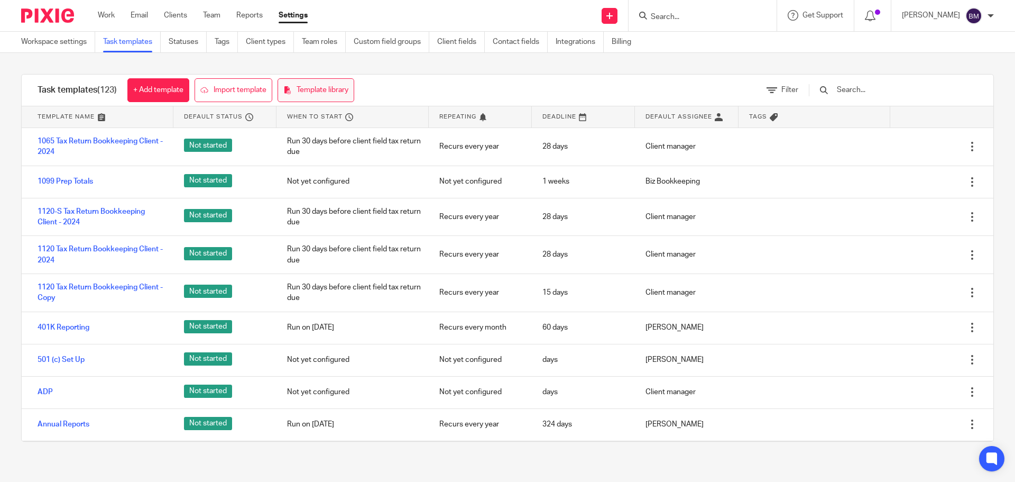
click at [313, 91] on link "Template library" at bounding box center [316, 90] width 77 height 24
click at [147, 92] on link "+ Add template" at bounding box center [158, 90] width 62 height 24
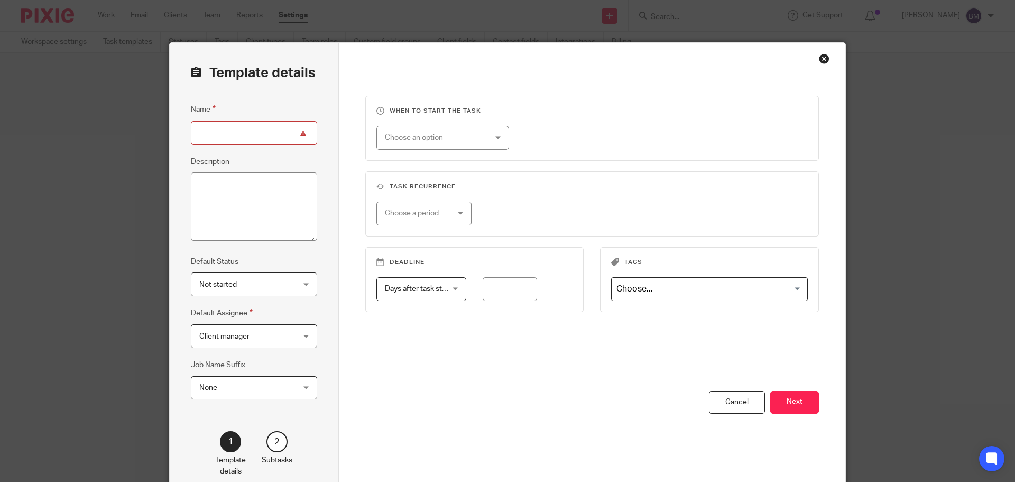
paste input "Convert to C Corp"
type input "Convert to C Corp"
click at [304, 336] on div "Client manager Client manager" at bounding box center [254, 336] width 126 height 24
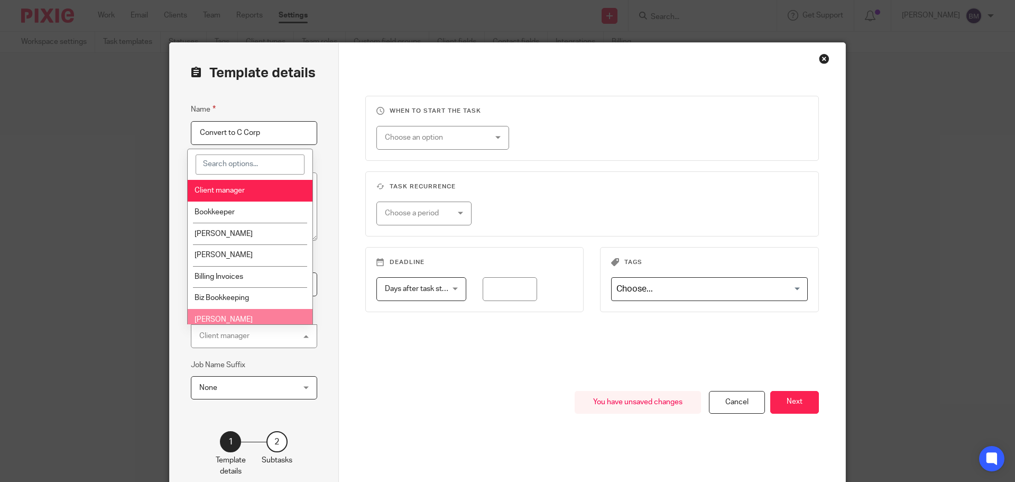
click at [223, 316] on span "[PERSON_NAME]" at bounding box center [224, 319] width 58 height 7
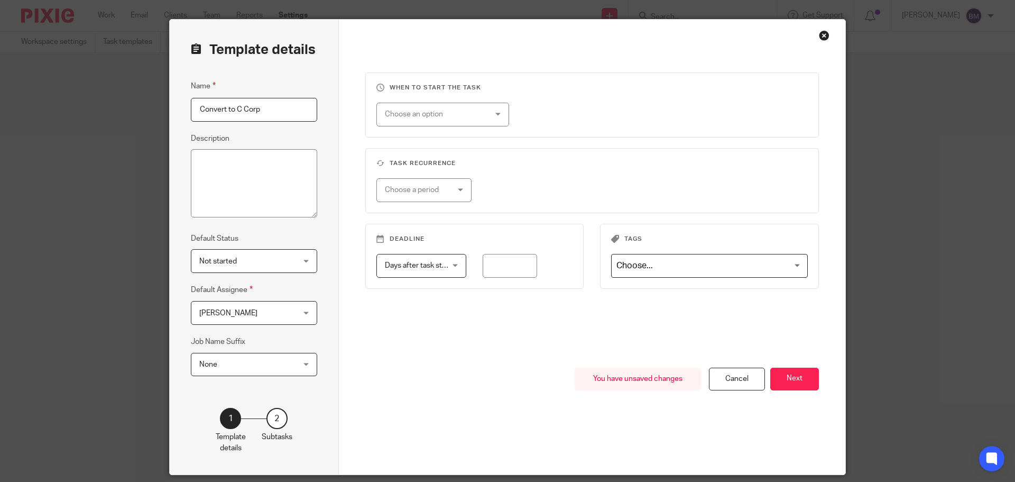
scroll to position [6, 0]
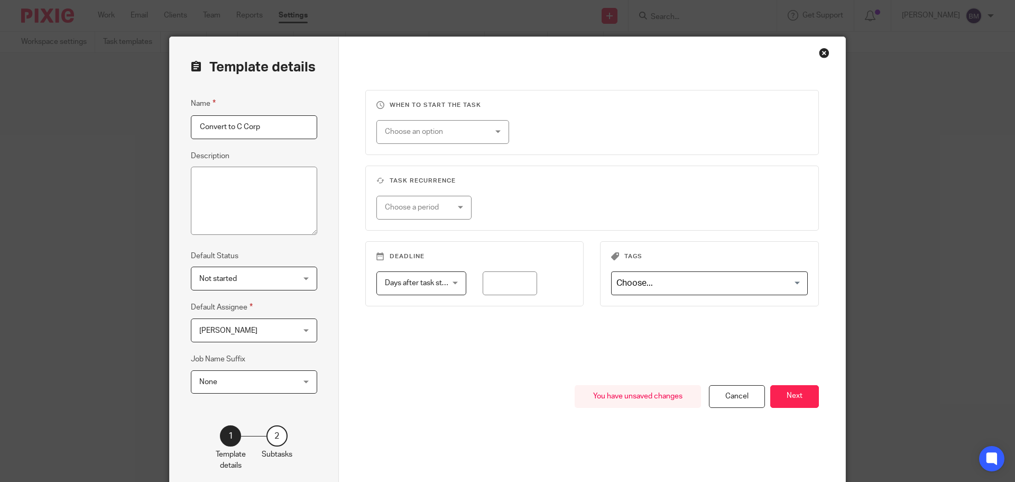
click at [496, 131] on div "Choose an option" at bounding box center [443, 132] width 133 height 24
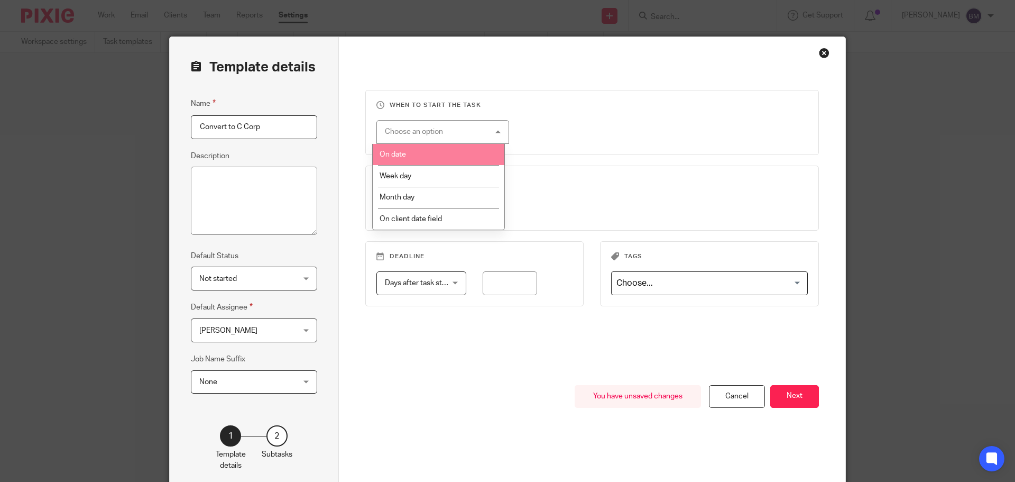
click at [410, 150] on li "On date" at bounding box center [439, 155] width 132 height 22
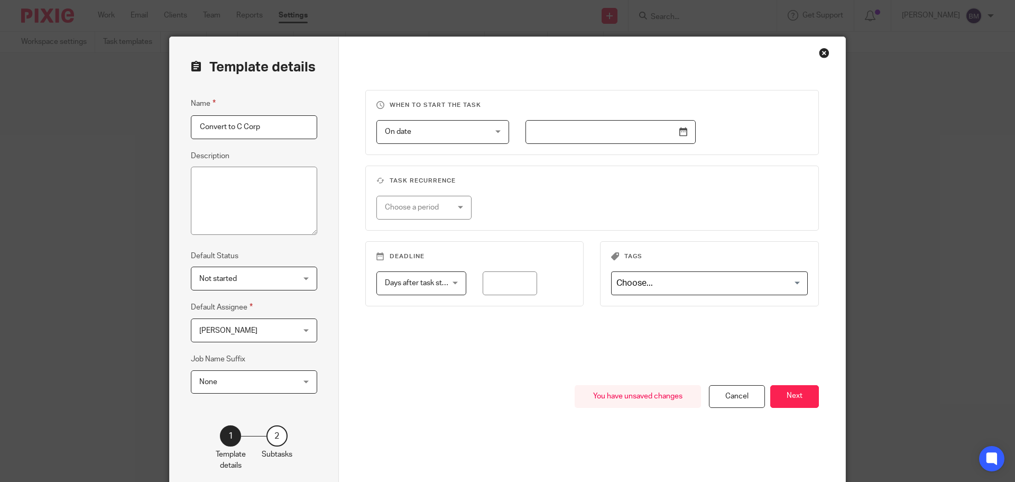
click at [493, 131] on div "On date On date" at bounding box center [443, 132] width 133 height 24
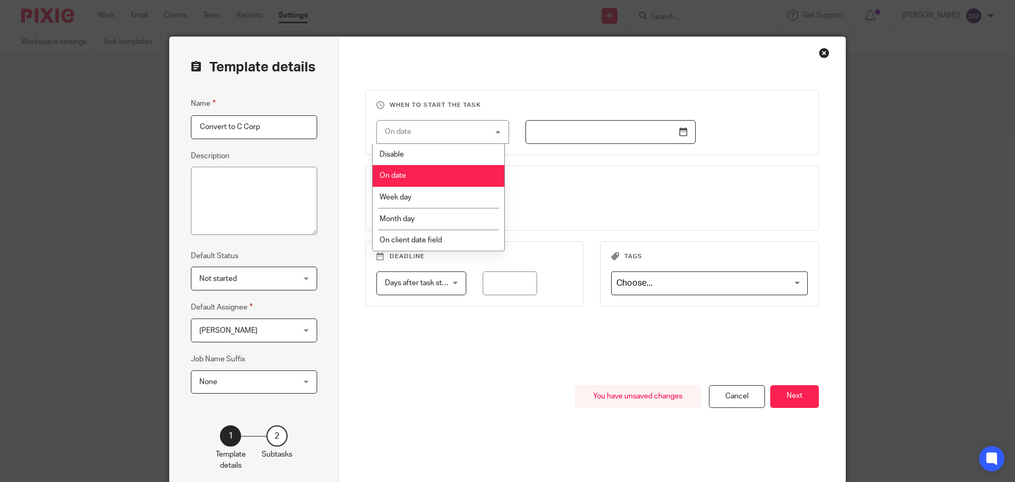
click at [407, 152] on li "Disable" at bounding box center [439, 154] width 132 height 21
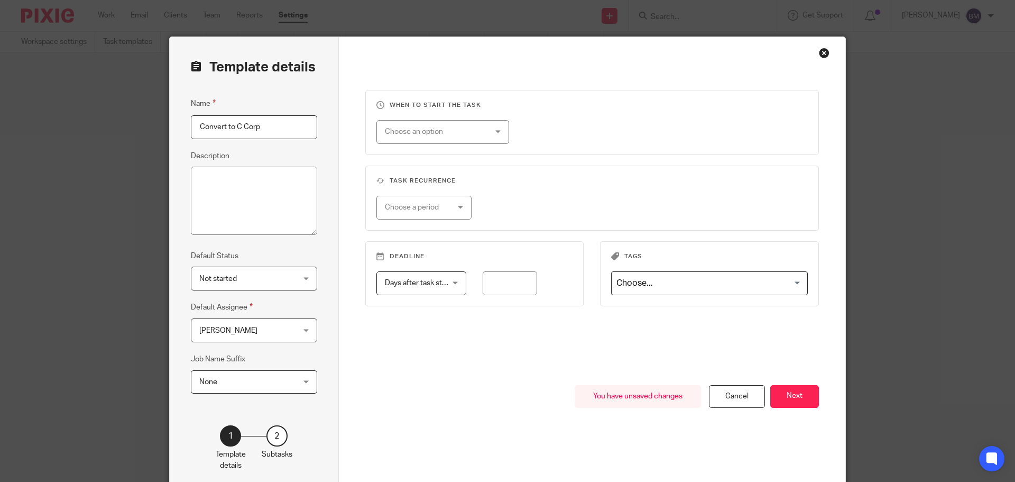
click at [453, 285] on div "Days after task starts Days after task starts" at bounding box center [422, 283] width 90 height 24
click at [506, 359] on div "When to start the task Choose an option On date Week day Month day On client da…" at bounding box center [592, 237] width 454 height 295
click at [301, 332] on div "[PERSON_NAME] [PERSON_NAME]" at bounding box center [254, 330] width 126 height 24
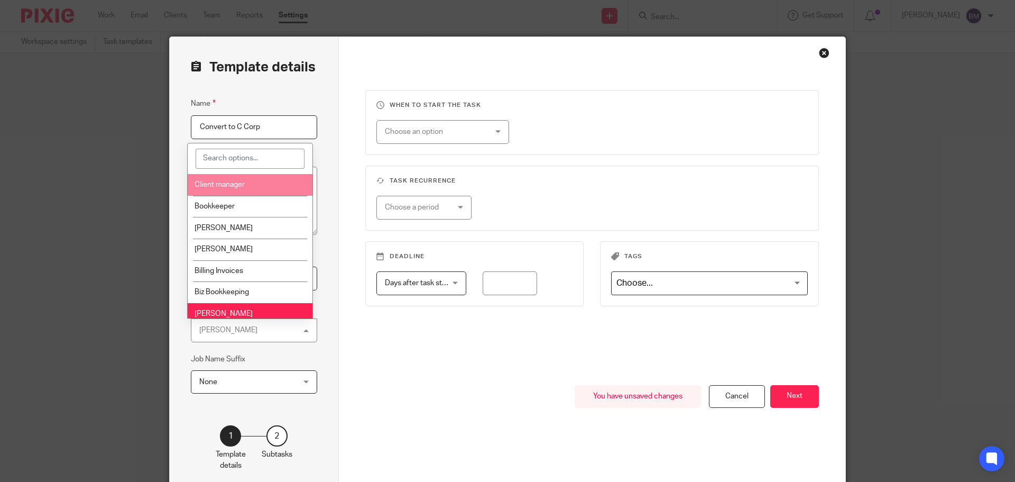
click at [229, 178] on li "Client manager" at bounding box center [250, 185] width 125 height 22
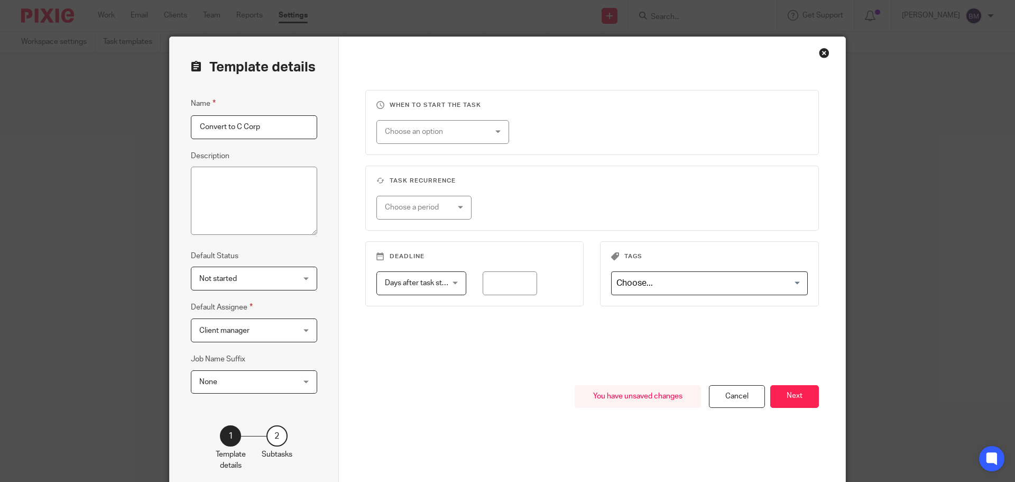
click at [300, 381] on div "None None" at bounding box center [254, 382] width 126 height 24
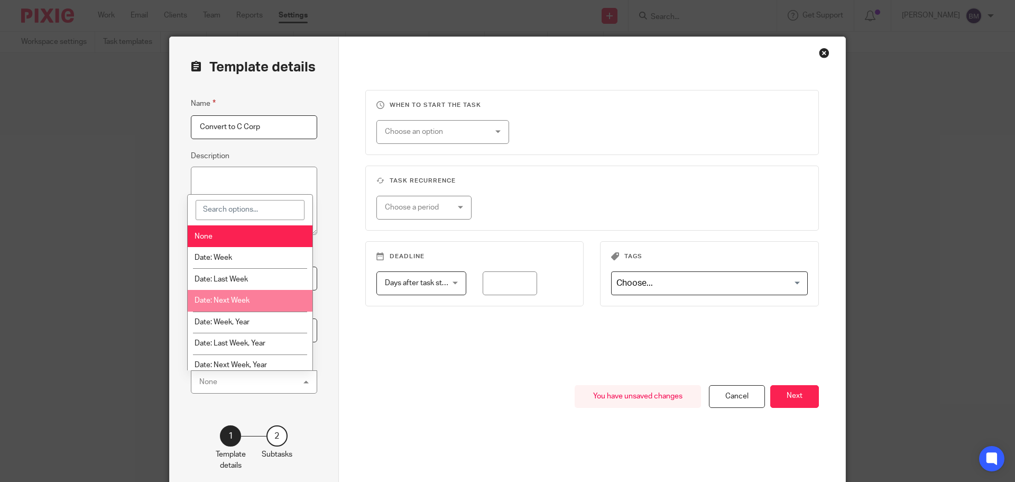
scroll to position [53, 0]
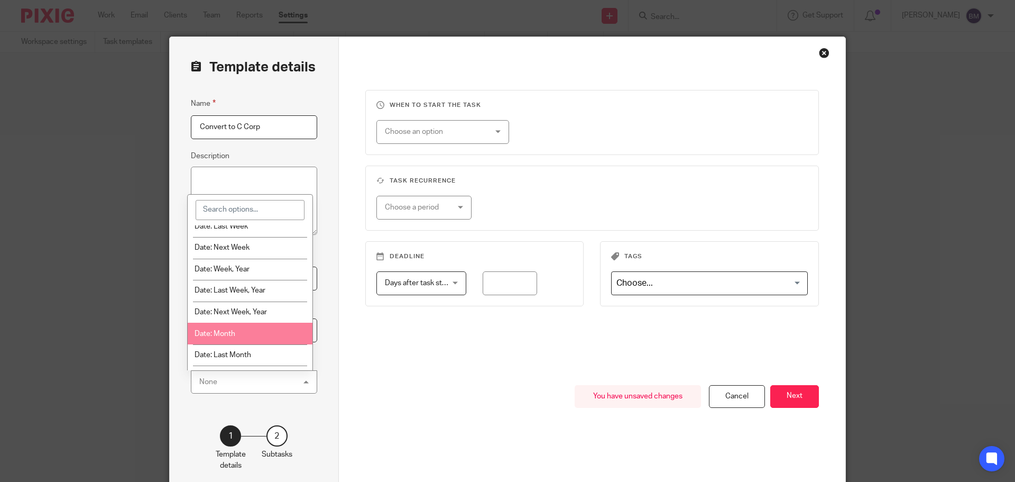
click at [251, 330] on li "Date: Month" at bounding box center [250, 334] width 125 height 22
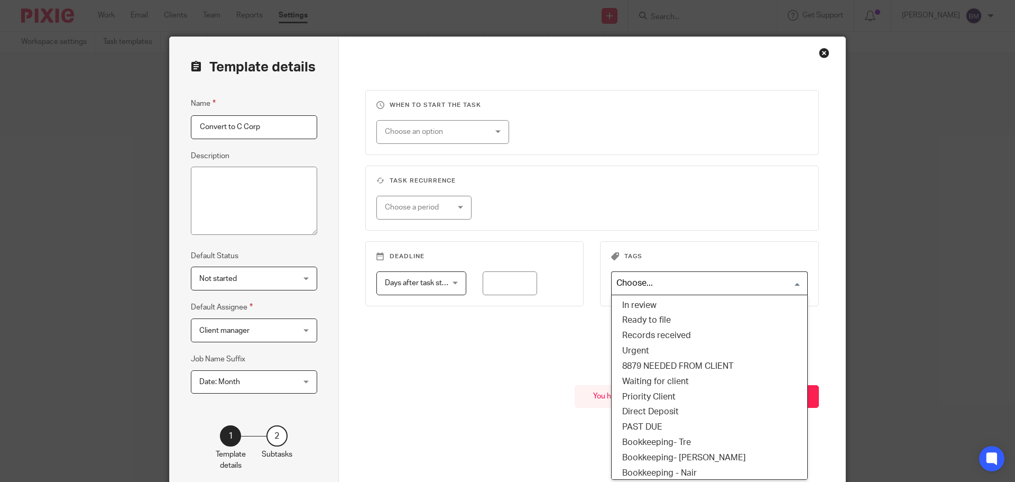
click at [792, 280] on input "Search for option" at bounding box center [707, 283] width 189 height 19
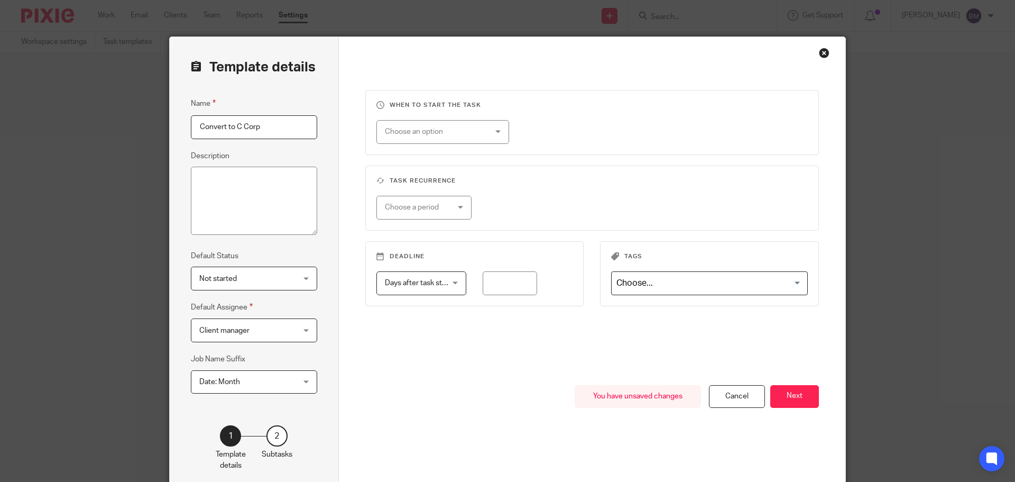
click at [828, 266] on div "When to start the task Choose an option On date Week day Month day On client da…" at bounding box center [592, 264] width 507 height 455
click at [793, 396] on button "Next" at bounding box center [795, 396] width 49 height 23
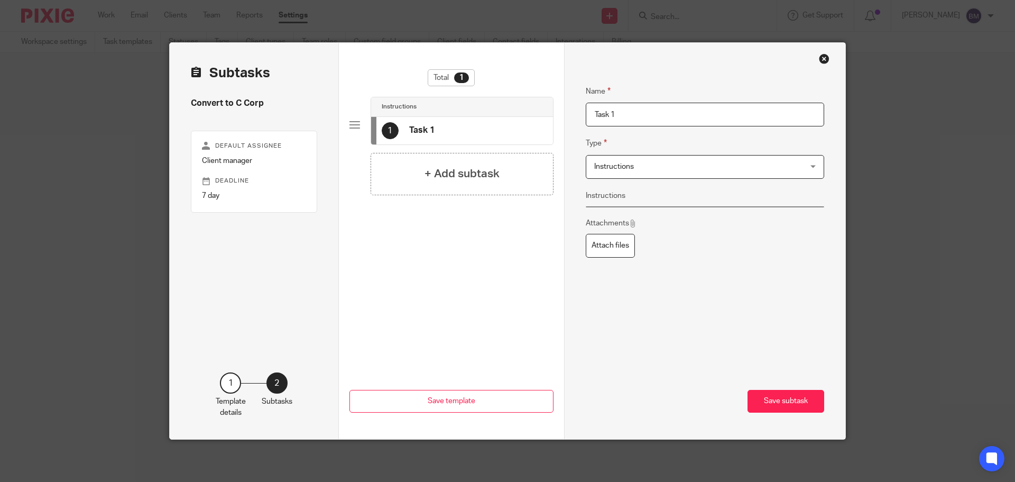
scroll to position [0, 0]
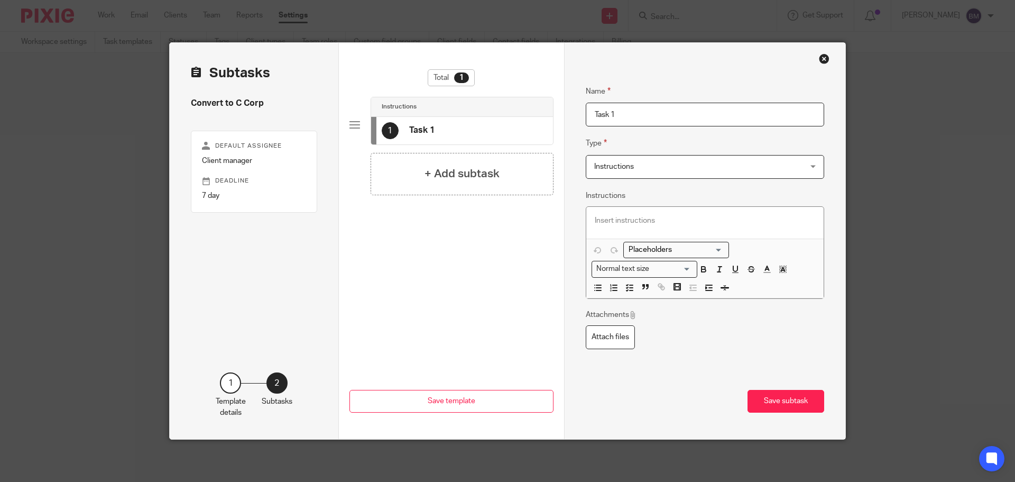
drag, startPoint x: 618, startPoint y: 109, endPoint x: 562, endPoint y: 110, distance: 56.1
click at [564, 110] on div "Name Task 1 Type Instructions Instructions Instructions Document signing - requ…" at bounding box center [705, 241] width 282 height 396
type input "Complete form 8832- PART 1"
click at [453, 172] on h4 "+ Add subtask" at bounding box center [462, 174] width 75 height 16
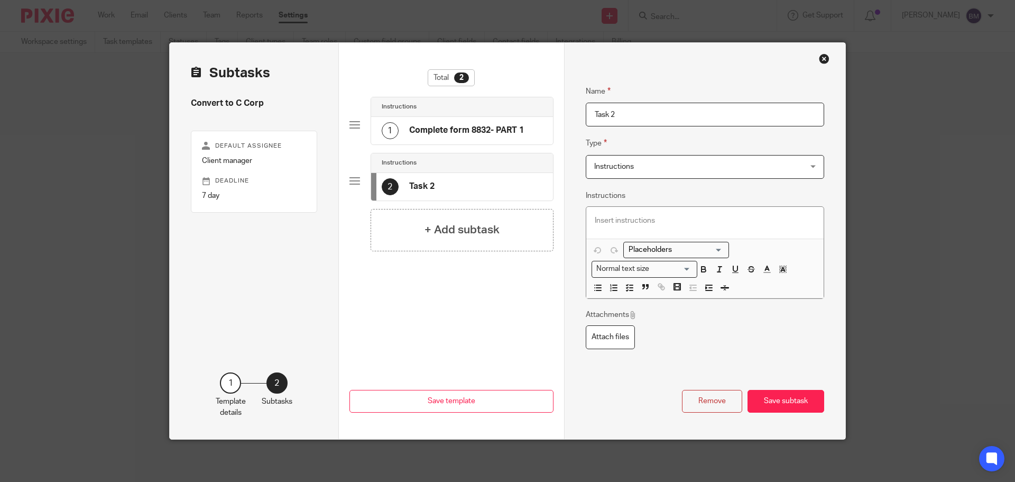
drag, startPoint x: 618, startPoint y: 112, endPoint x: 583, endPoint y: 113, distance: 34.4
click at [586, 113] on input "Task 2" at bounding box center [705, 115] width 239 height 24
paste input "Get client signature"
type input "Get client signature"
click at [436, 235] on h4 "+ Add subtask" at bounding box center [462, 230] width 75 height 16
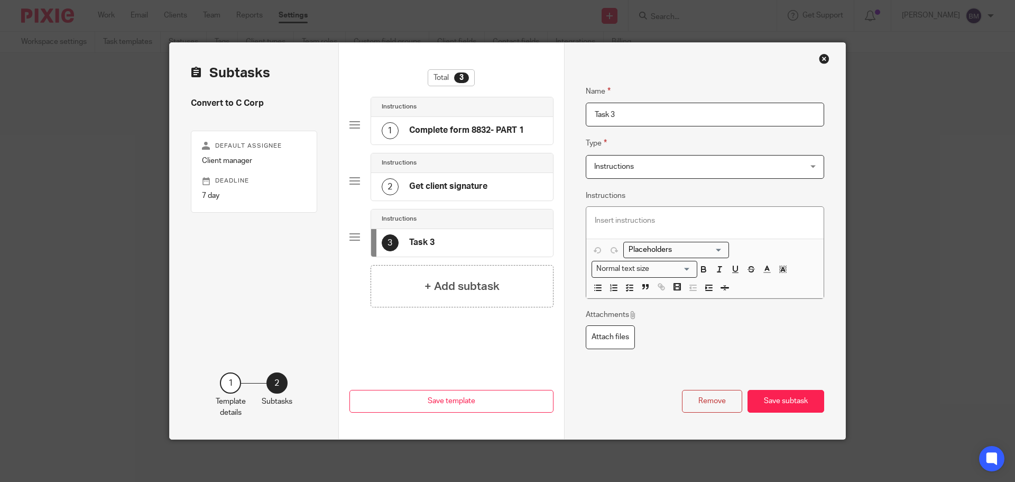
drag, startPoint x: 617, startPoint y: 114, endPoint x: 574, endPoint y: 112, distance: 42.9
click at [575, 112] on div "Name Complete form 8832- PART 1 Type Instructions Instructions Instructions Doc…" at bounding box center [705, 241] width 282 height 396
paste input "Date the application was mailed to the IRS"
type input "Date the application was mailed to the IRS"
click at [437, 297] on h4 "+ Add subtask" at bounding box center [462, 291] width 75 height 16
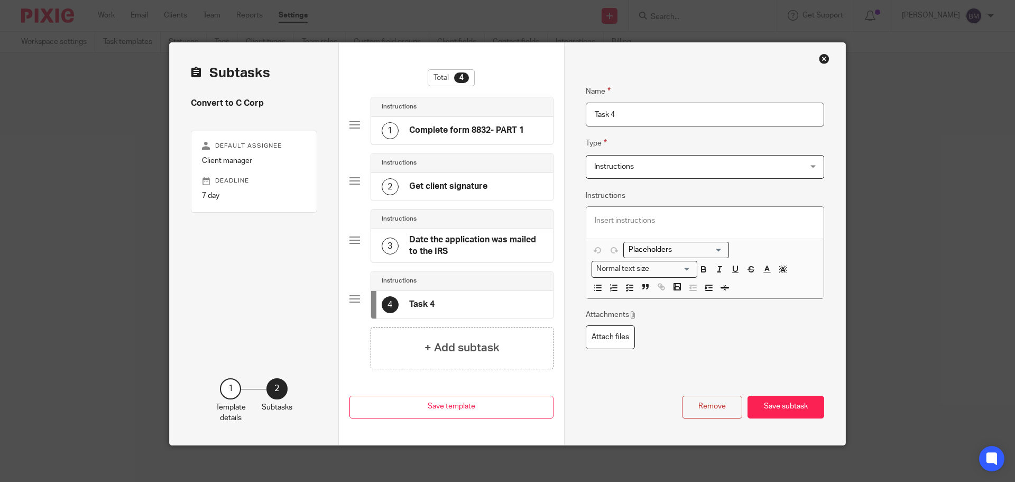
drag, startPoint x: 618, startPoint y: 113, endPoint x: 560, endPoint y: 115, distance: 58.2
click at [560, 115] on div "Subtasks Convert to C Corp Default assignee Client manager Deadline 7 day 1 Tem…" at bounding box center [508, 244] width 676 height 402
paste input "Date the application was received by the IRS"
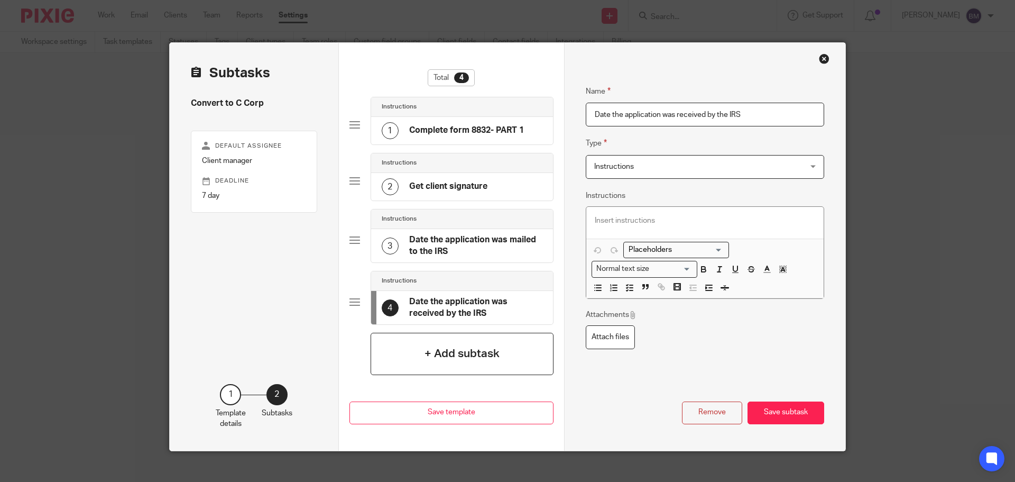
type input "Date the application was received by the IRS"
click at [441, 352] on h4 "+ Add subtask" at bounding box center [462, 353] width 75 height 16
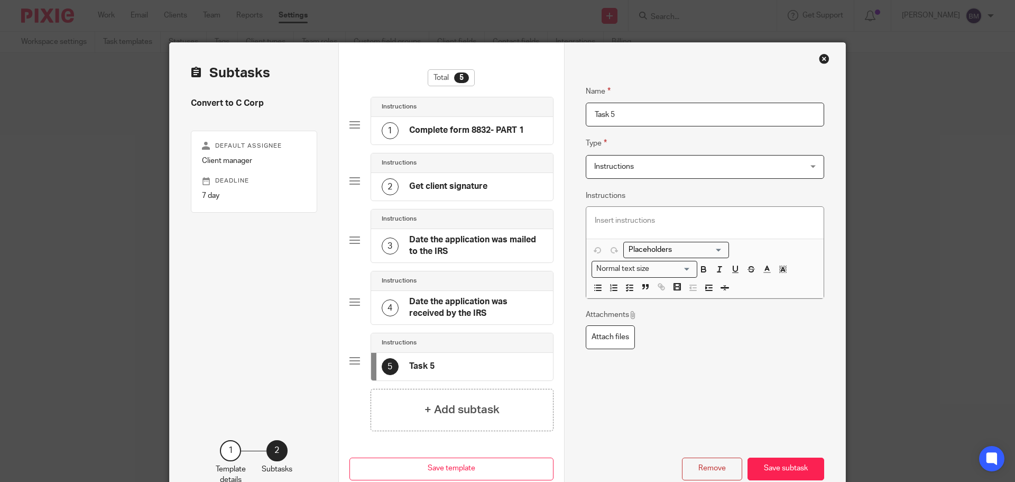
drag, startPoint x: 599, startPoint y: 117, endPoint x: 561, endPoint y: 114, distance: 37.7
click at [564, 114] on div "Name Complete form 8832- PART 1 Type Instructions Instructions Instructions Doc…" at bounding box center [705, 275] width 282 height 464
paste input "Update PIXIE when Election is approved"
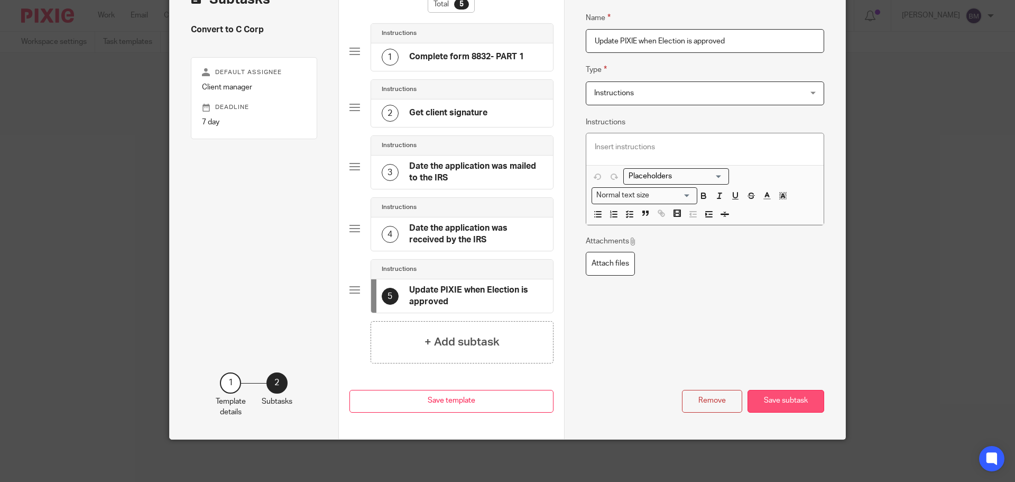
type input "Update PIXIE when Election is approved"
click at [779, 400] on button "Save subtask" at bounding box center [786, 401] width 77 height 23
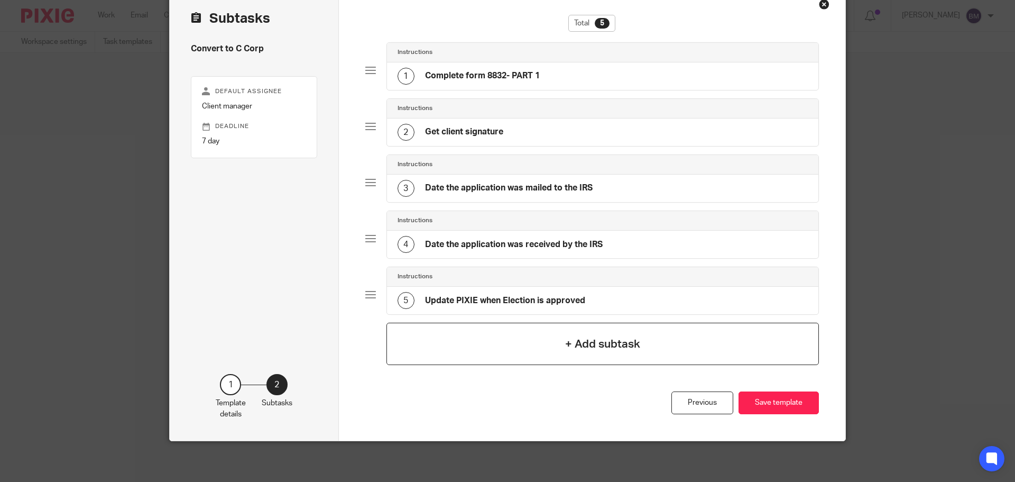
scroll to position [56, 0]
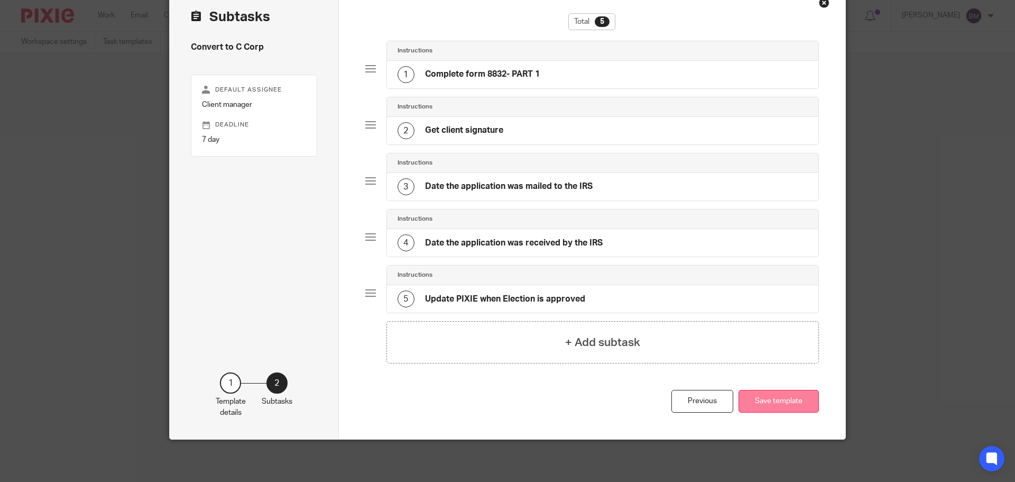
click at [767, 403] on button "Save template" at bounding box center [779, 401] width 80 height 23
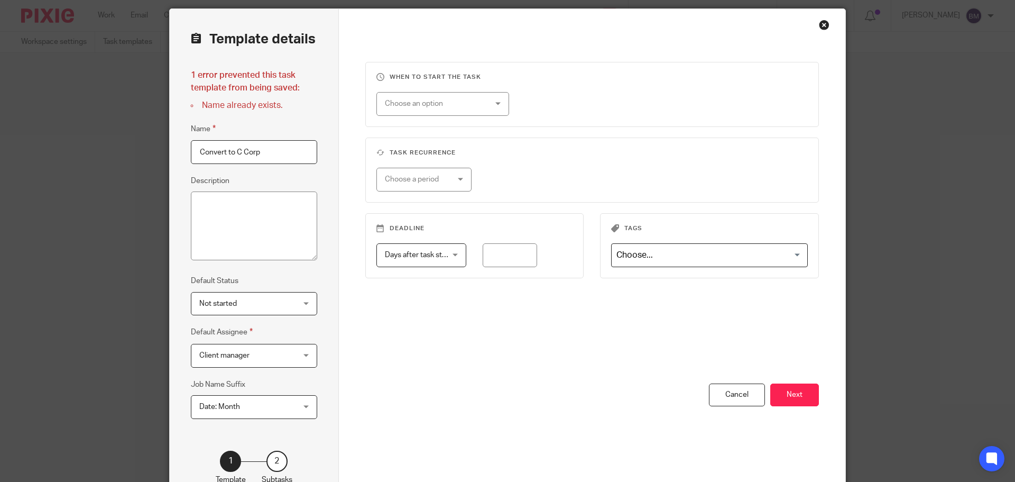
scroll to position [53, 0]
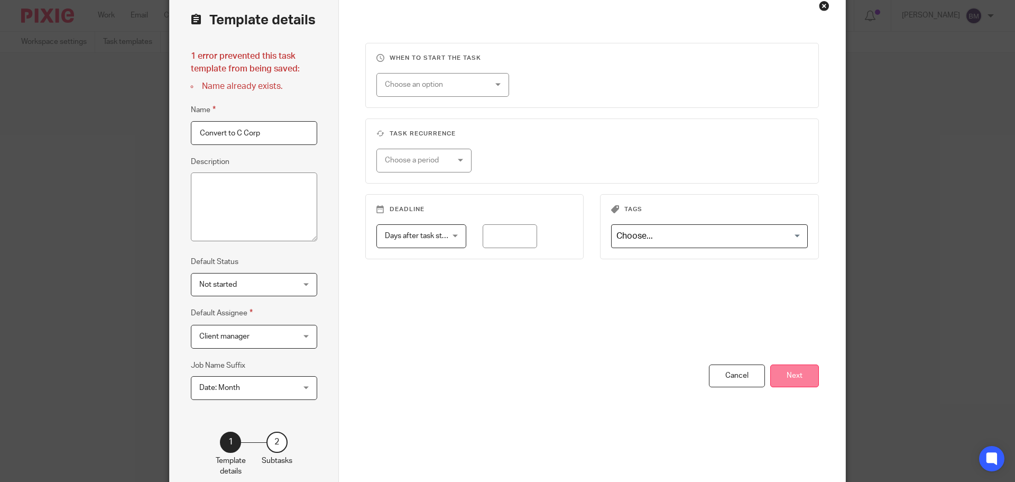
click at [793, 376] on button "Next" at bounding box center [795, 375] width 49 height 23
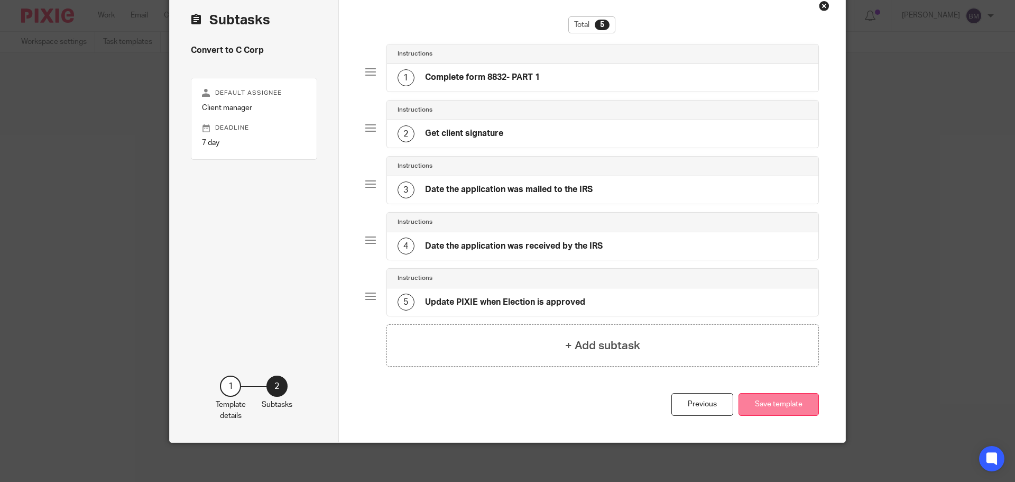
click at [777, 401] on button "Save template" at bounding box center [779, 404] width 80 height 23
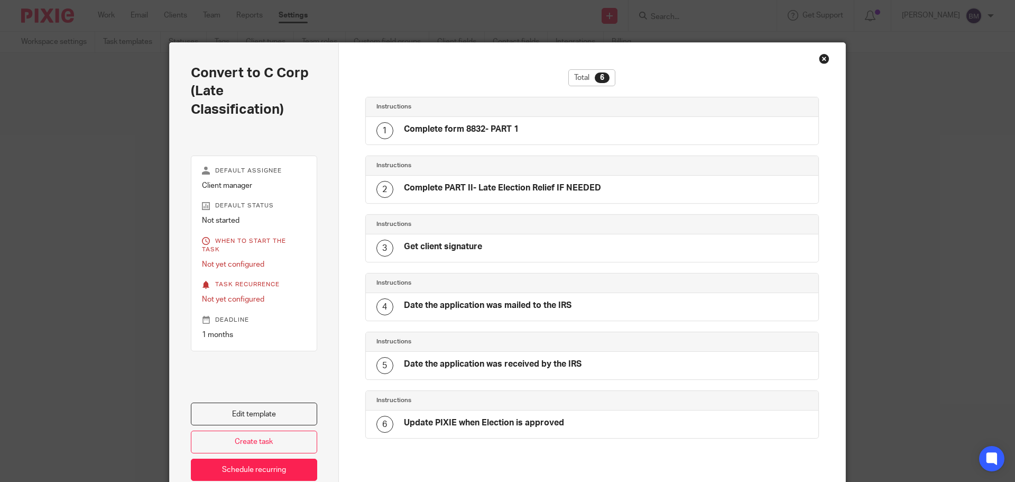
click at [819, 58] on div "Close this dialog window" at bounding box center [824, 58] width 11 height 11
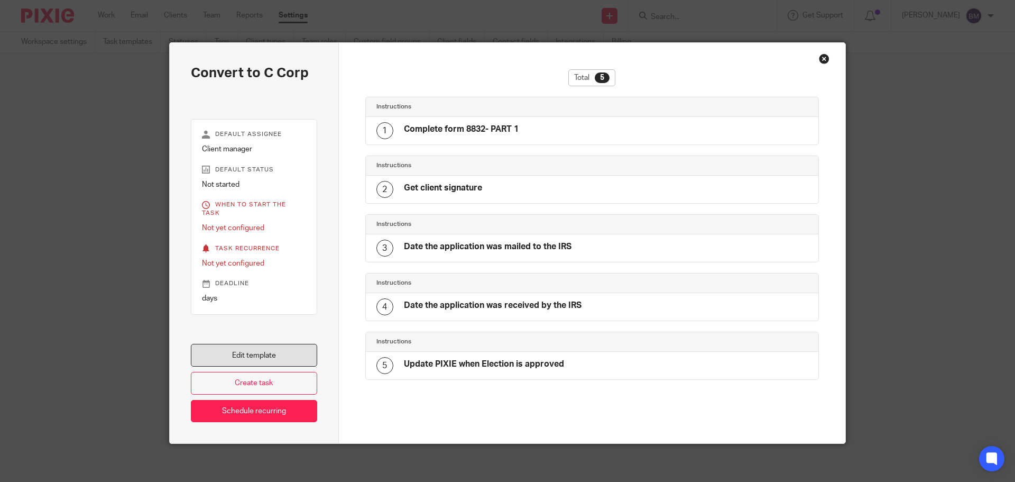
click at [246, 354] on link "Edit template" at bounding box center [254, 355] width 126 height 23
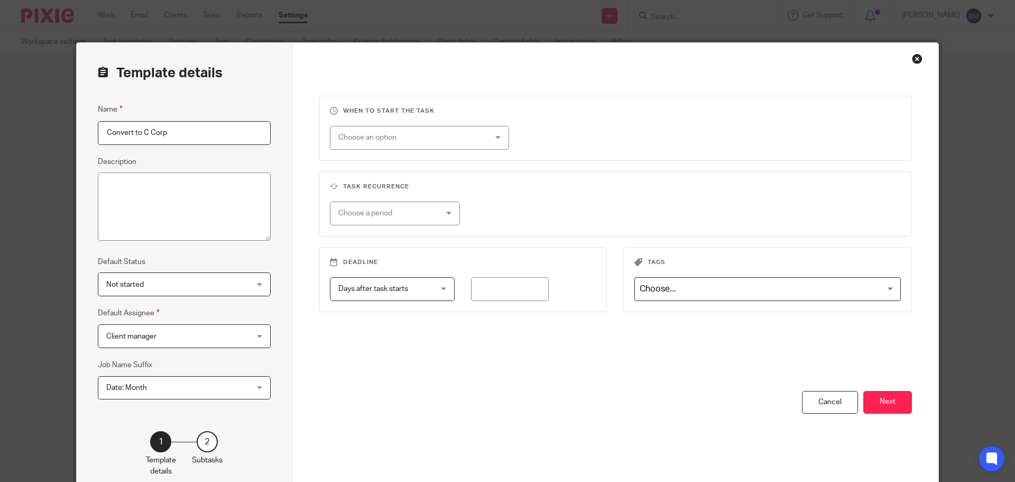
click at [492, 140] on div "Choose an option" at bounding box center [419, 138] width 179 height 24
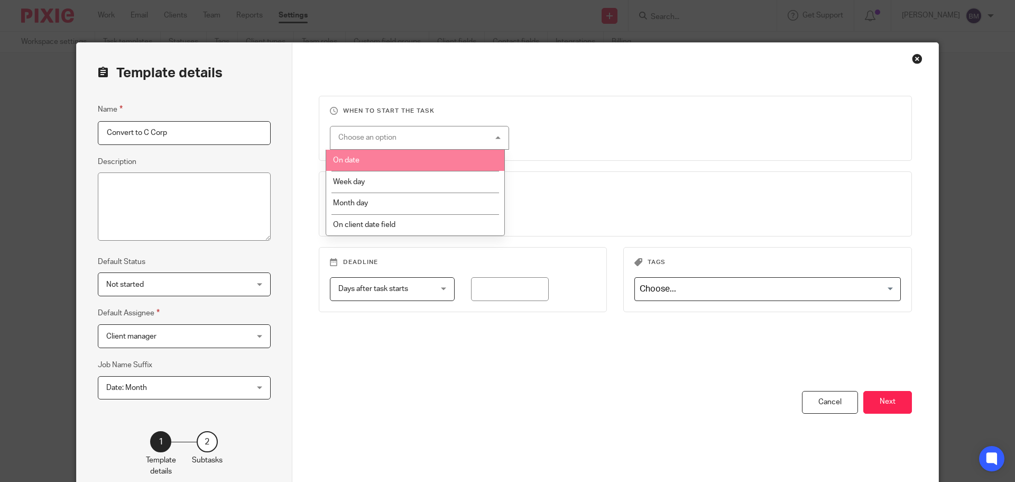
click at [409, 162] on li "On date" at bounding box center [415, 161] width 178 height 22
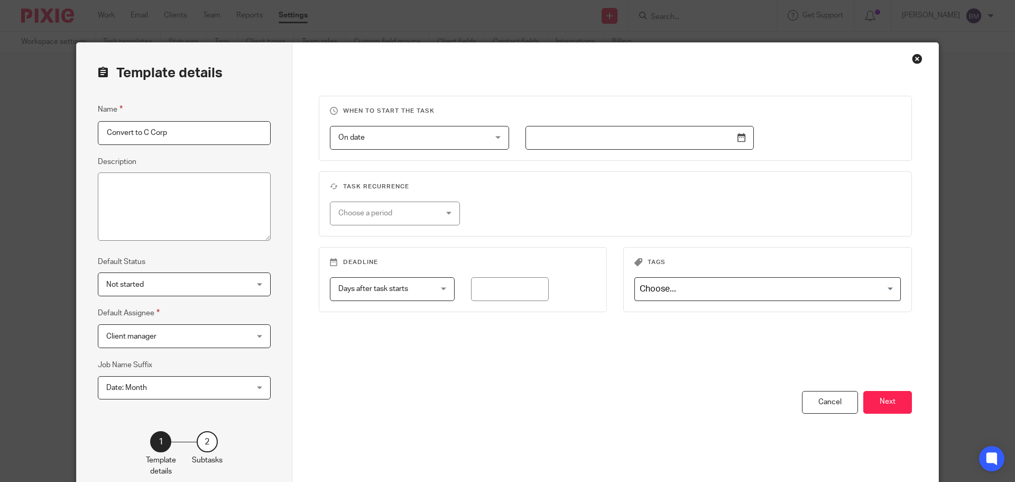
click at [445, 210] on div "Choose a period" at bounding box center [395, 214] width 131 height 24
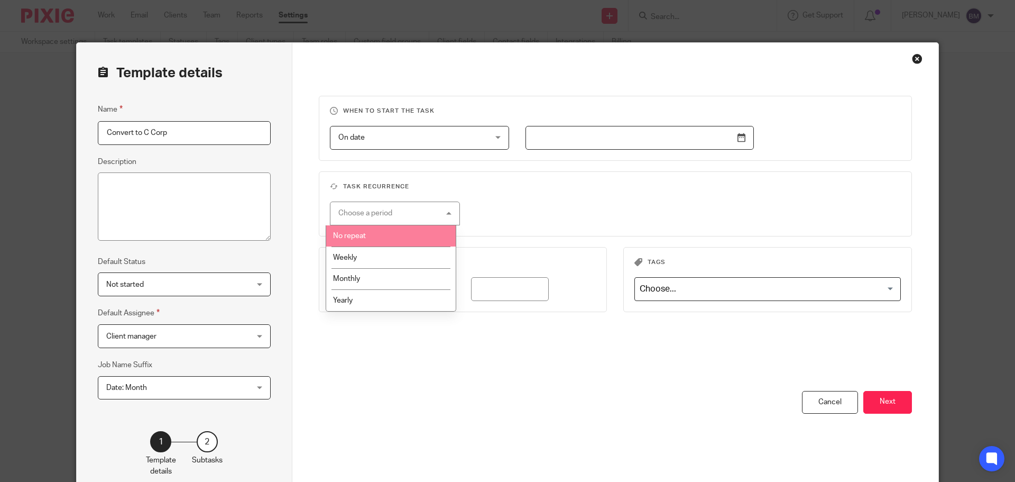
click at [387, 232] on li "No repeat" at bounding box center [391, 236] width 130 height 22
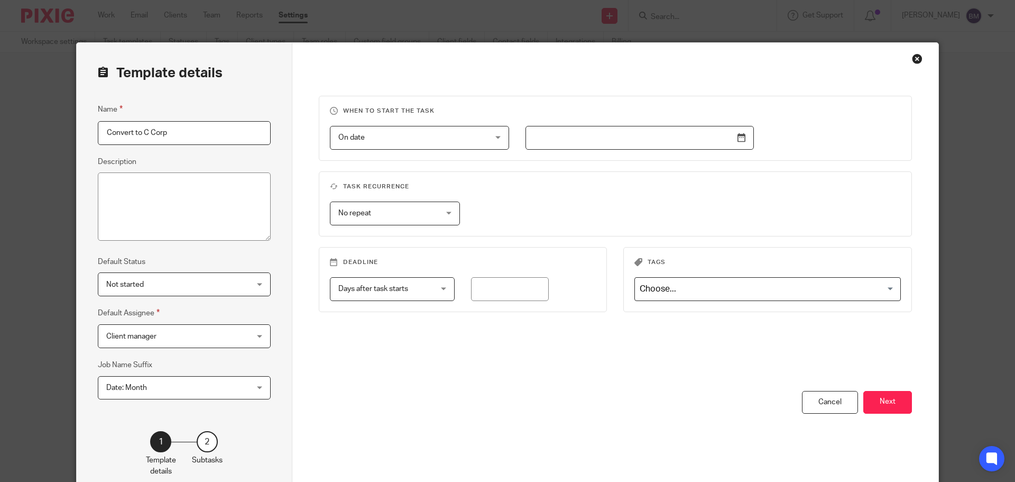
click at [436, 288] on div "Days after task starts Days after task starts" at bounding box center [392, 289] width 125 height 24
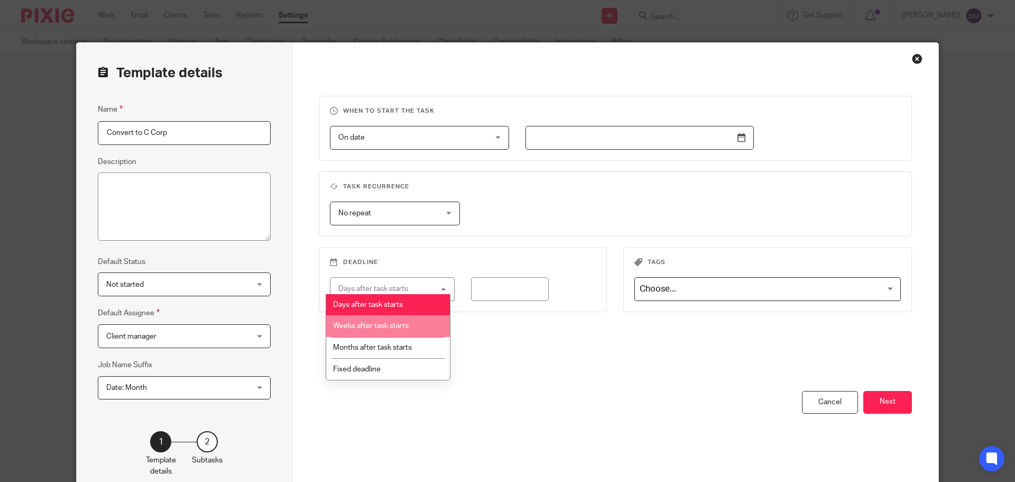
scroll to position [53, 0]
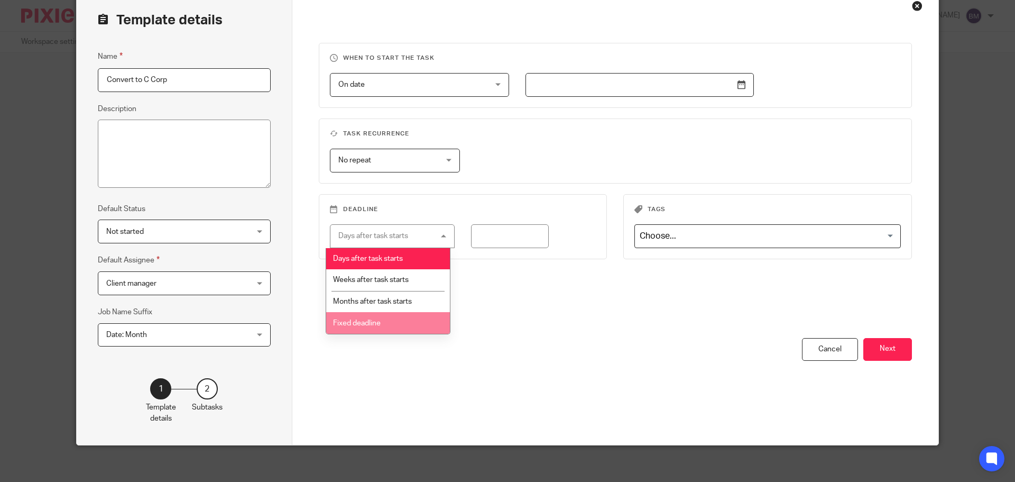
click at [523, 305] on div "When to start the task On date On date Disable On date Week day Month day On cl…" at bounding box center [616, 190] width 594 height 295
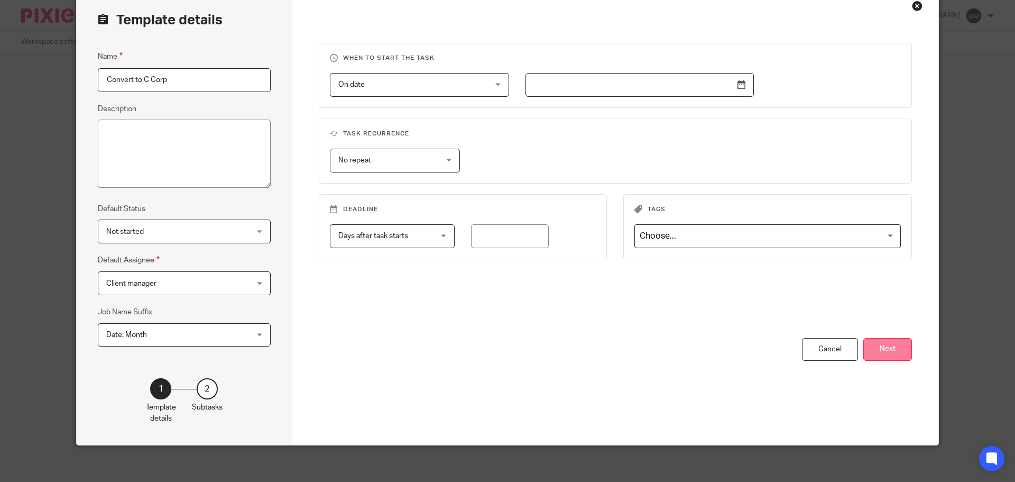
click at [885, 349] on button "Next" at bounding box center [888, 349] width 49 height 23
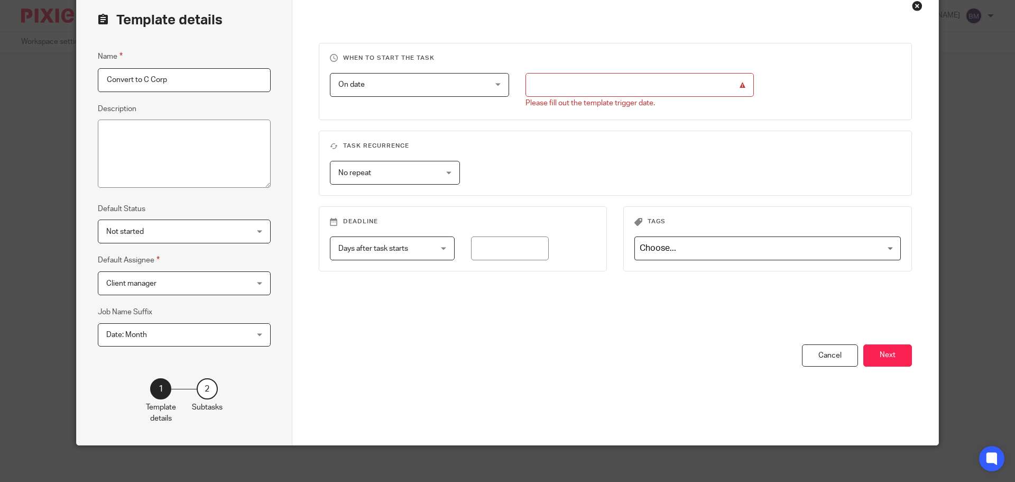
click at [496, 87] on div "On date On date" at bounding box center [419, 85] width 179 height 24
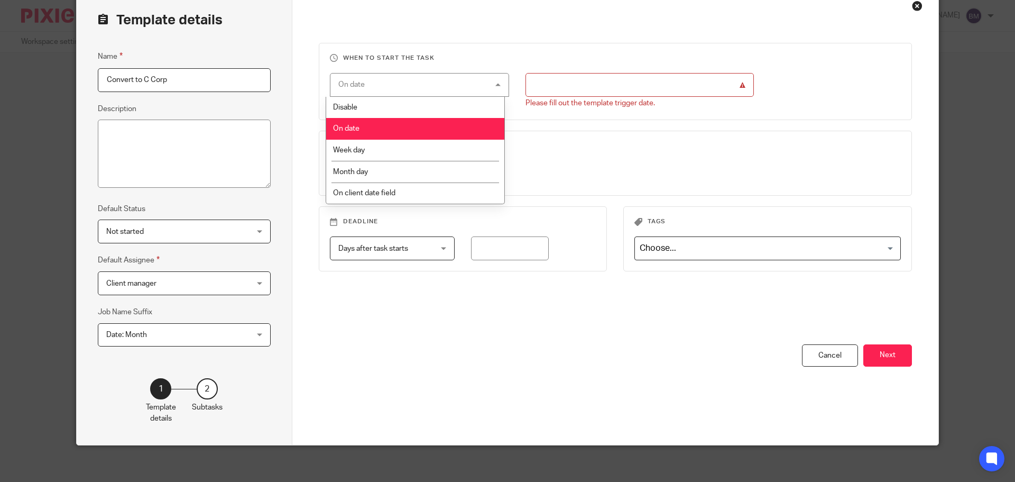
click at [356, 105] on span "Disable" at bounding box center [345, 107] width 24 height 7
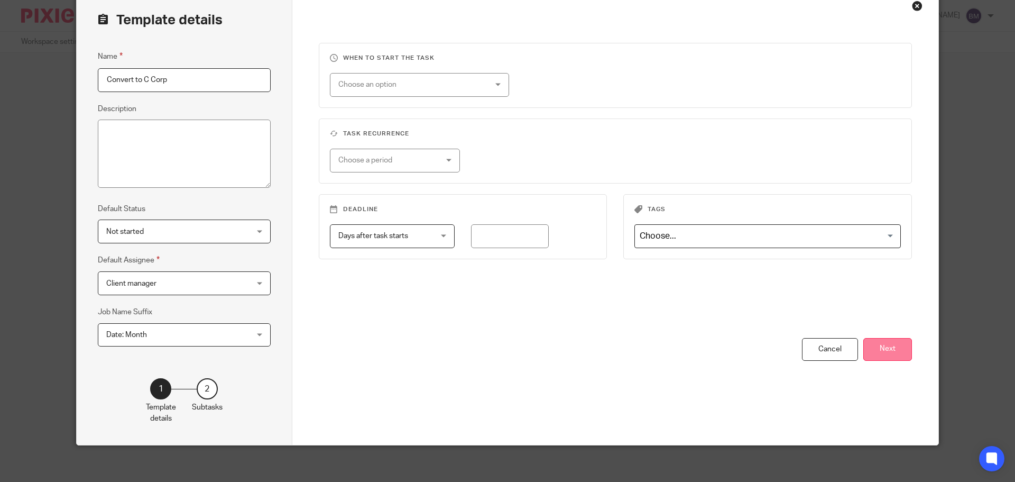
click at [883, 350] on button "Next" at bounding box center [888, 349] width 49 height 23
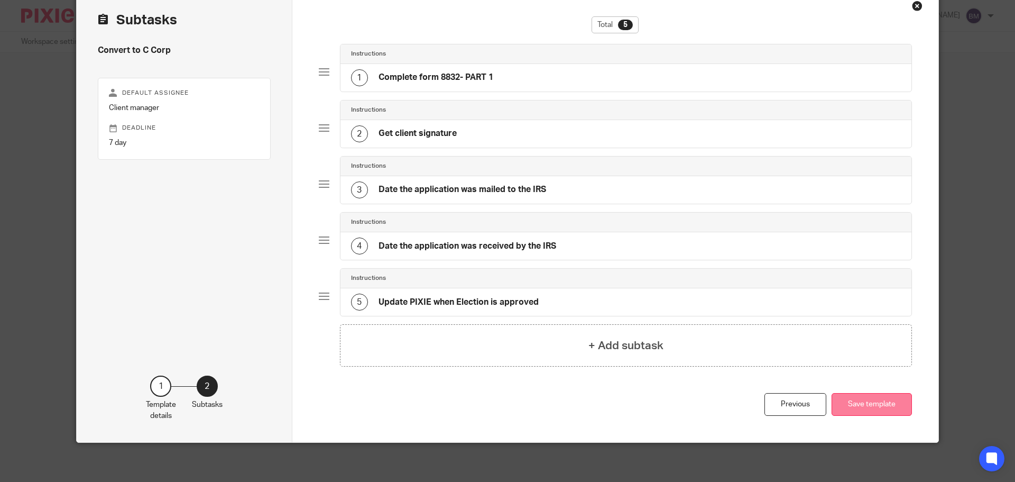
click at [866, 407] on button "Save template" at bounding box center [872, 404] width 80 height 23
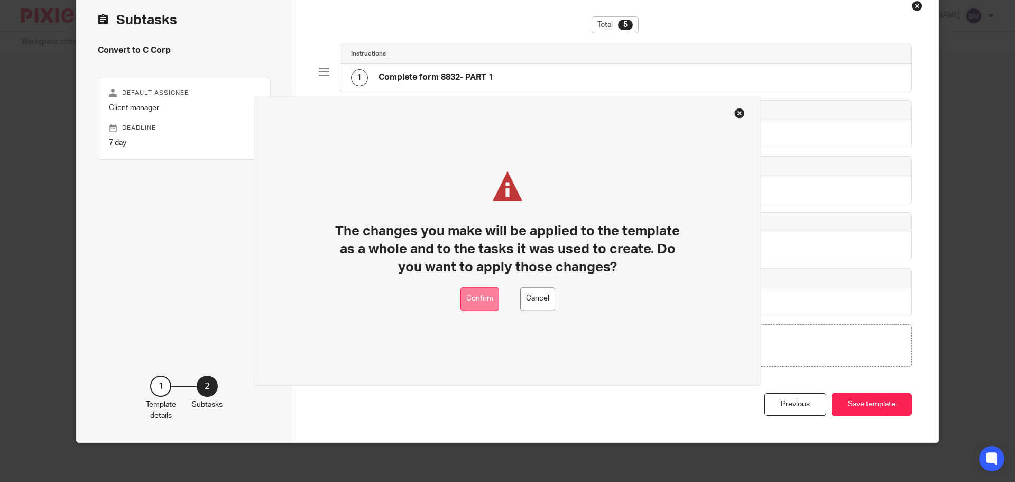
click at [474, 296] on button "Confirm" at bounding box center [480, 299] width 39 height 24
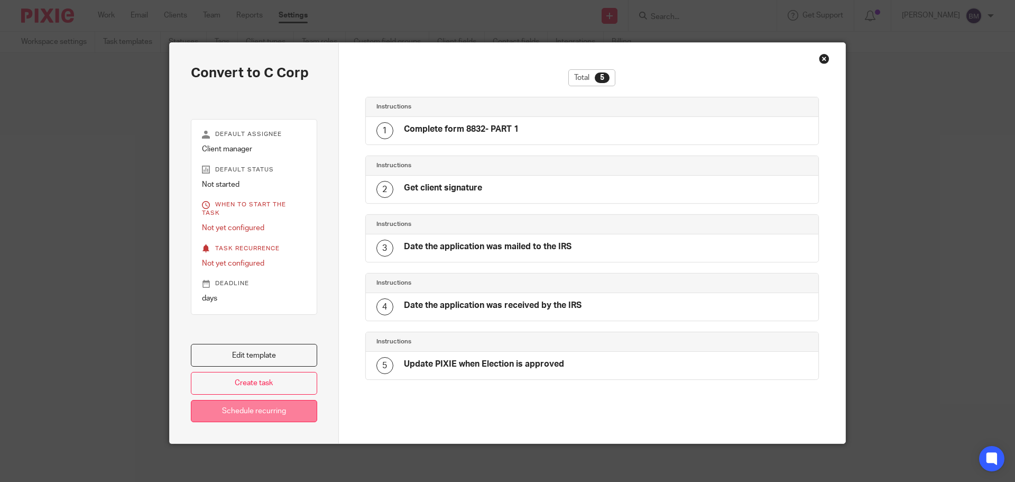
click at [242, 411] on link "Schedule recurring" at bounding box center [254, 411] width 126 height 23
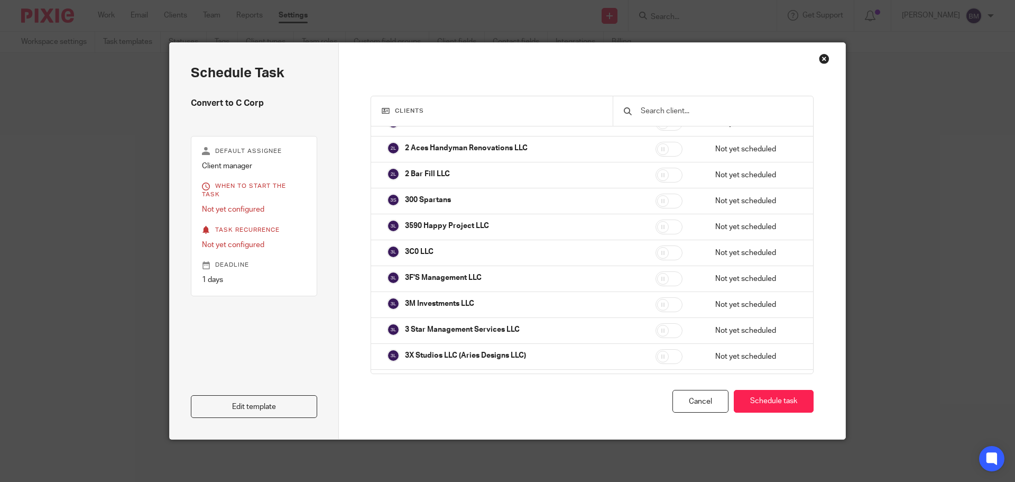
scroll to position [317, 0]
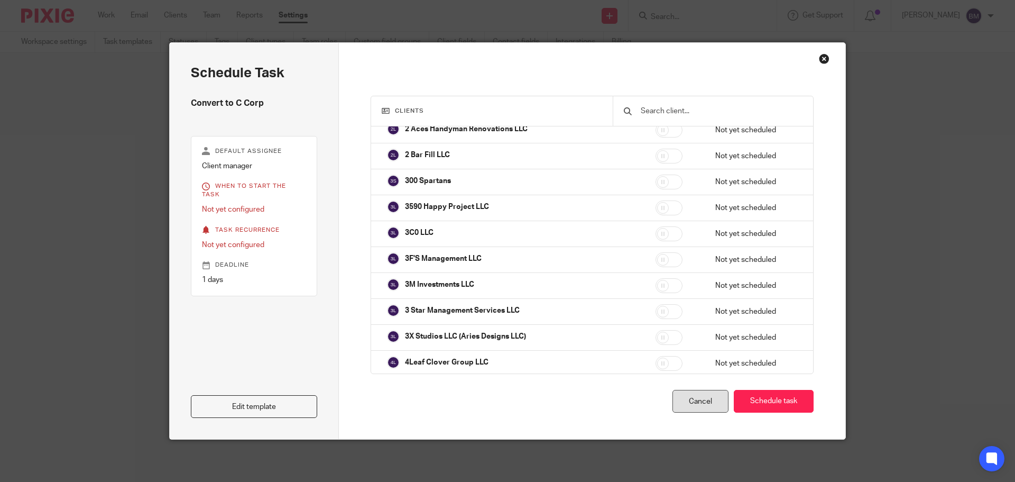
click at [690, 396] on div "Cancel" at bounding box center [701, 401] width 56 height 23
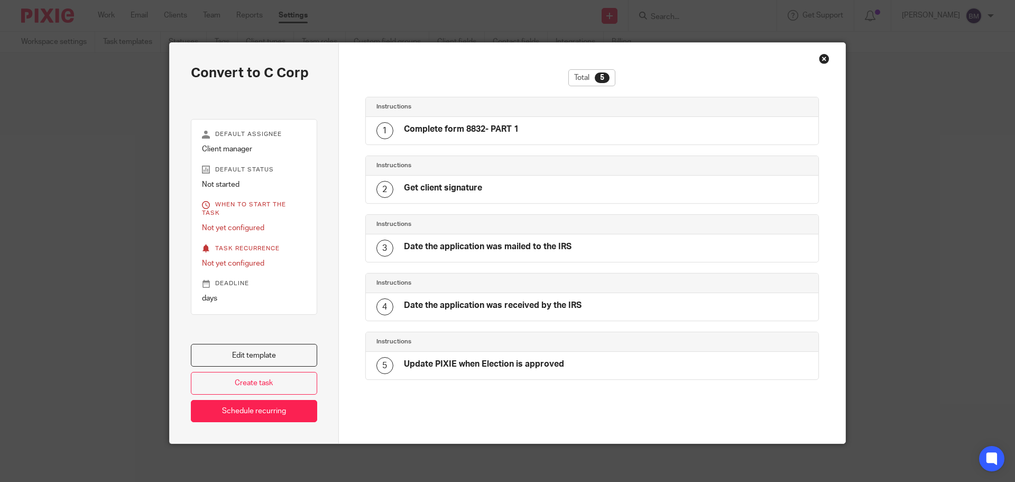
click at [822, 60] on div "Close this dialog window" at bounding box center [824, 58] width 11 height 11
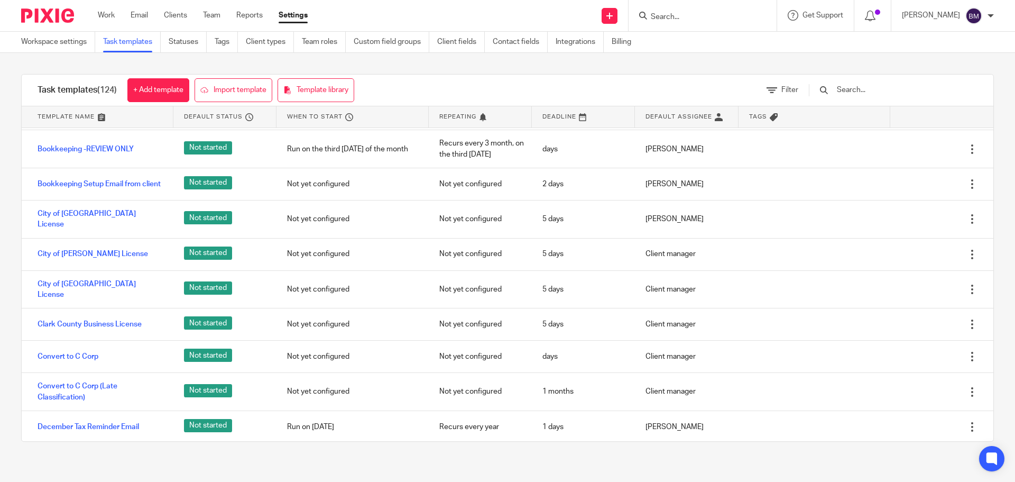
scroll to position [1111, 0]
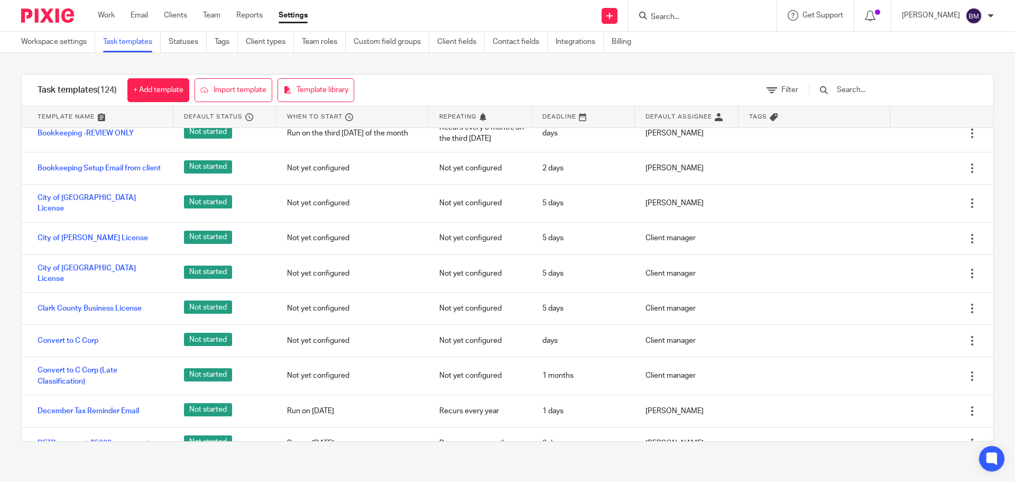
drag, startPoint x: 180, startPoint y: 14, endPoint x: 159, endPoint y: 2, distance: 24.1
click at [180, 14] on link "Clients" at bounding box center [175, 15] width 23 height 11
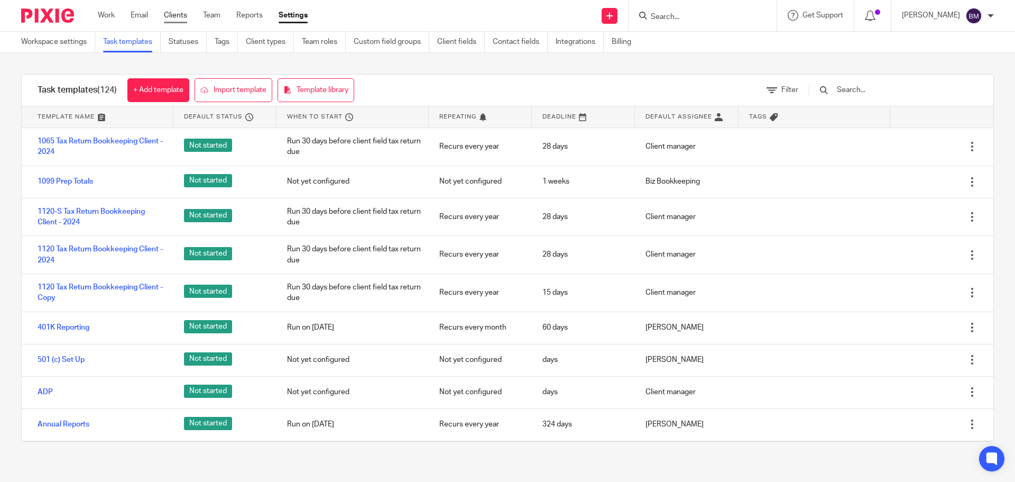
click at [181, 13] on link "Clients" at bounding box center [175, 15] width 23 height 11
